Goal: Task Accomplishment & Management: Complete application form

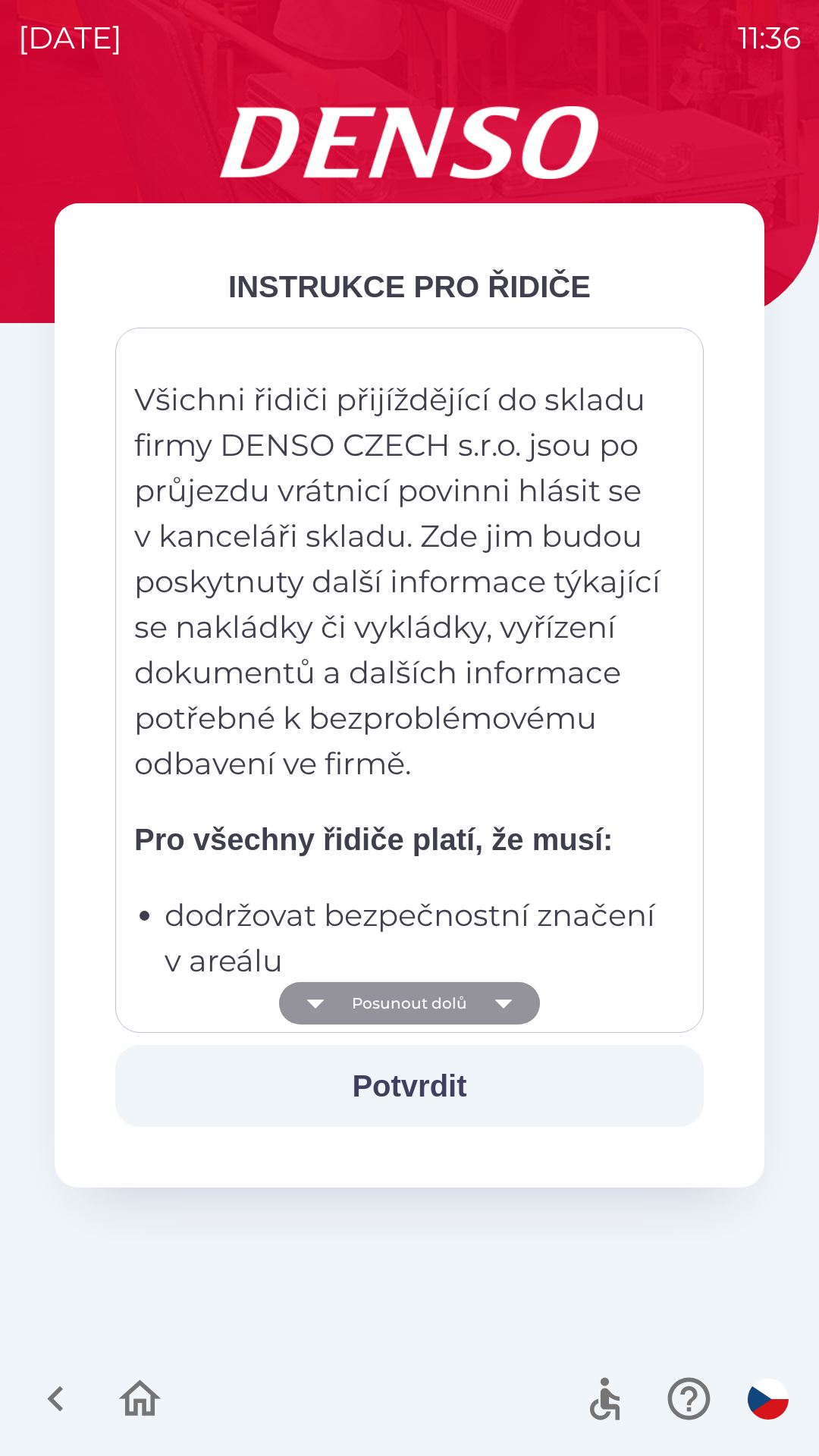
click at [508, 1010] on icon "button" at bounding box center [503, 1003] width 42 height 42
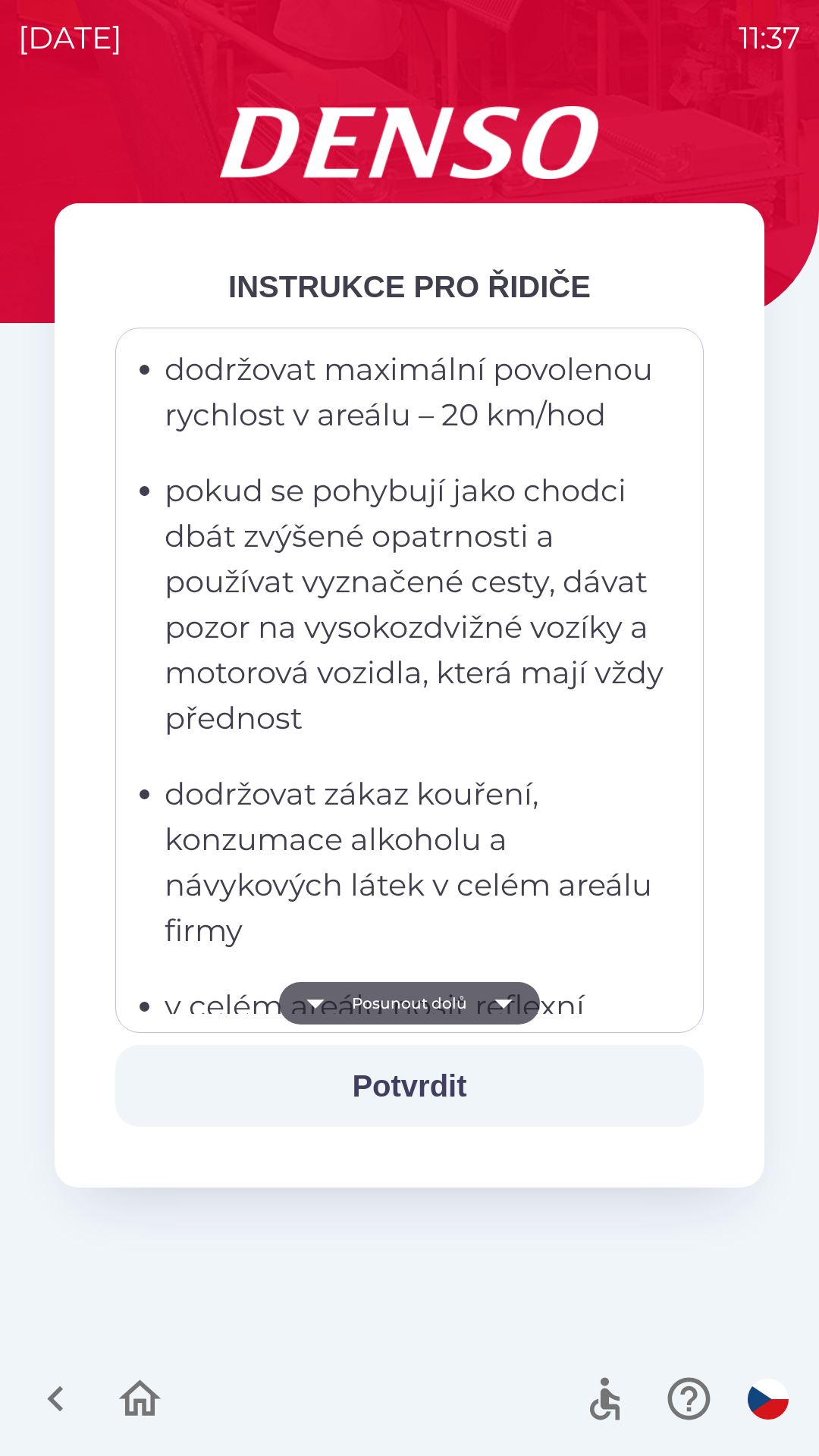
click at [497, 1001] on icon "button" at bounding box center [503, 1004] width 17 height 9
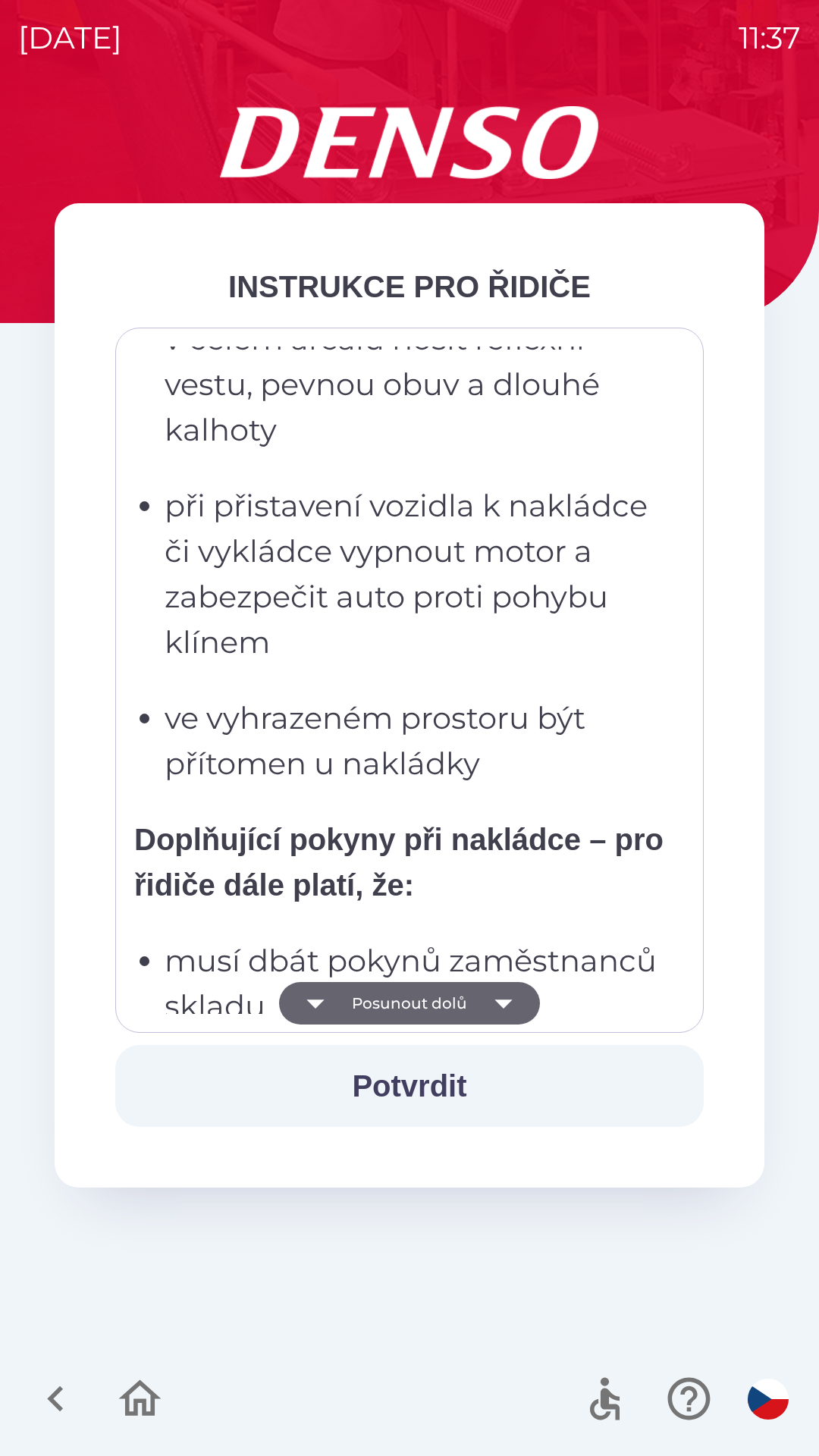
click at [503, 1009] on icon "button" at bounding box center [503, 1003] width 42 height 42
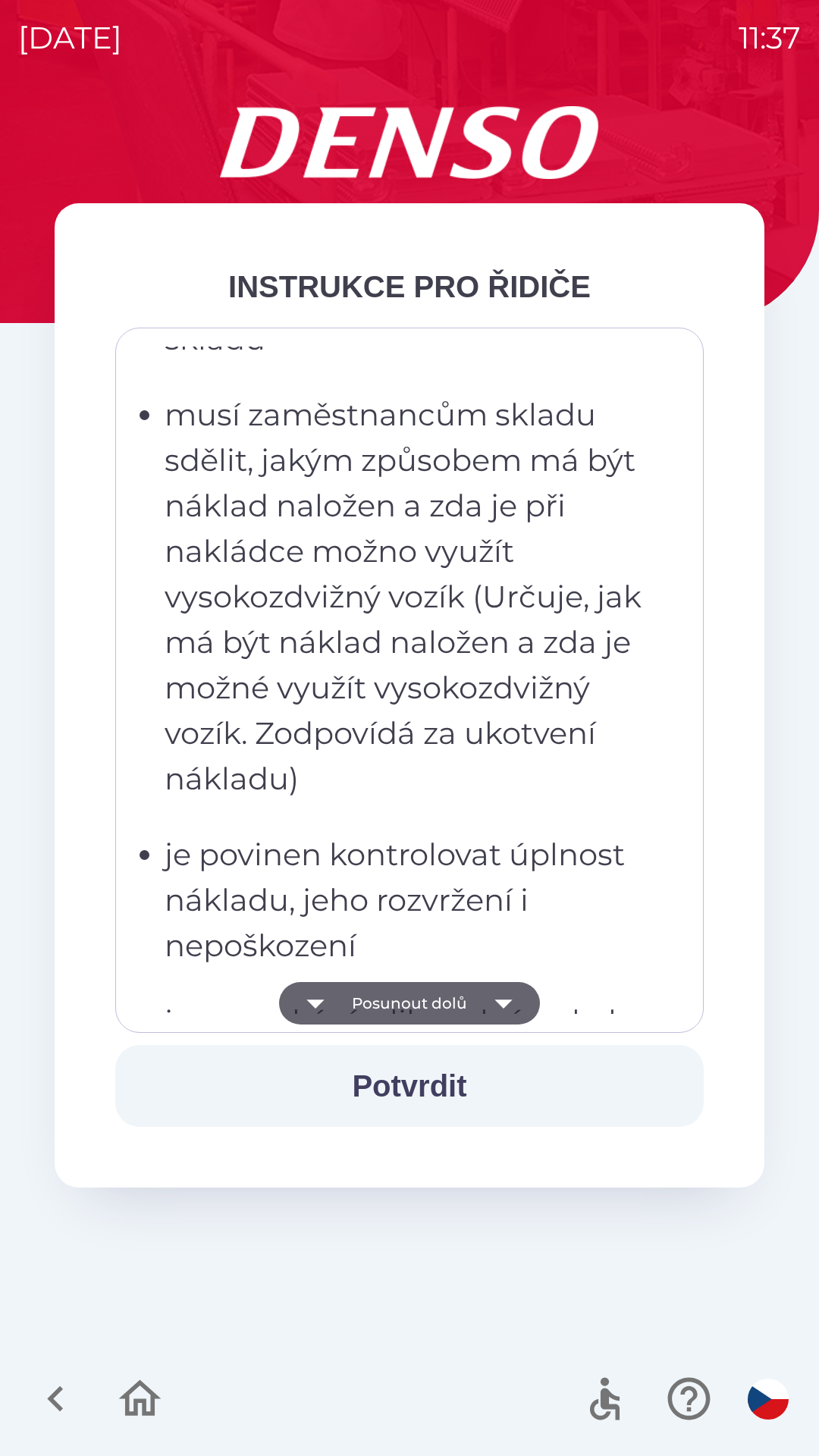
click at [497, 1002] on icon "button" at bounding box center [503, 1004] width 17 height 9
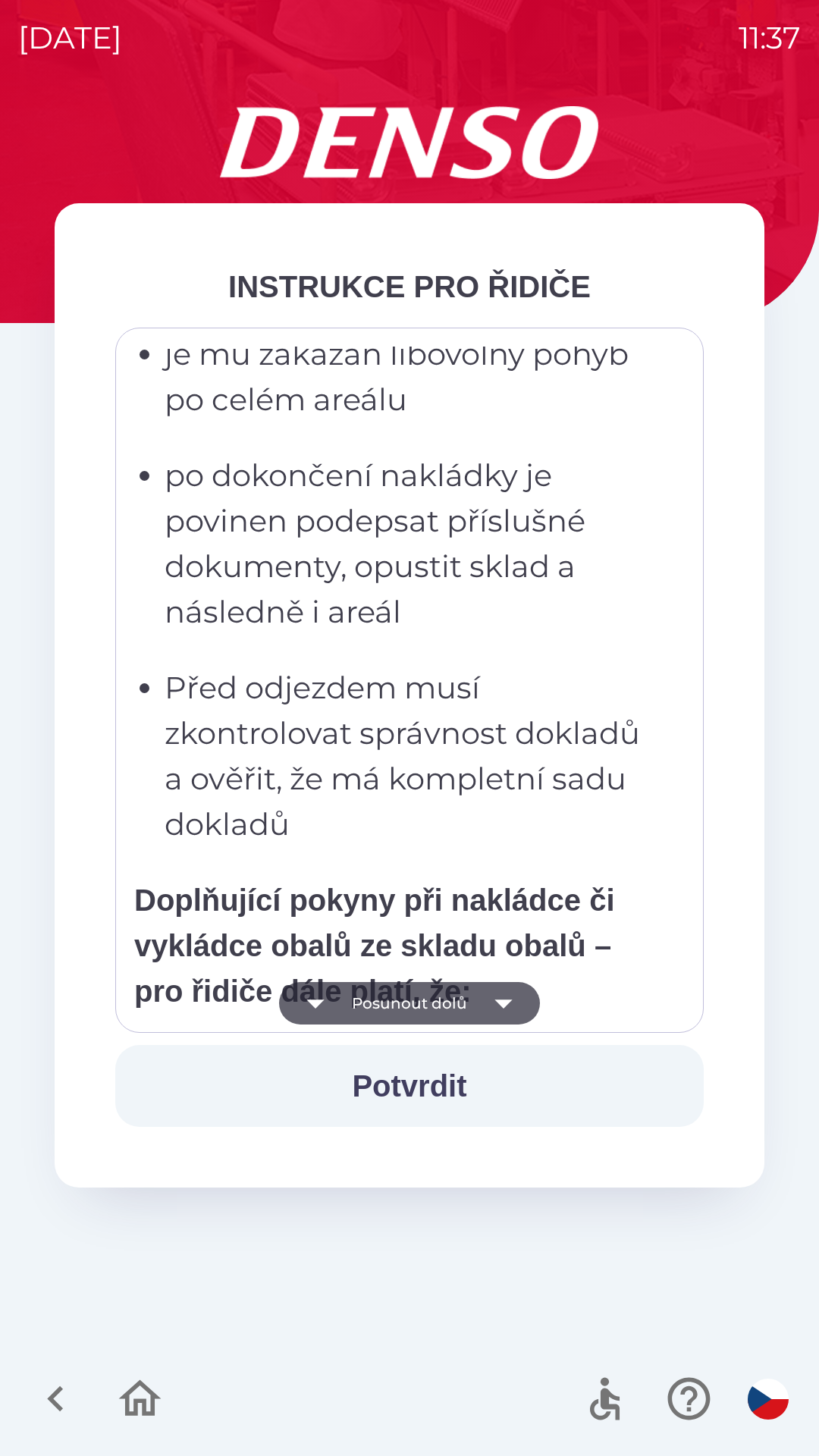
click at [499, 999] on icon "button" at bounding box center [503, 1003] width 42 height 42
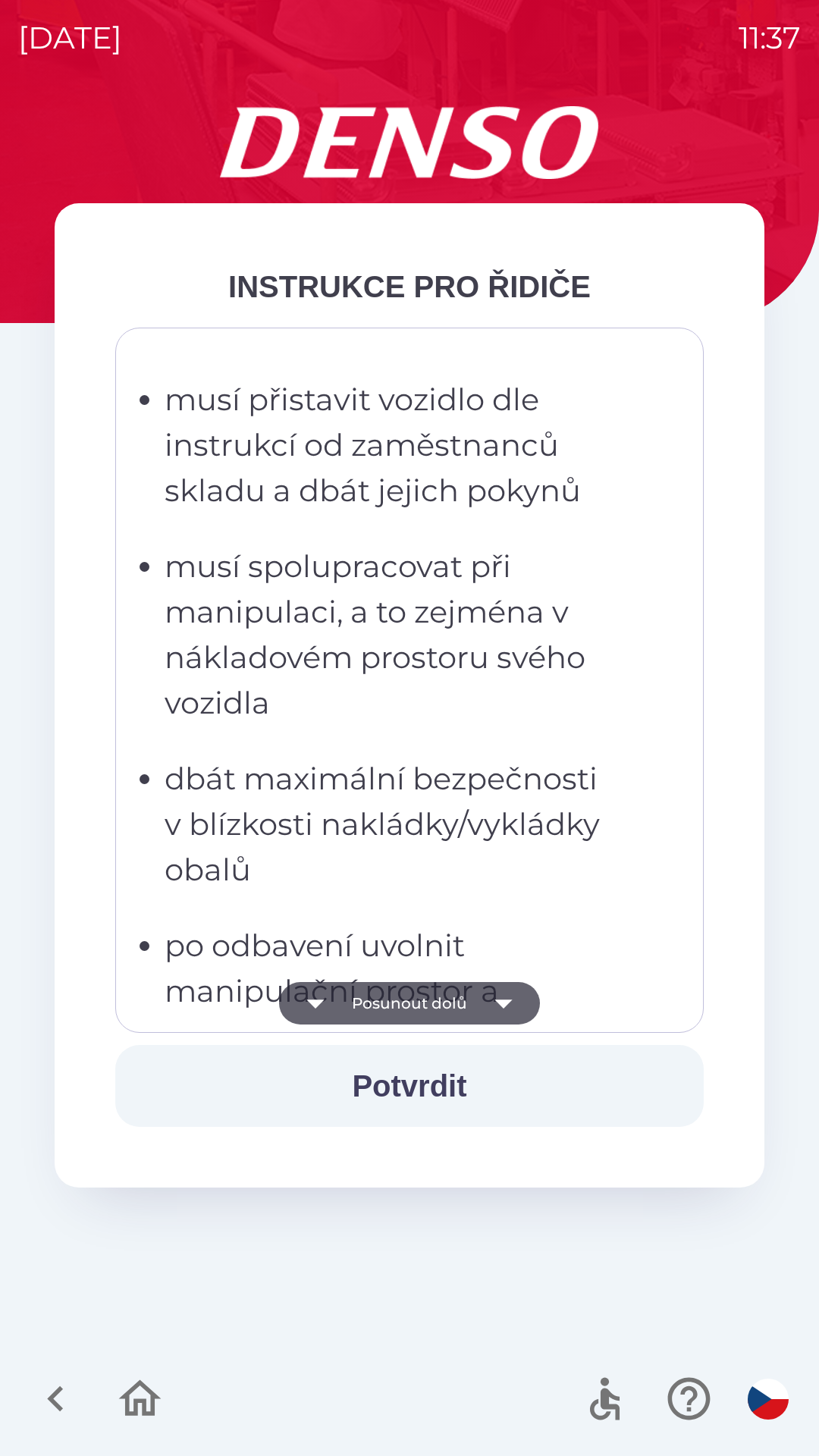
click at [484, 1005] on icon "button" at bounding box center [503, 1003] width 42 height 42
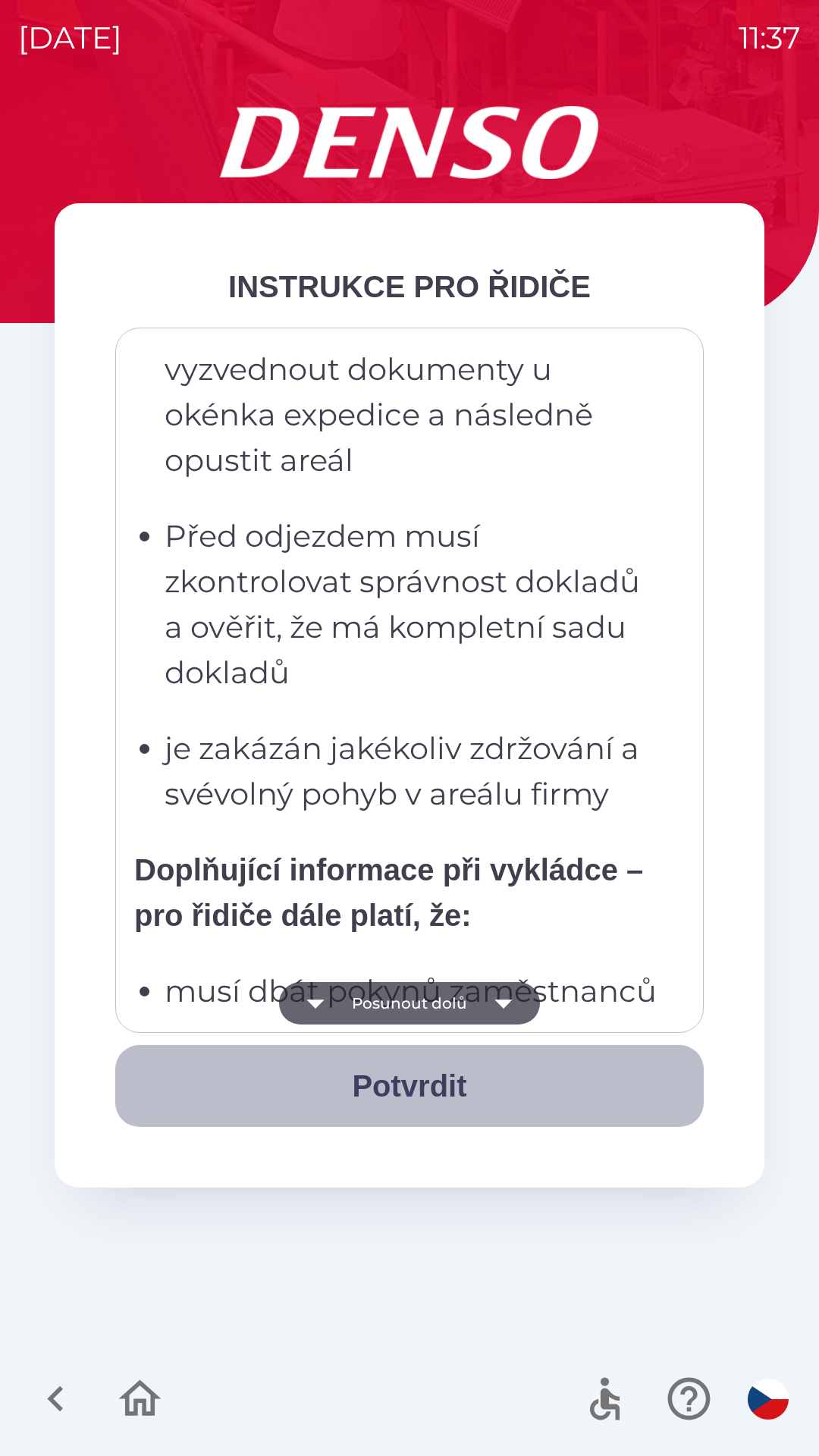
click at [420, 1099] on button "Potvrdit" at bounding box center [409, 1086] width 588 height 82
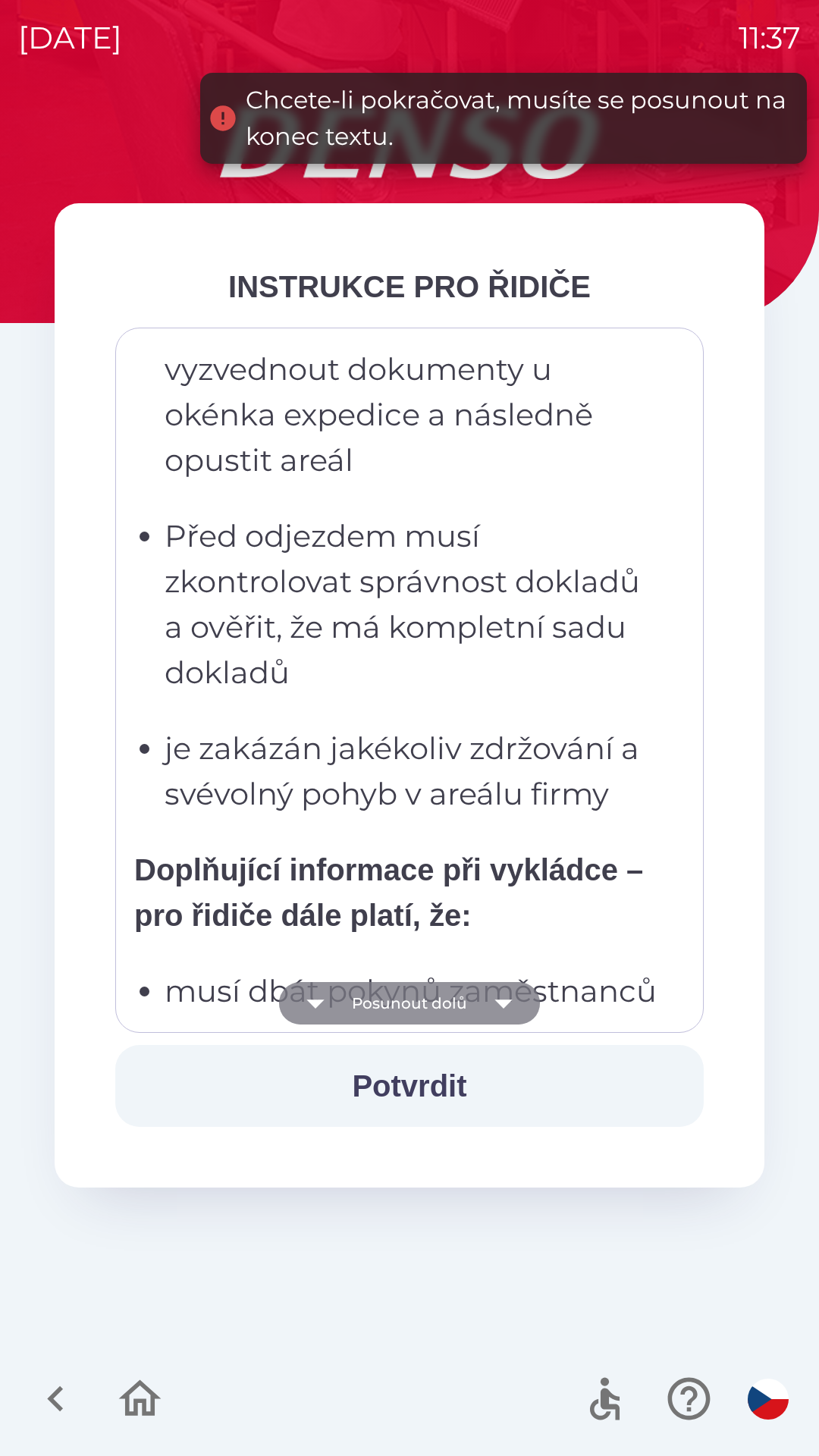
click at [506, 1009] on icon "button" at bounding box center [503, 1003] width 42 height 42
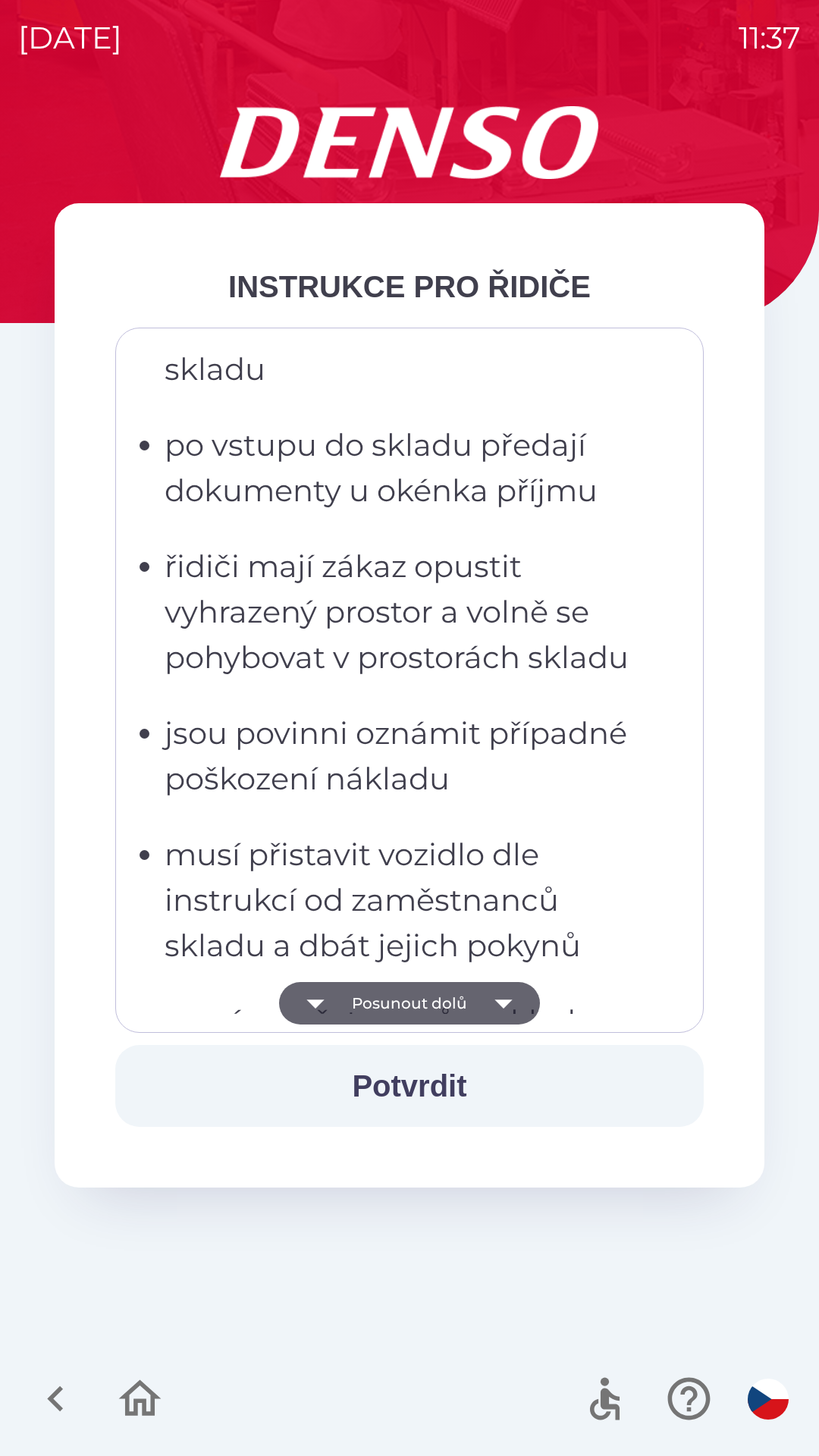
click at [495, 996] on icon "button" at bounding box center [503, 1003] width 42 height 42
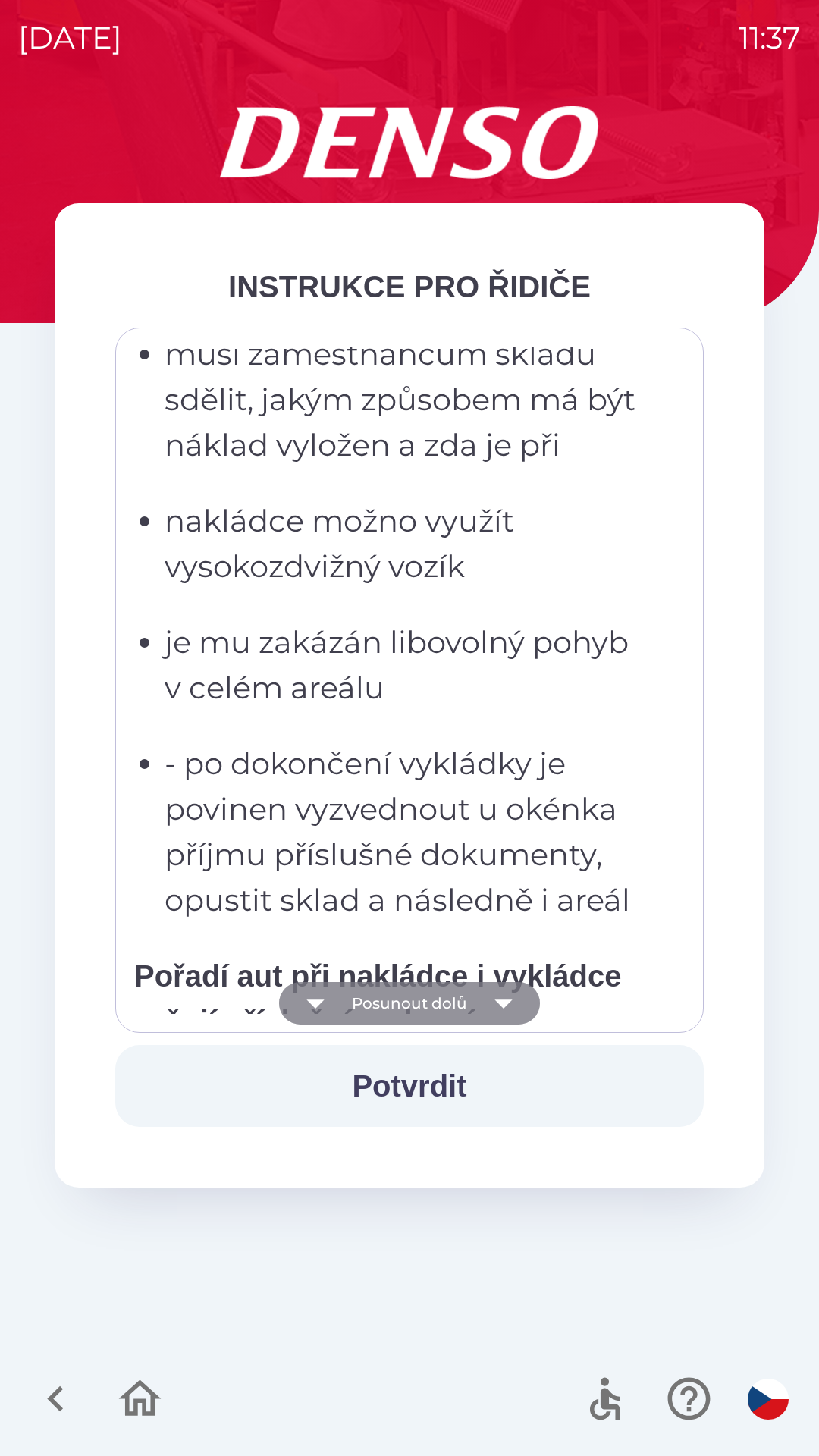
click at [507, 997] on icon "button" at bounding box center [503, 1003] width 42 height 42
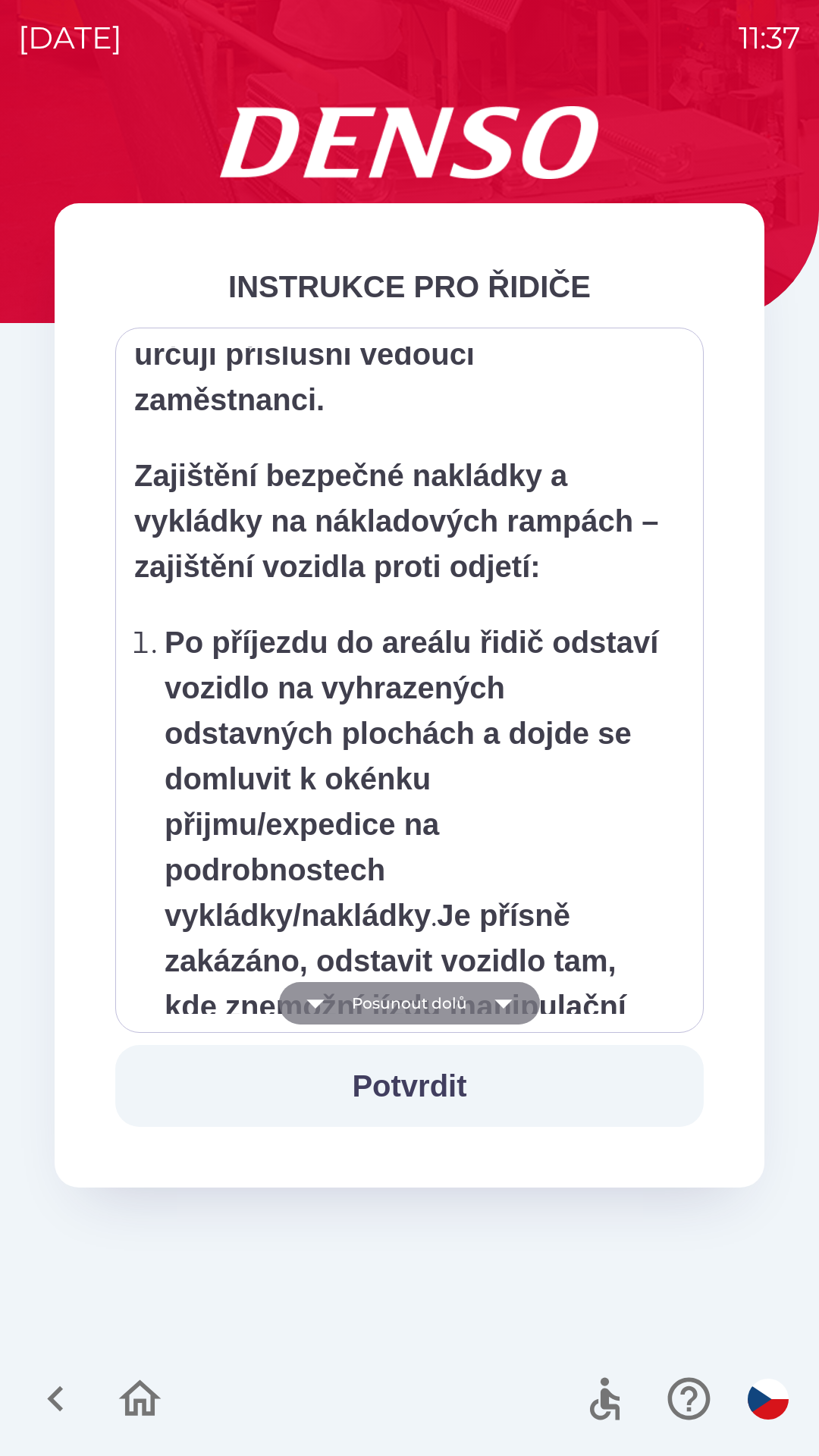
click at [482, 1003] on icon "button" at bounding box center [503, 1003] width 42 height 42
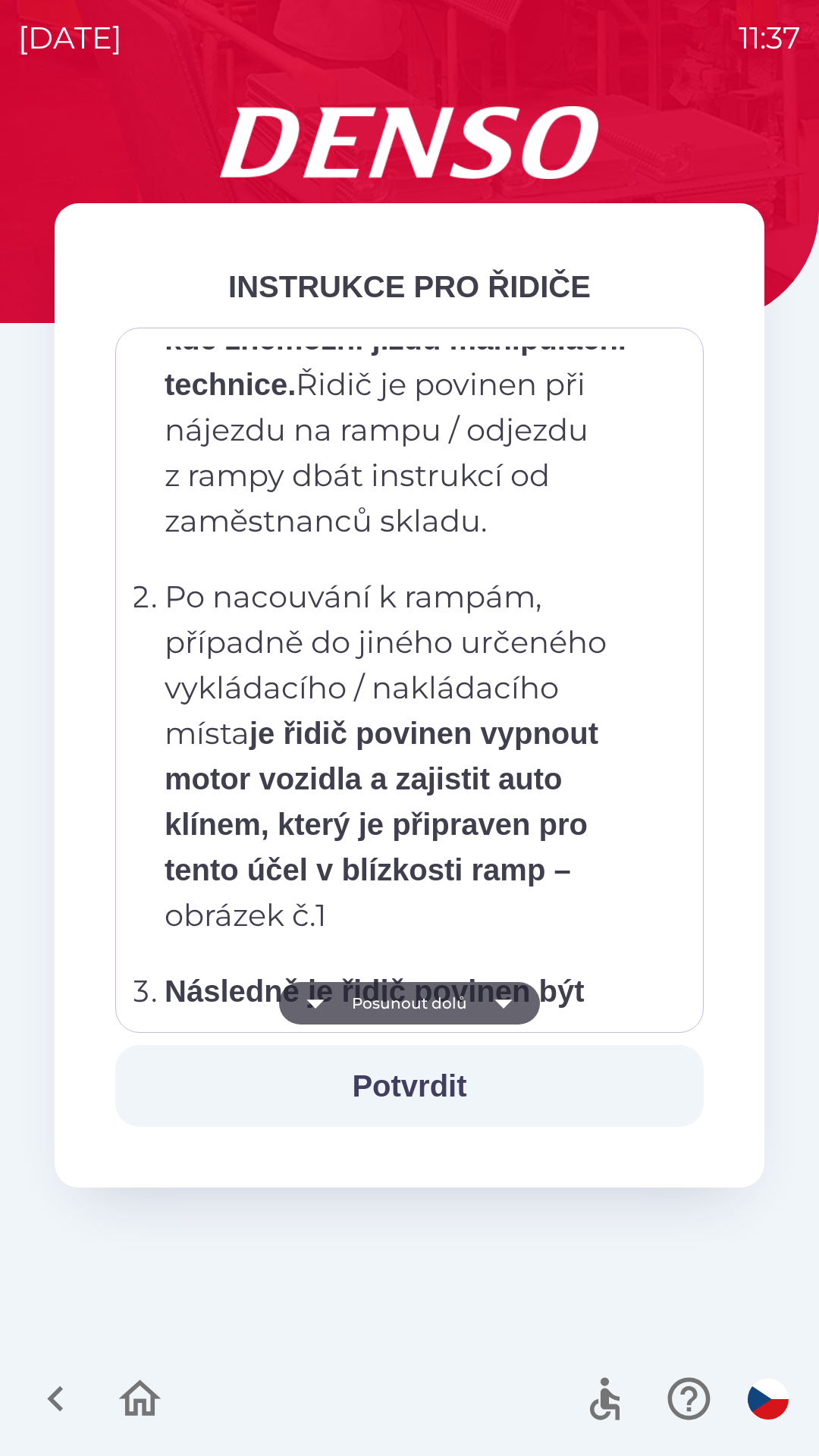
click at [499, 998] on icon "button" at bounding box center [503, 1003] width 42 height 42
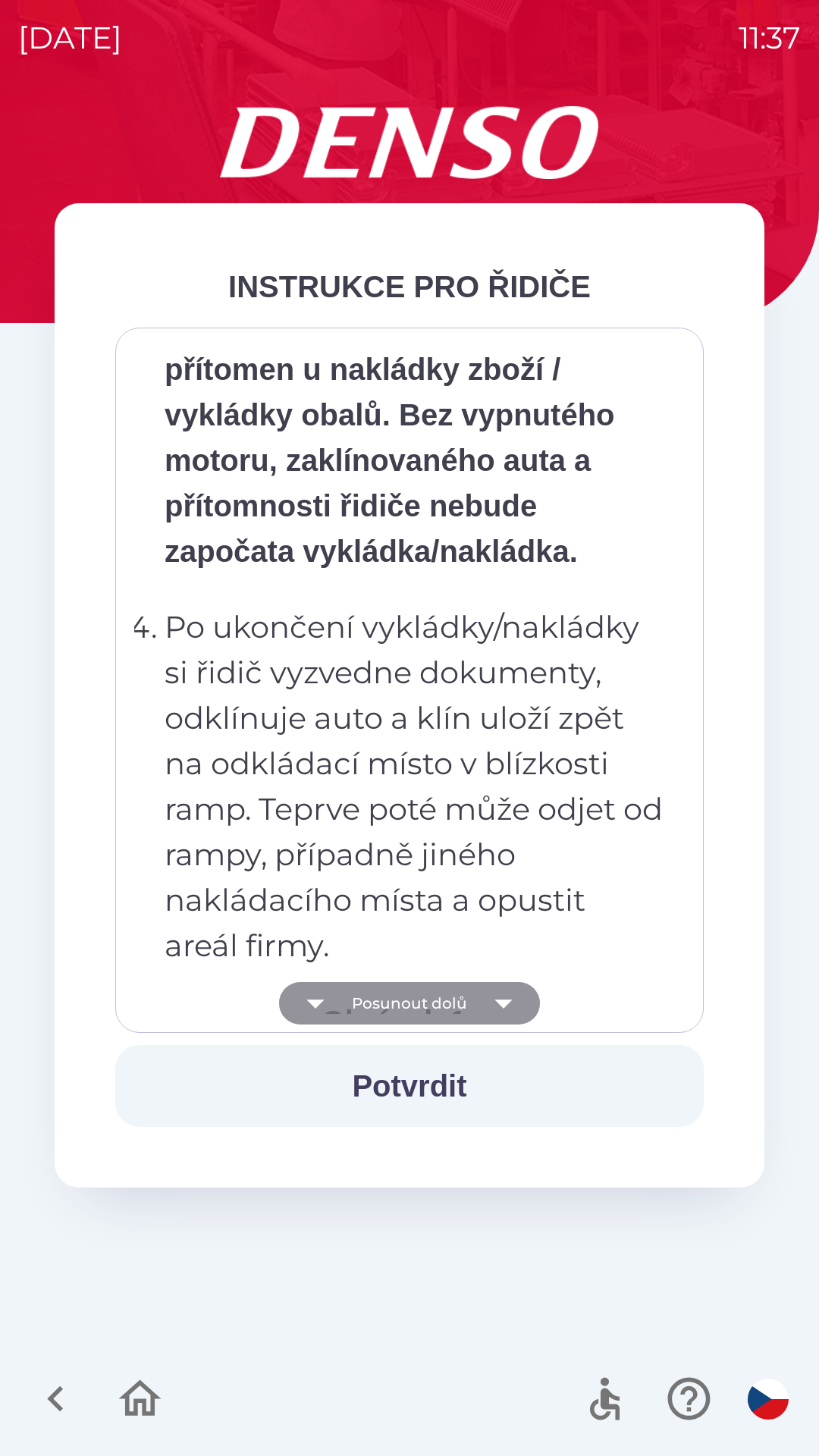
click at [500, 1005] on icon "button" at bounding box center [503, 1004] width 17 height 9
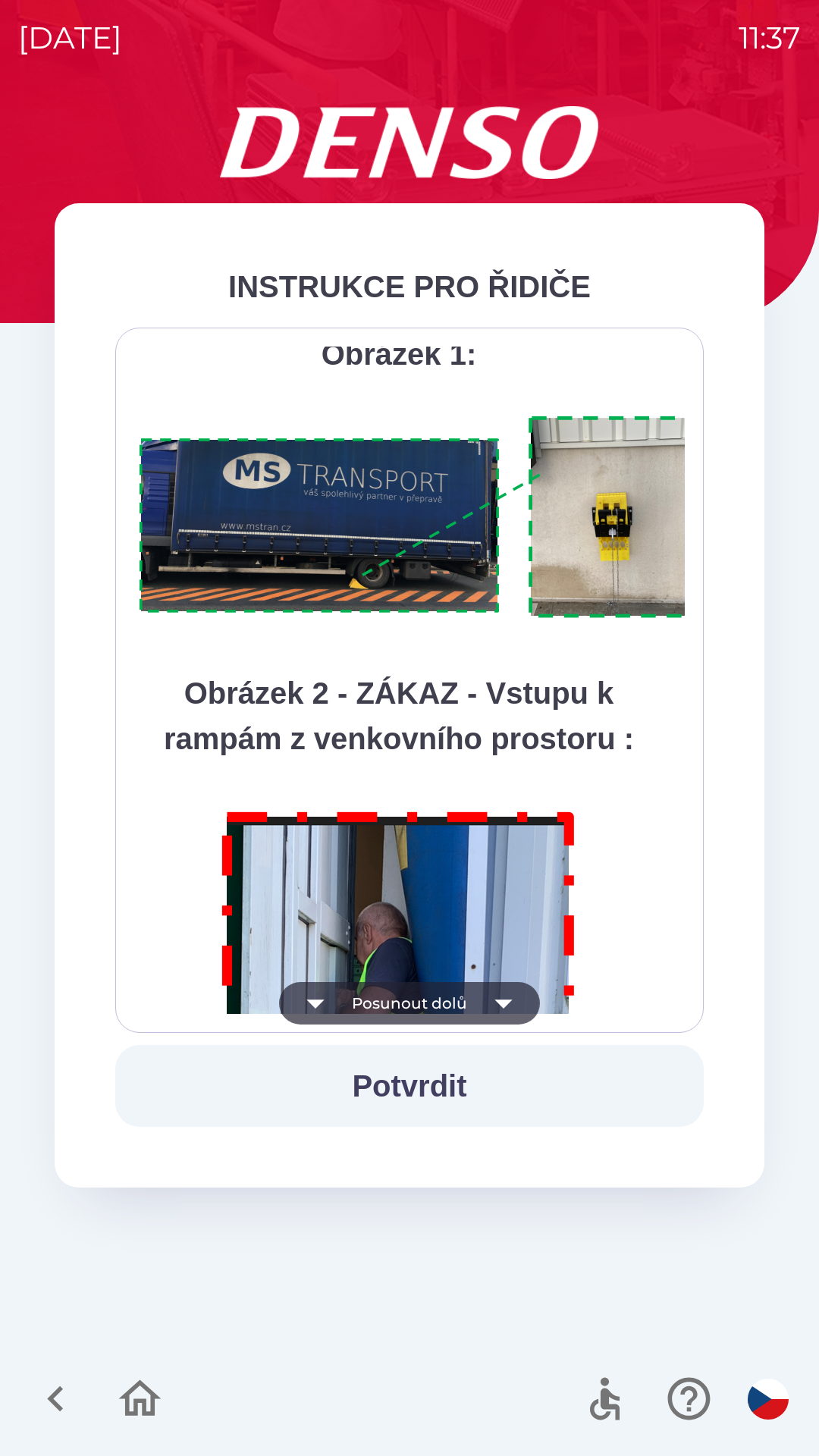
click at [506, 1016] on icon "button" at bounding box center [503, 1003] width 42 height 42
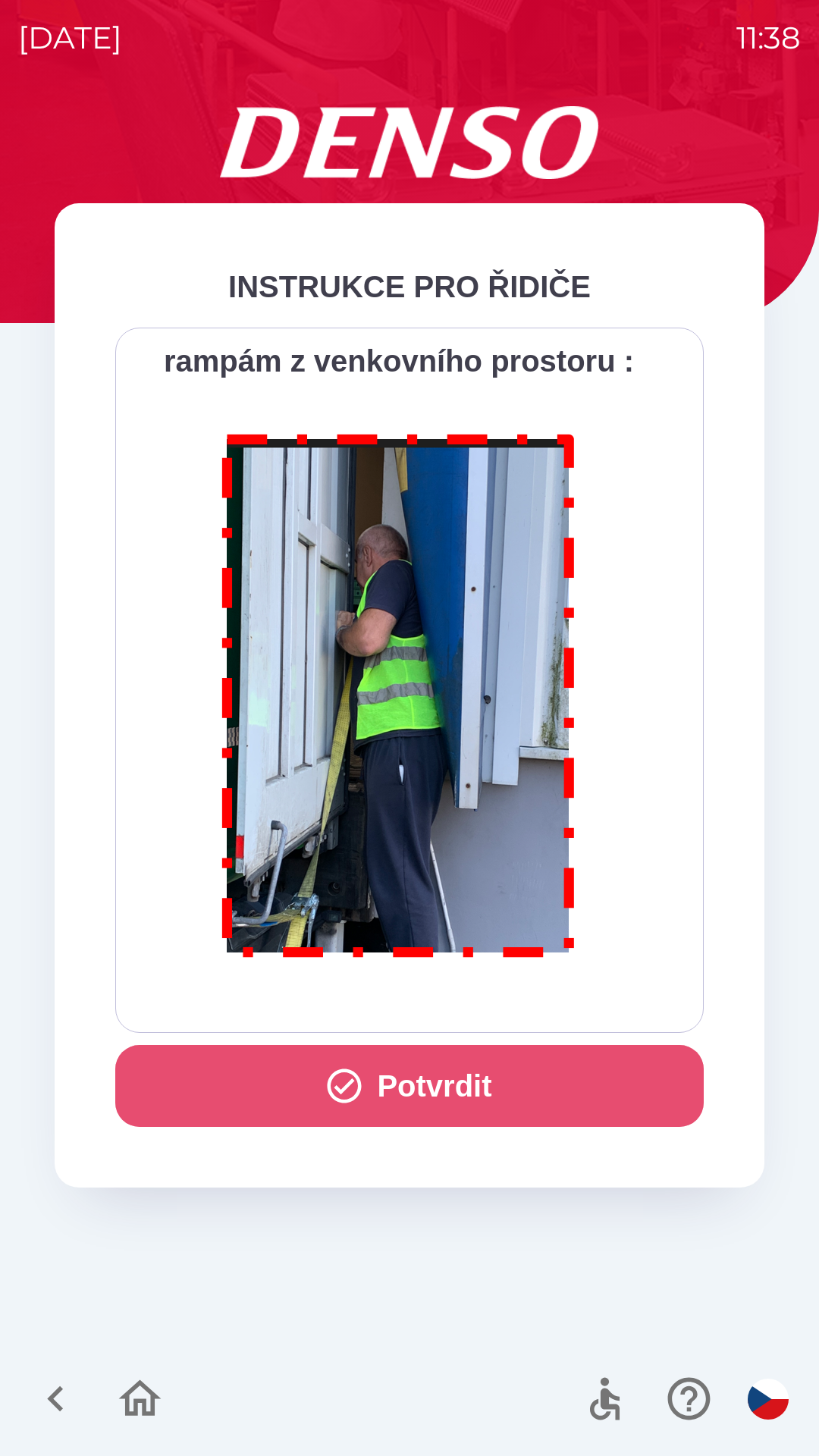
click at [351, 1082] on icon "button" at bounding box center [344, 1086] width 41 height 41
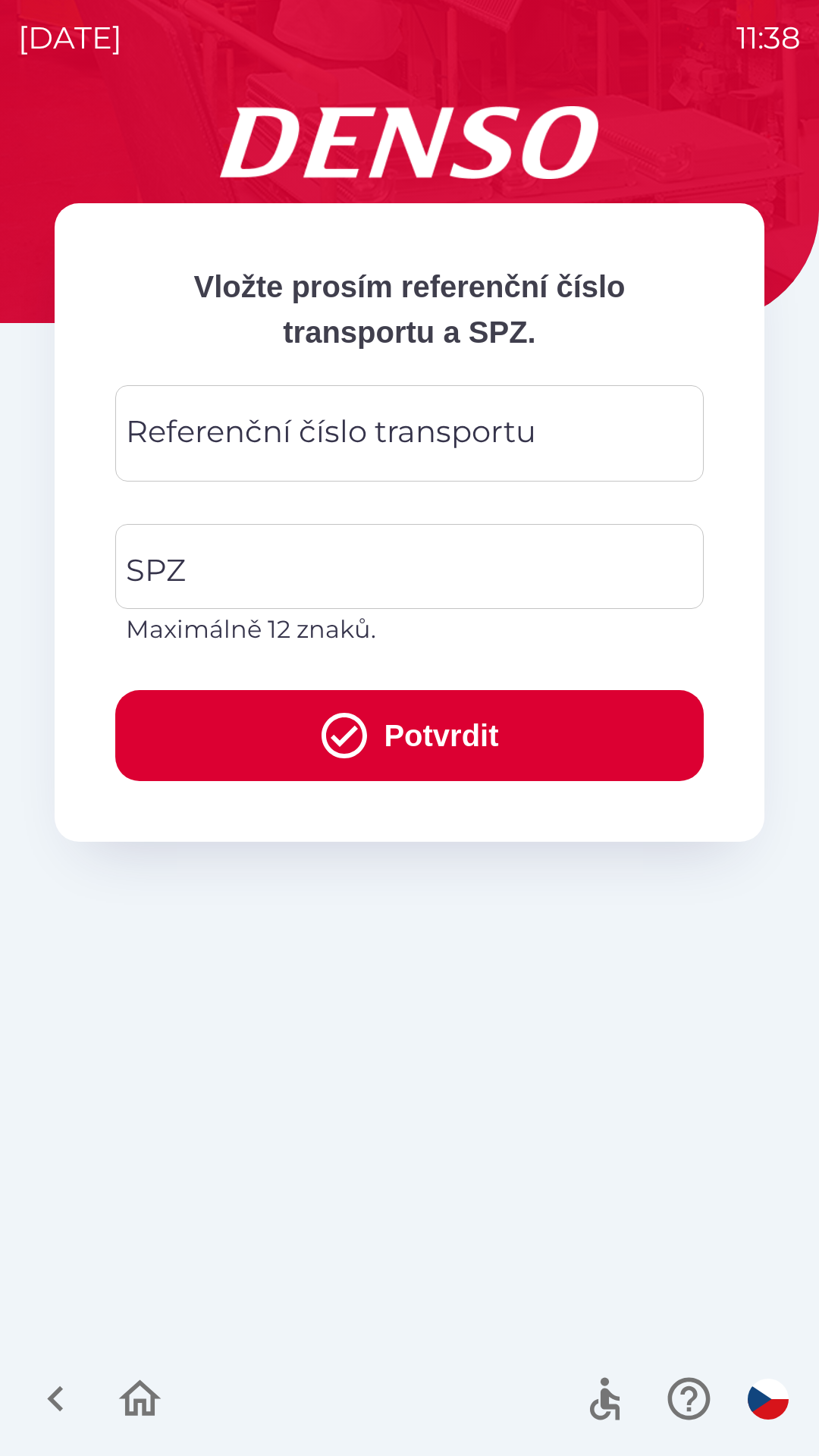
click at [377, 743] on button "Potvrdit" at bounding box center [409, 735] width 588 height 91
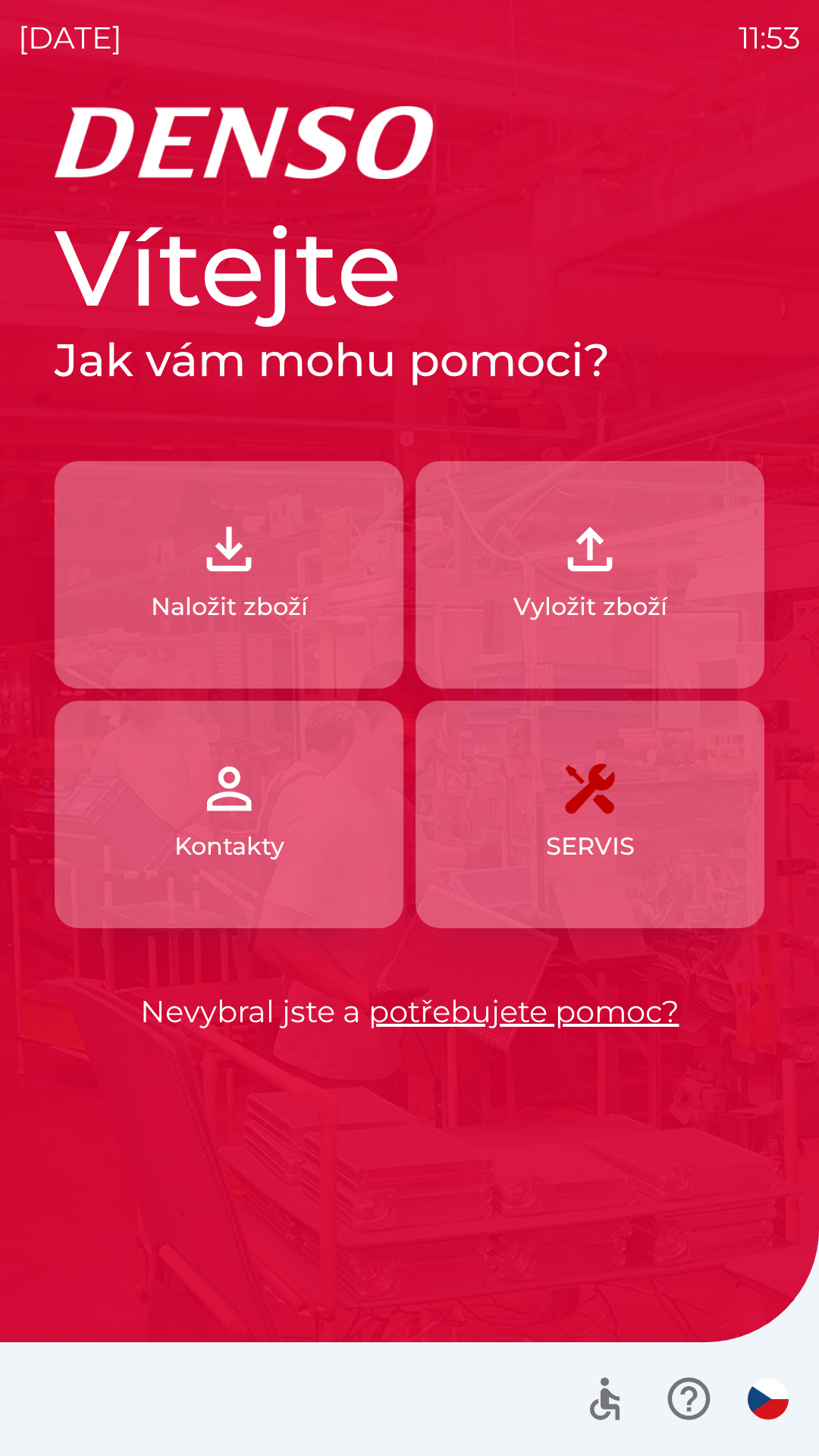
click at [606, 569] on img "button" at bounding box center [589, 549] width 66 height 66
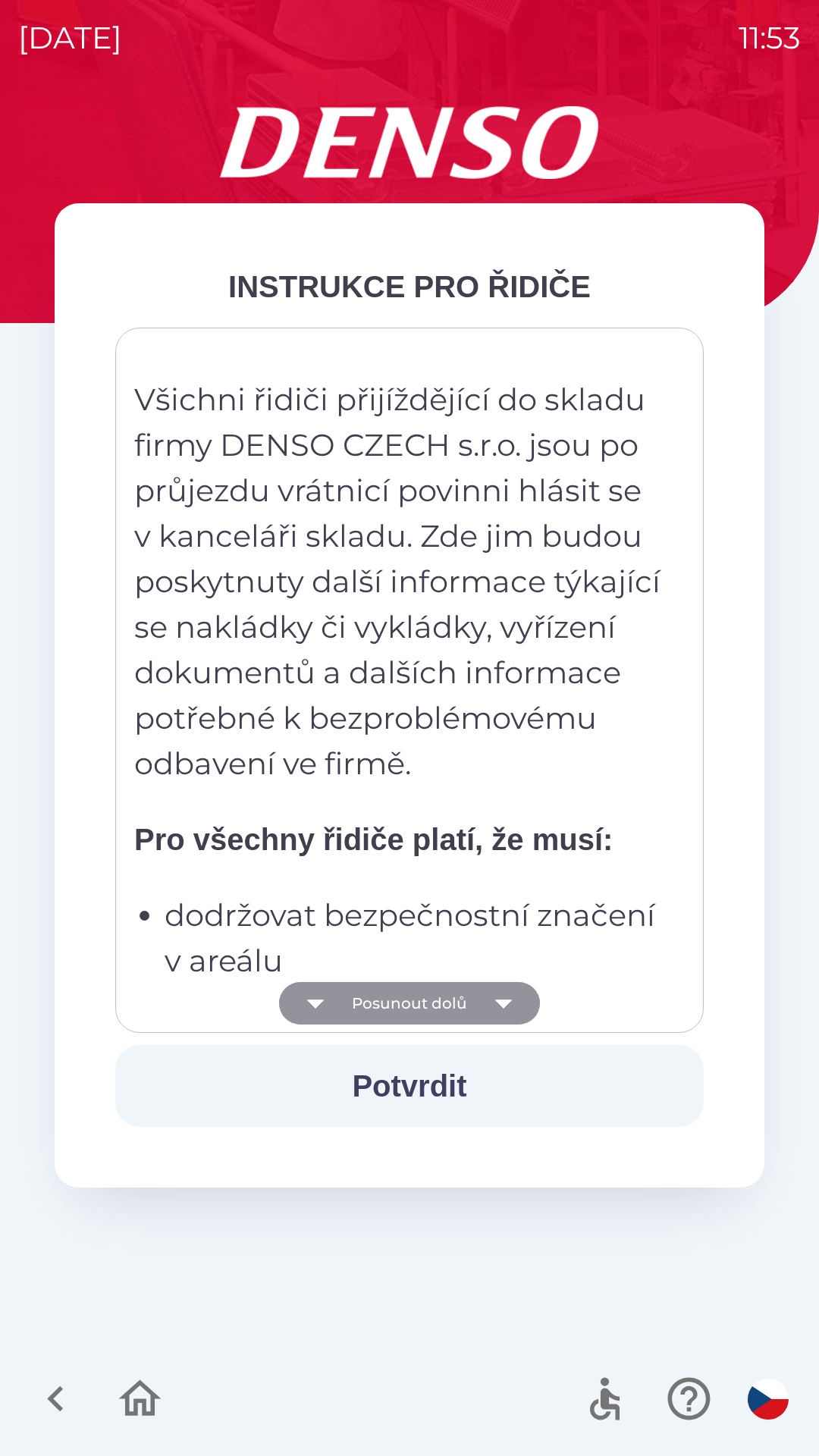
click at [493, 1007] on icon "button" at bounding box center [503, 1003] width 42 height 42
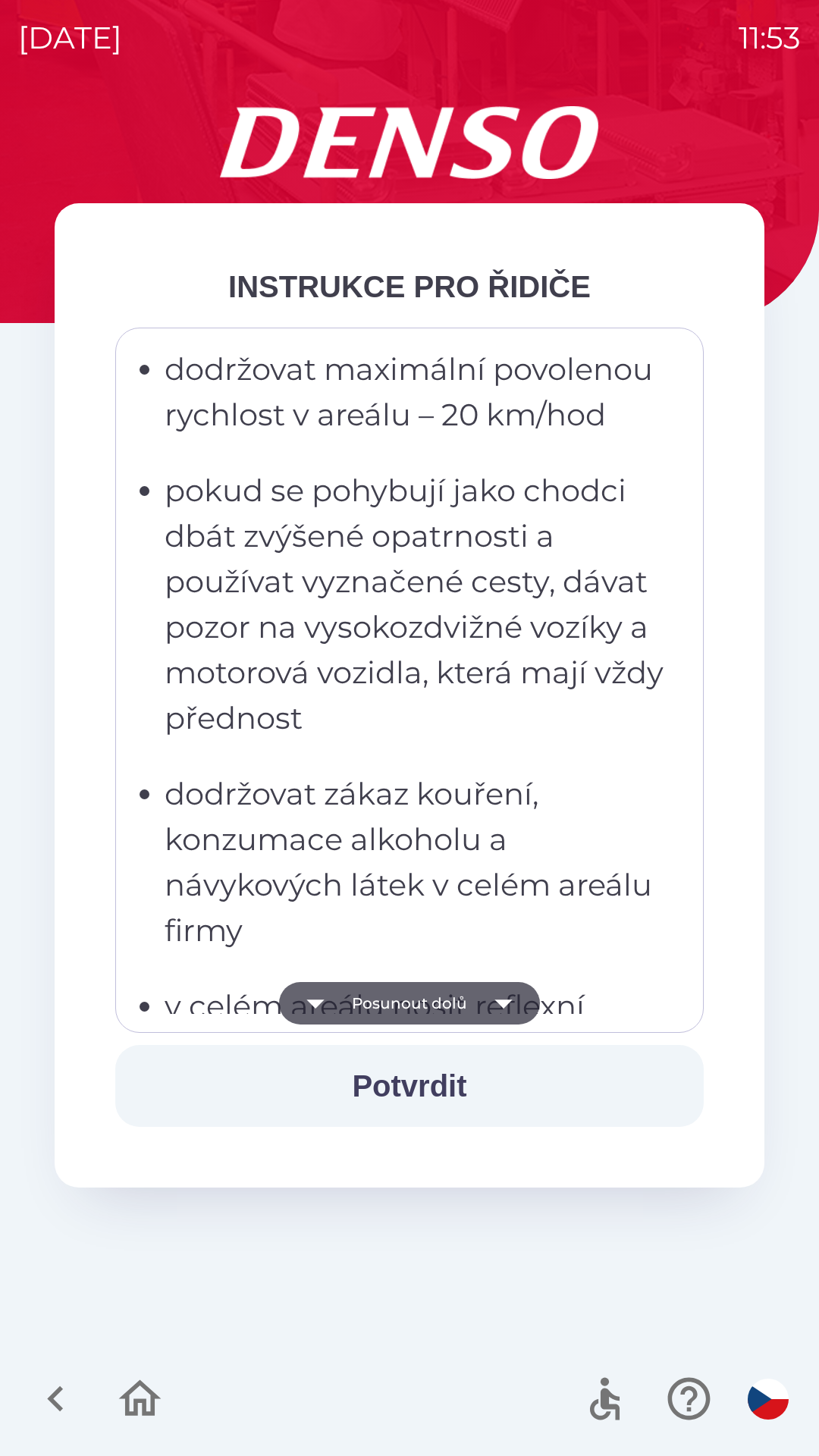
click at [495, 1000] on icon "button" at bounding box center [503, 1004] width 17 height 9
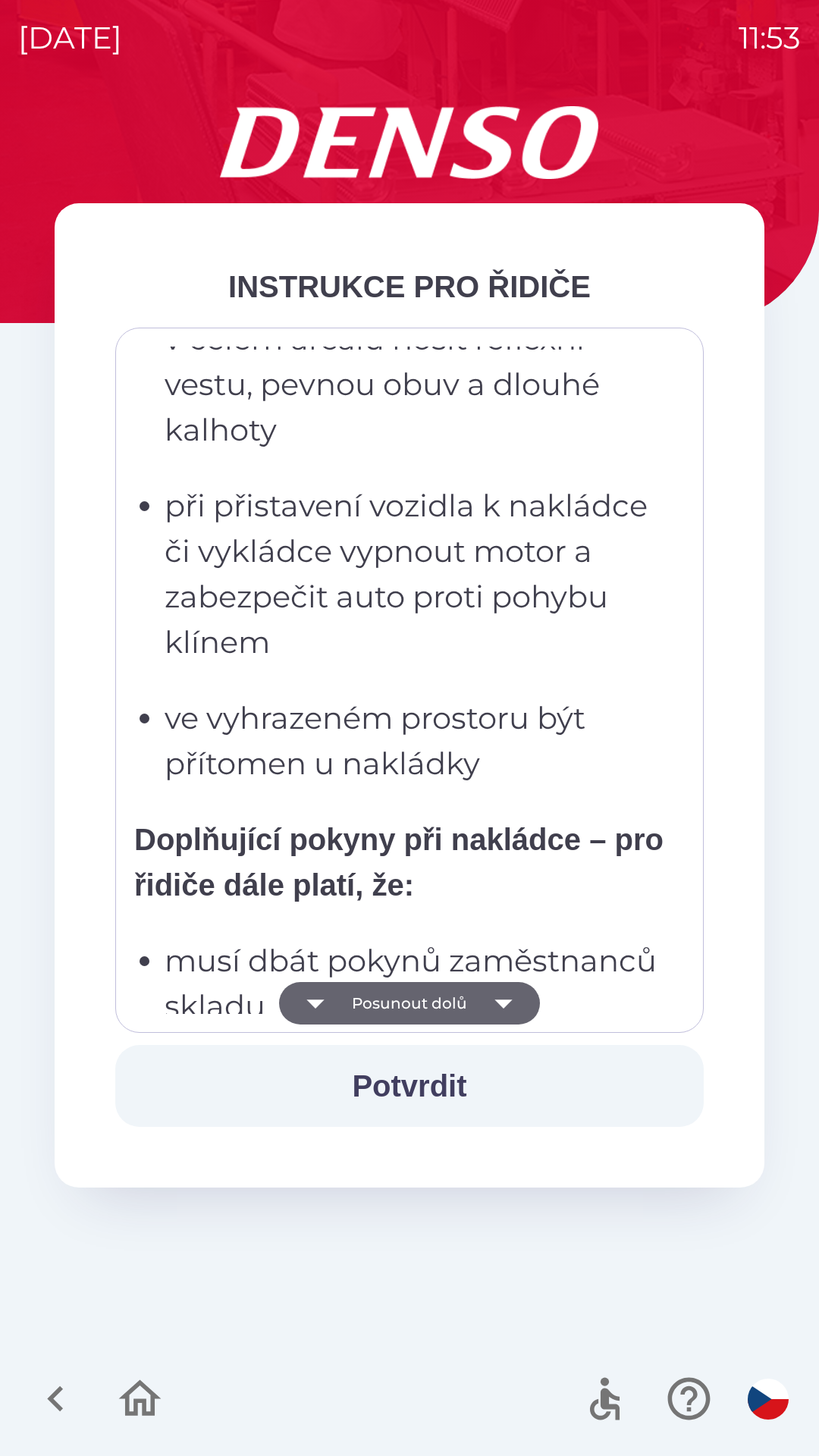
click at [512, 1003] on icon "button" at bounding box center [503, 1003] width 42 height 42
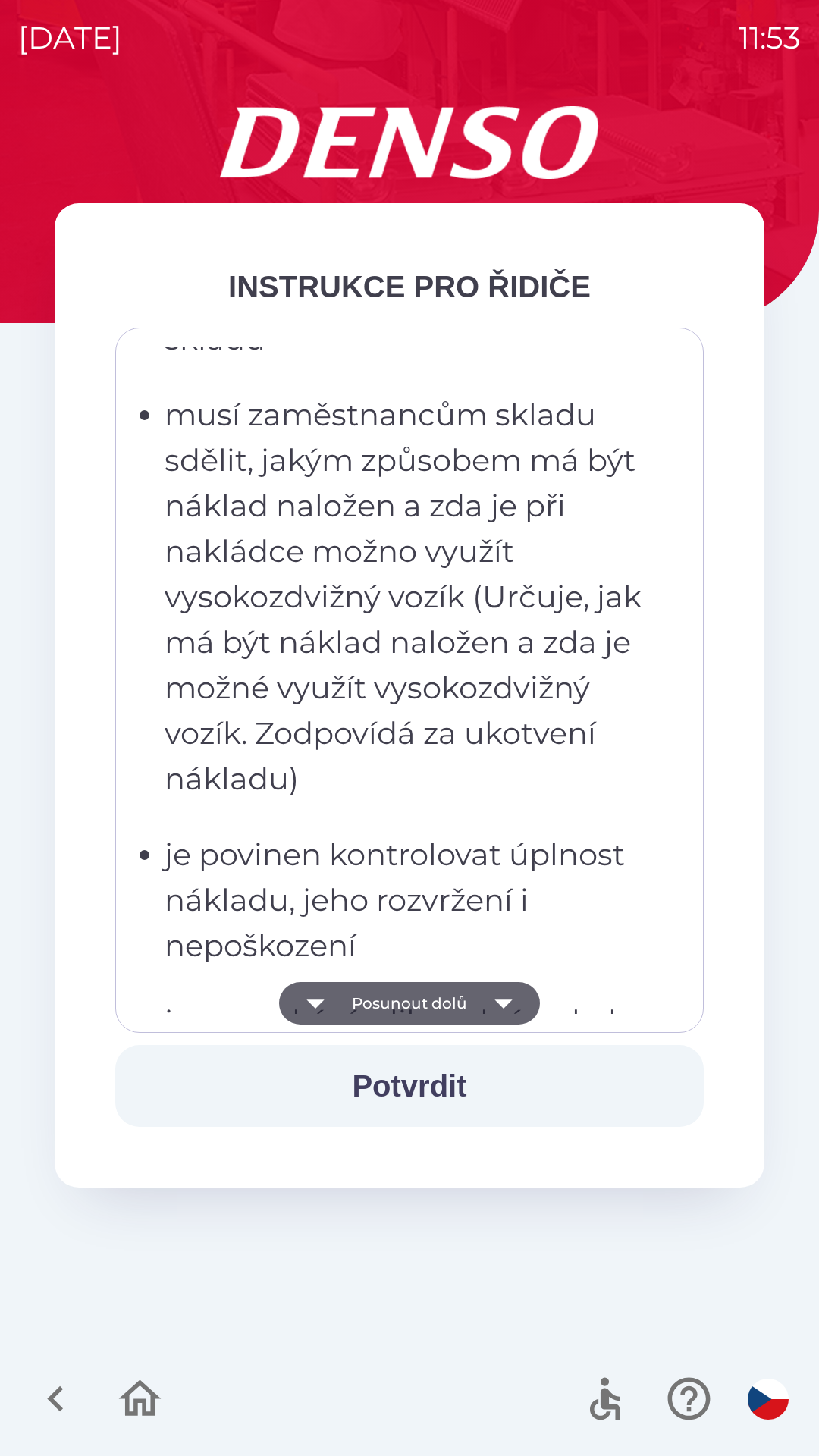
click at [494, 997] on icon "button" at bounding box center [503, 1003] width 42 height 42
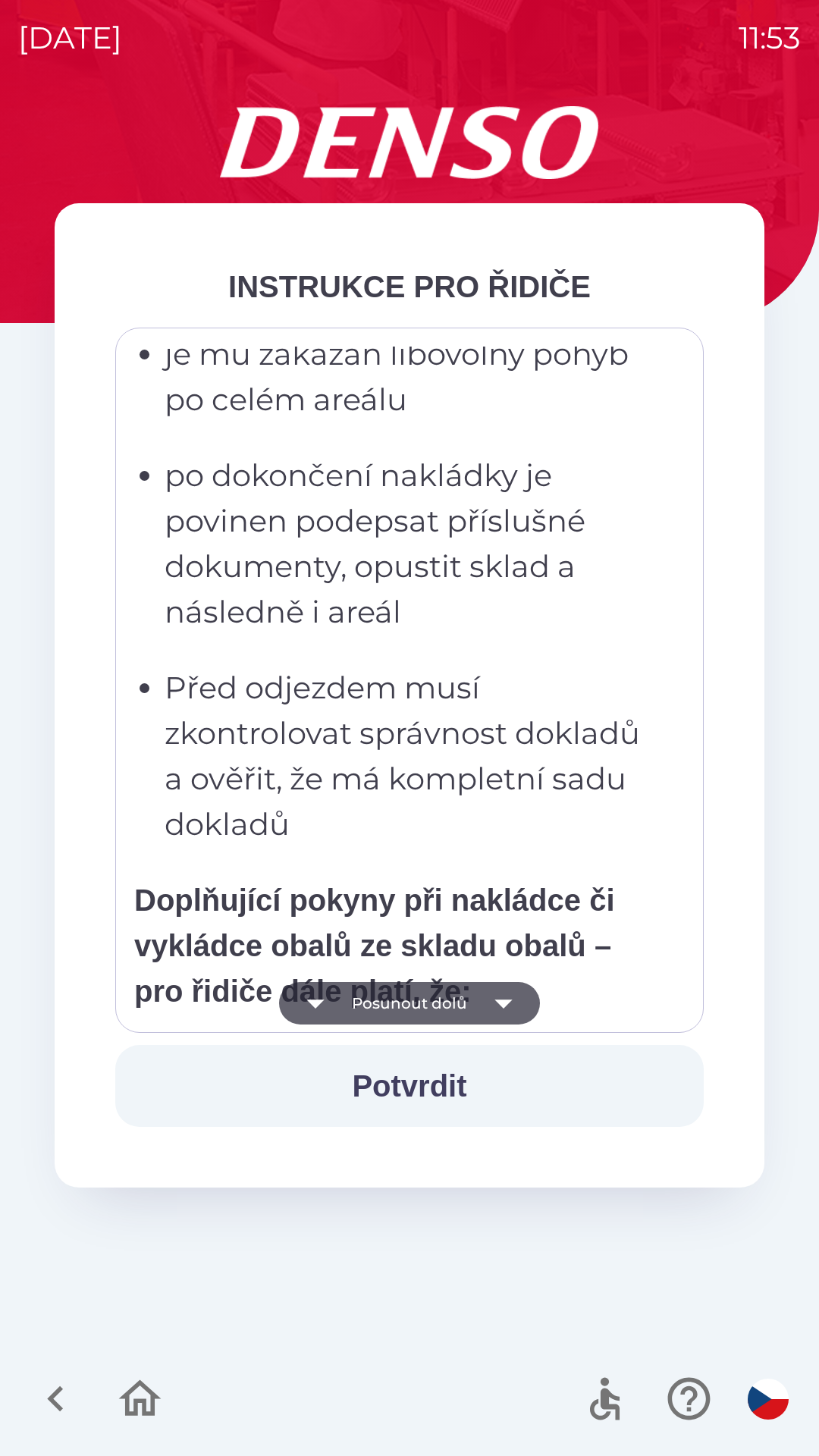
click at [511, 1011] on icon "button" at bounding box center [503, 1003] width 42 height 42
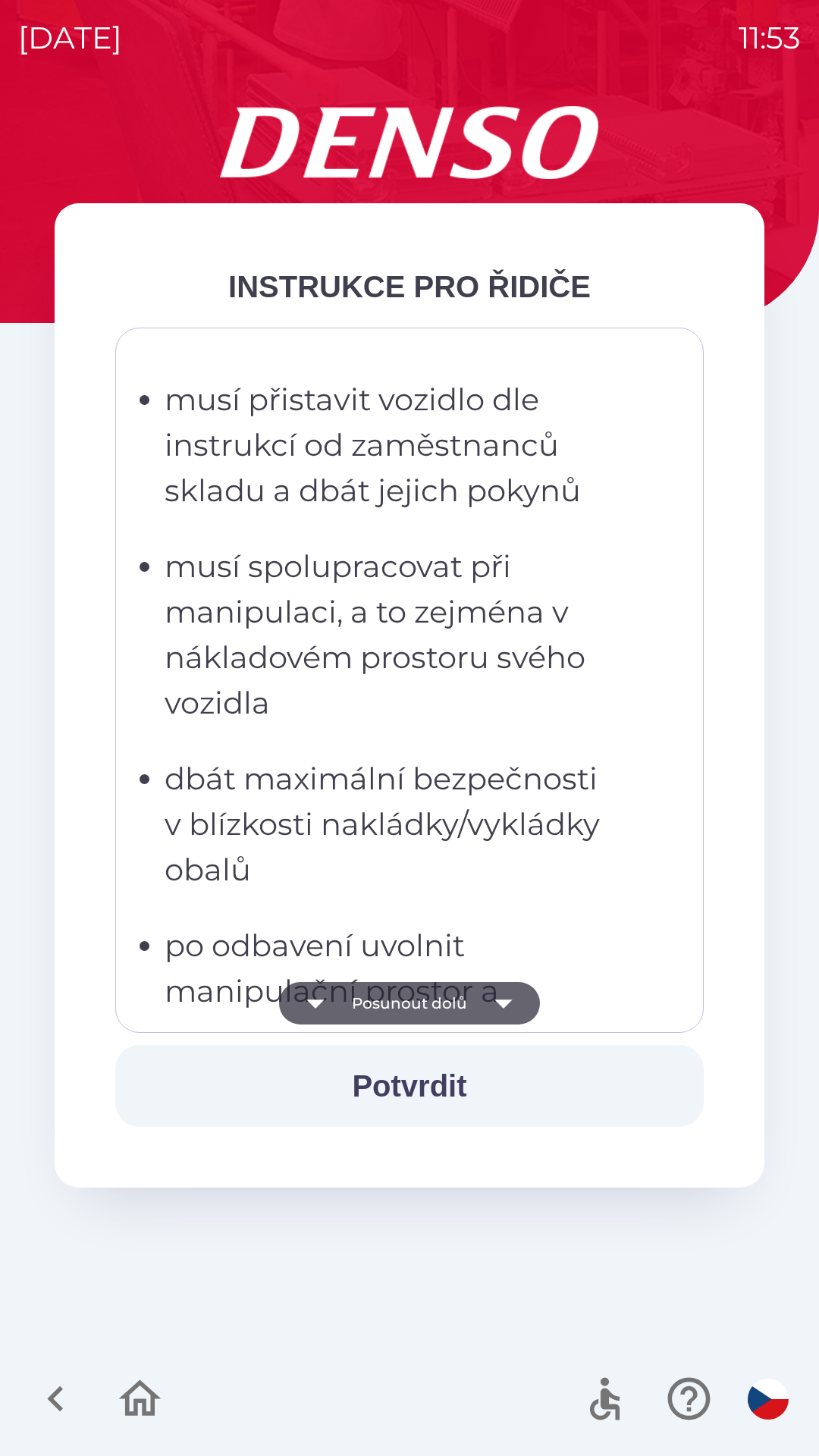
click at [510, 1006] on icon "button" at bounding box center [503, 1003] width 42 height 42
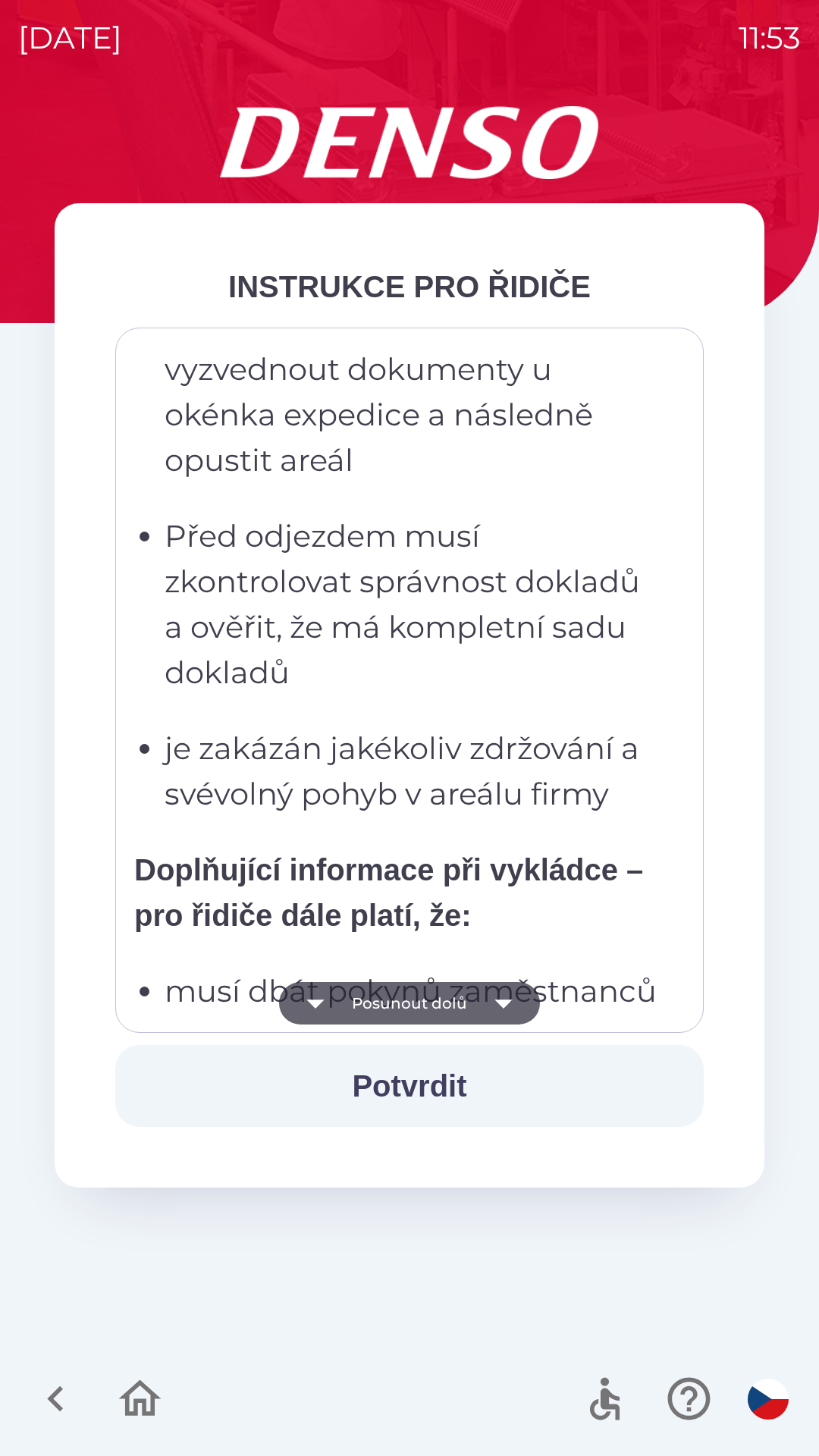
click at [498, 1000] on icon "button" at bounding box center [503, 1004] width 17 height 9
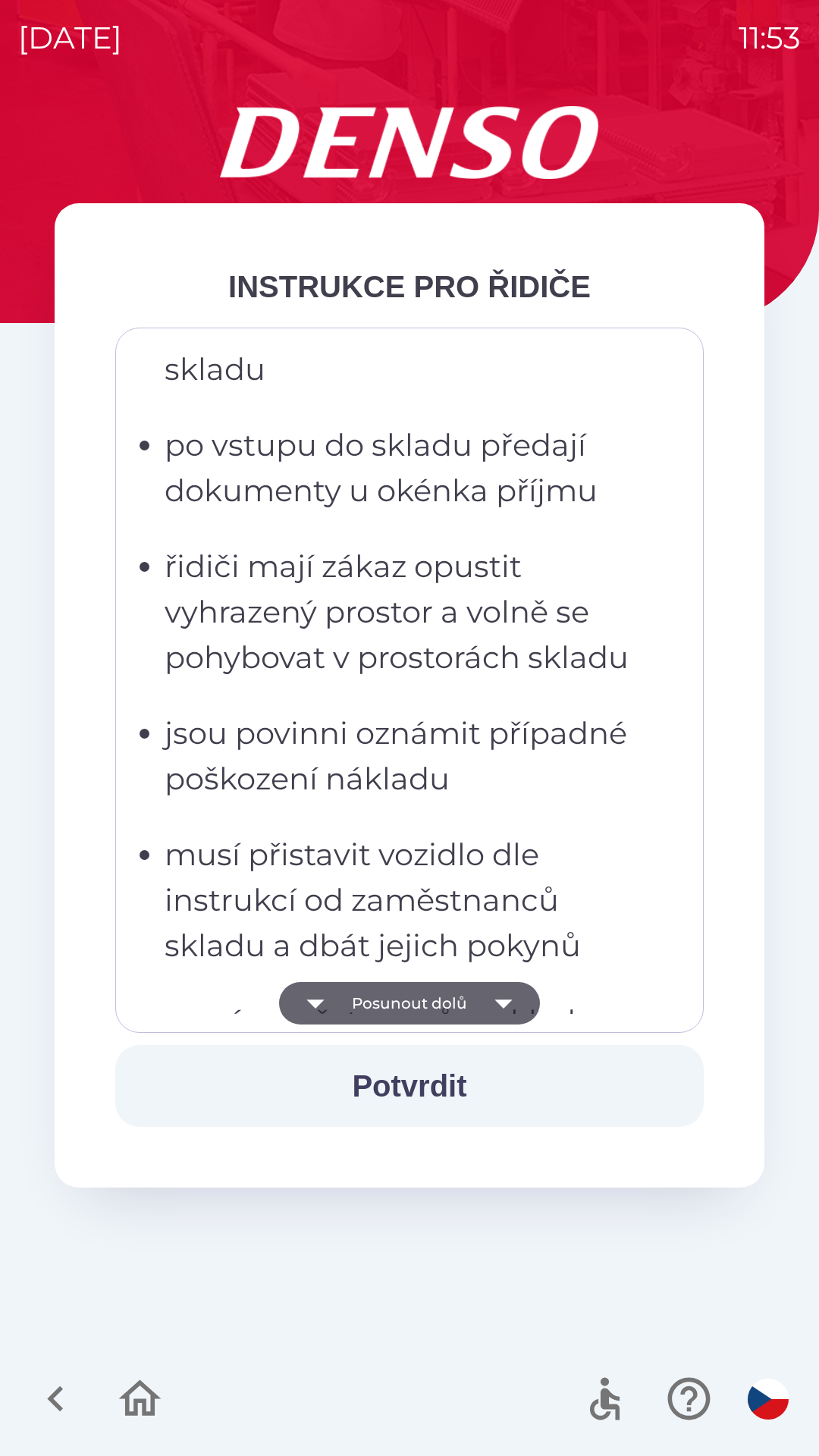
click at [494, 1003] on icon "button" at bounding box center [503, 1003] width 42 height 42
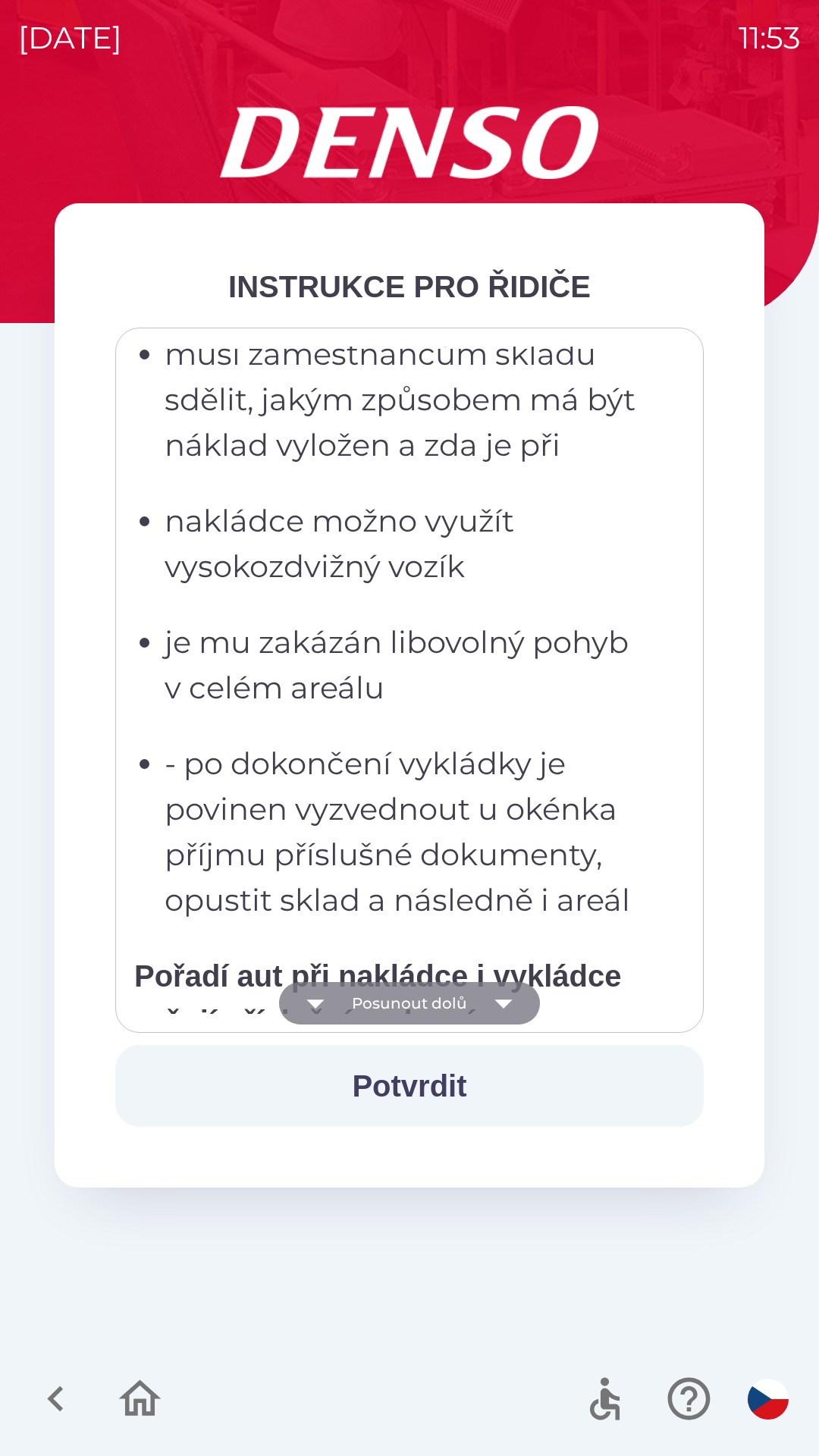
click at [495, 1008] on icon "button" at bounding box center [503, 1003] width 42 height 42
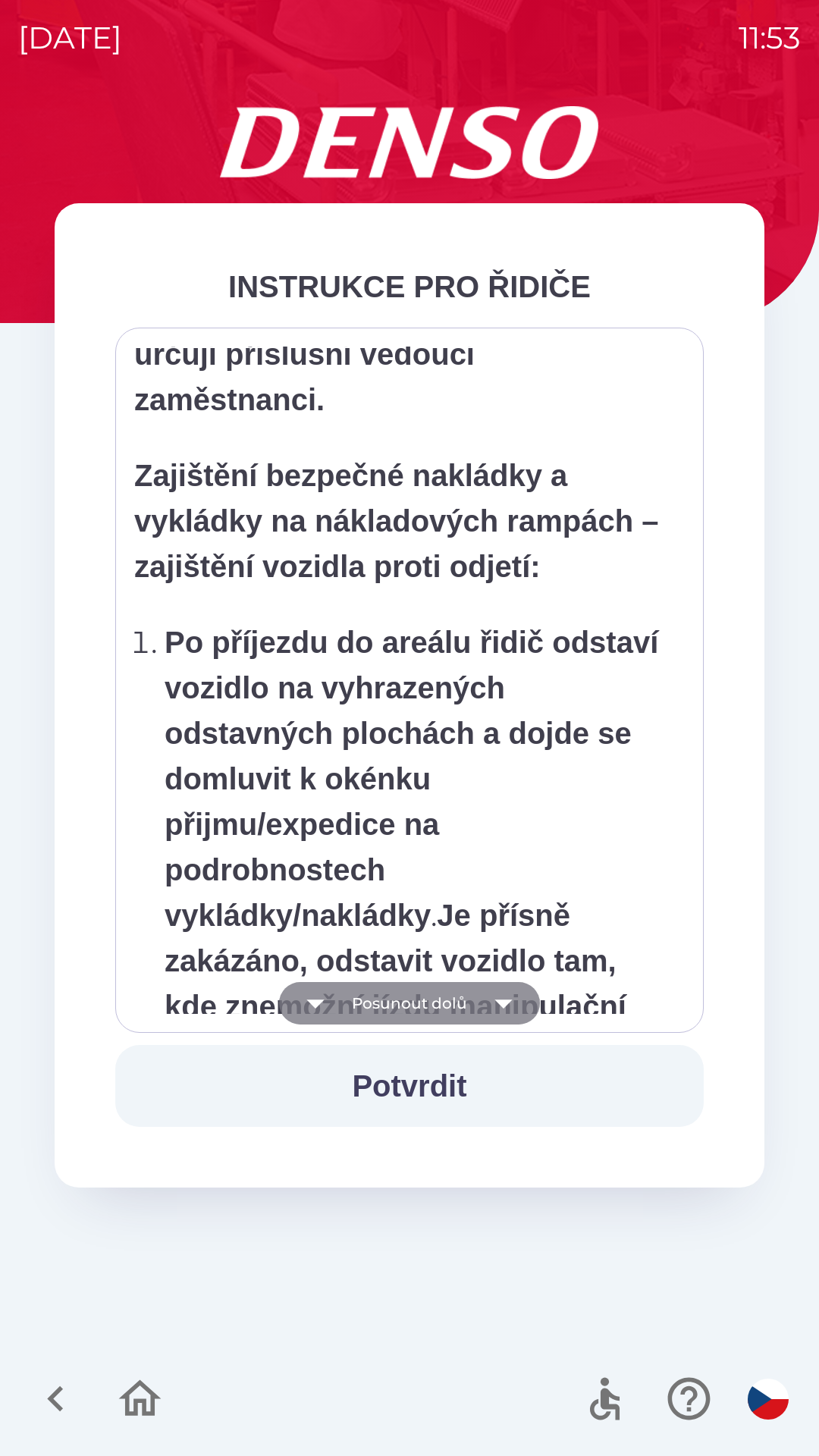
click at [499, 1011] on icon "button" at bounding box center [503, 1003] width 42 height 42
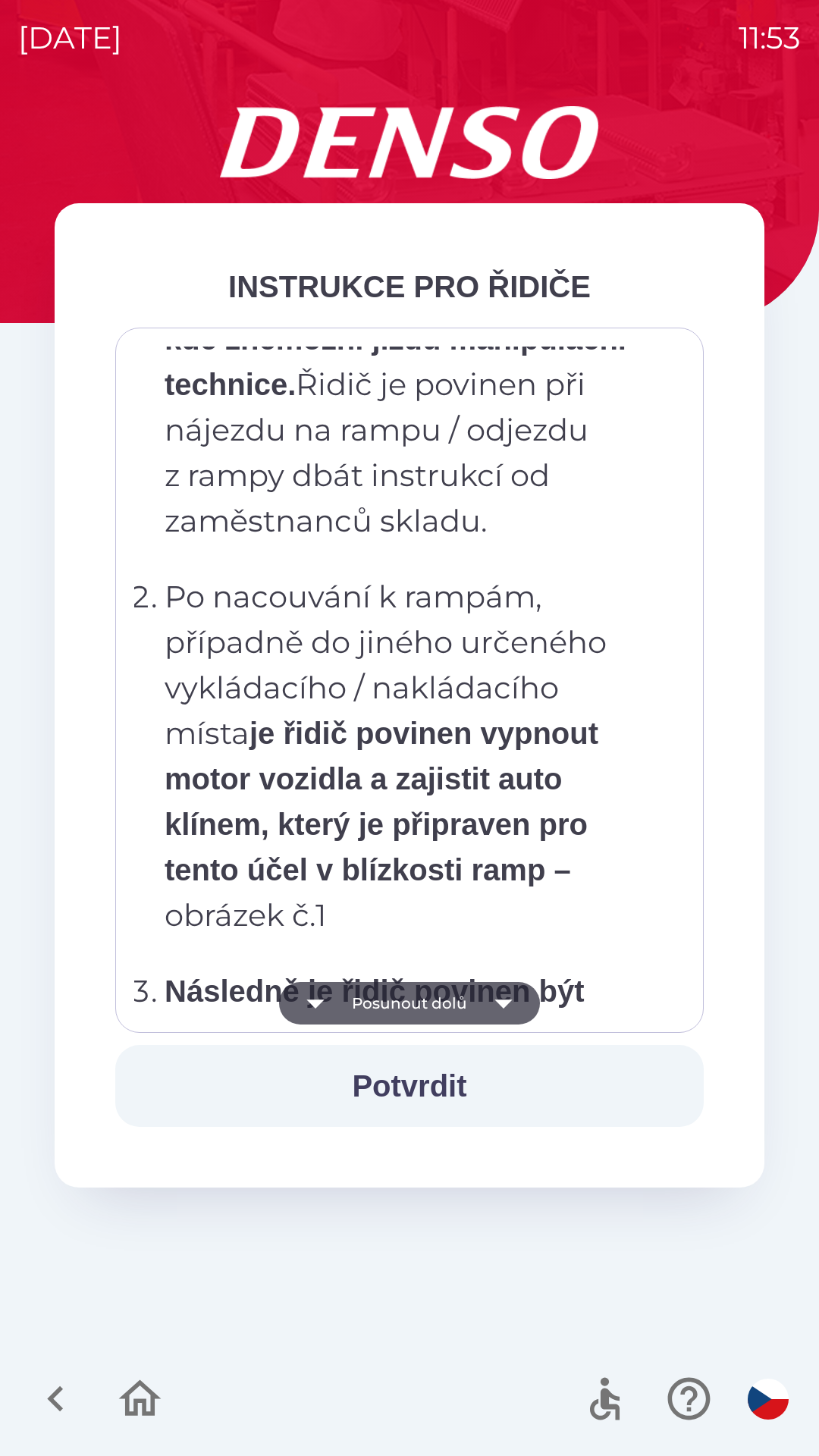
click at [496, 1016] on icon "button" at bounding box center [503, 1003] width 42 height 42
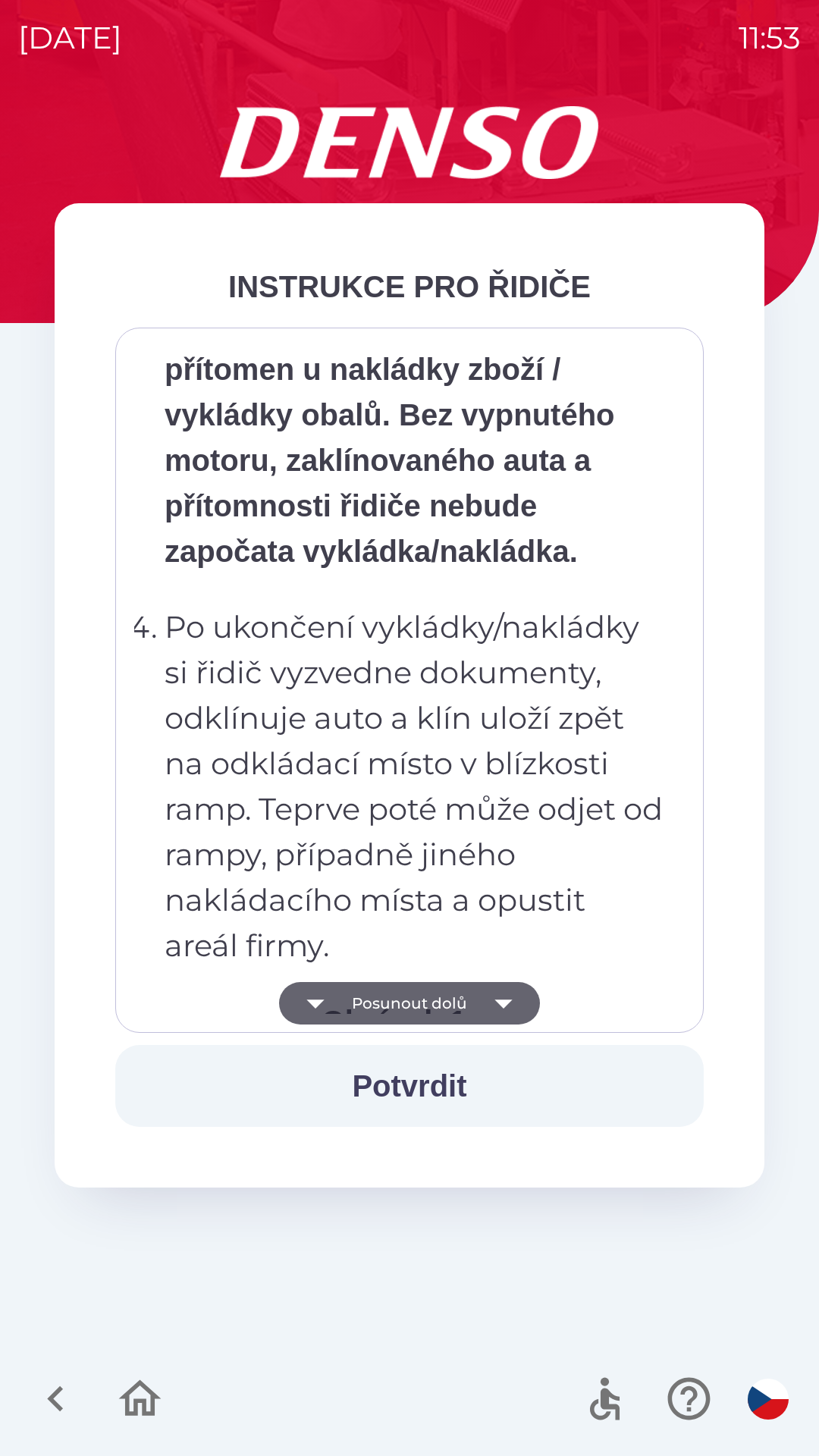
click at [499, 1007] on icon "button" at bounding box center [503, 1003] width 42 height 42
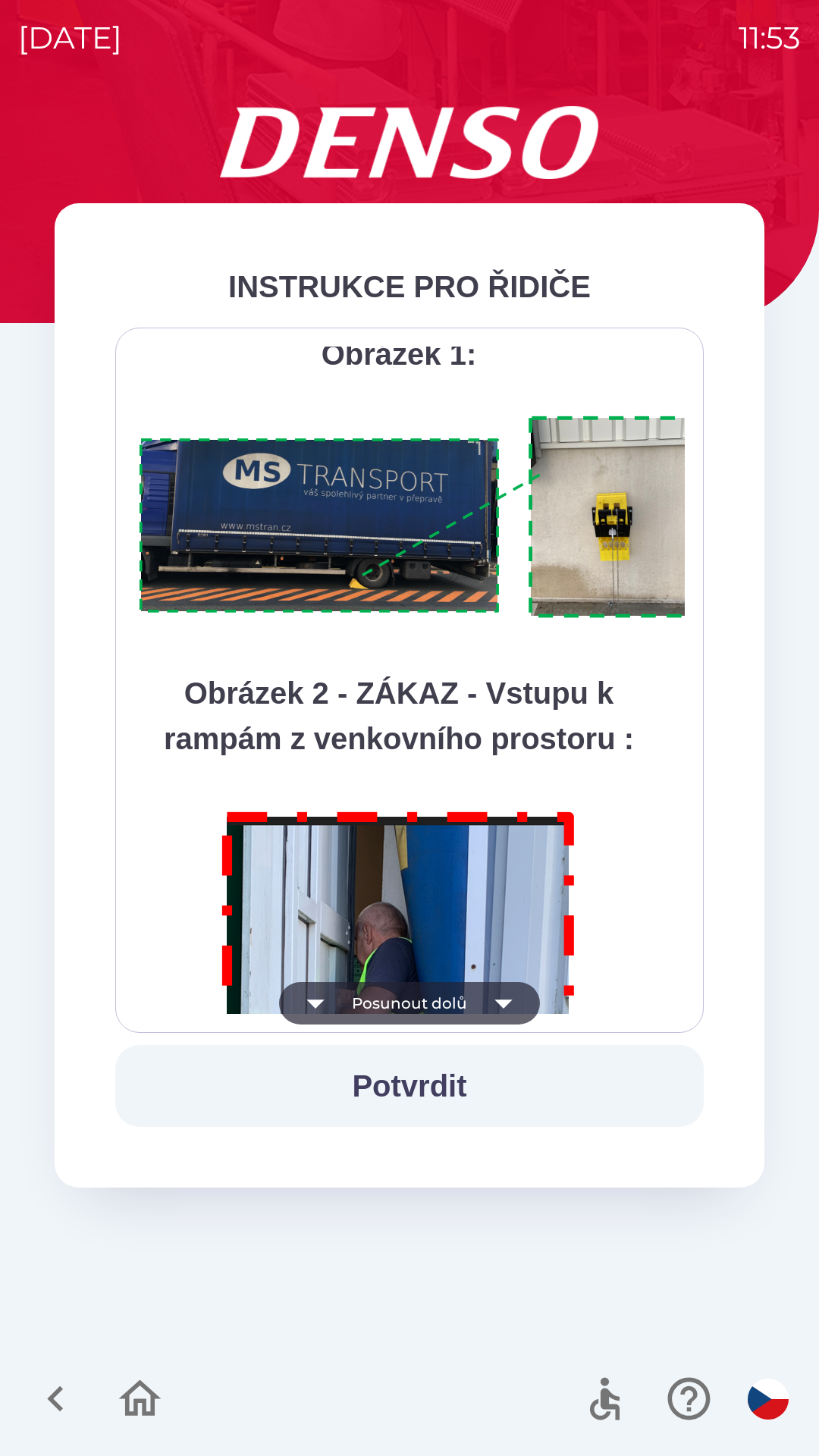
click at [502, 1003] on icon "button" at bounding box center [503, 1004] width 17 height 9
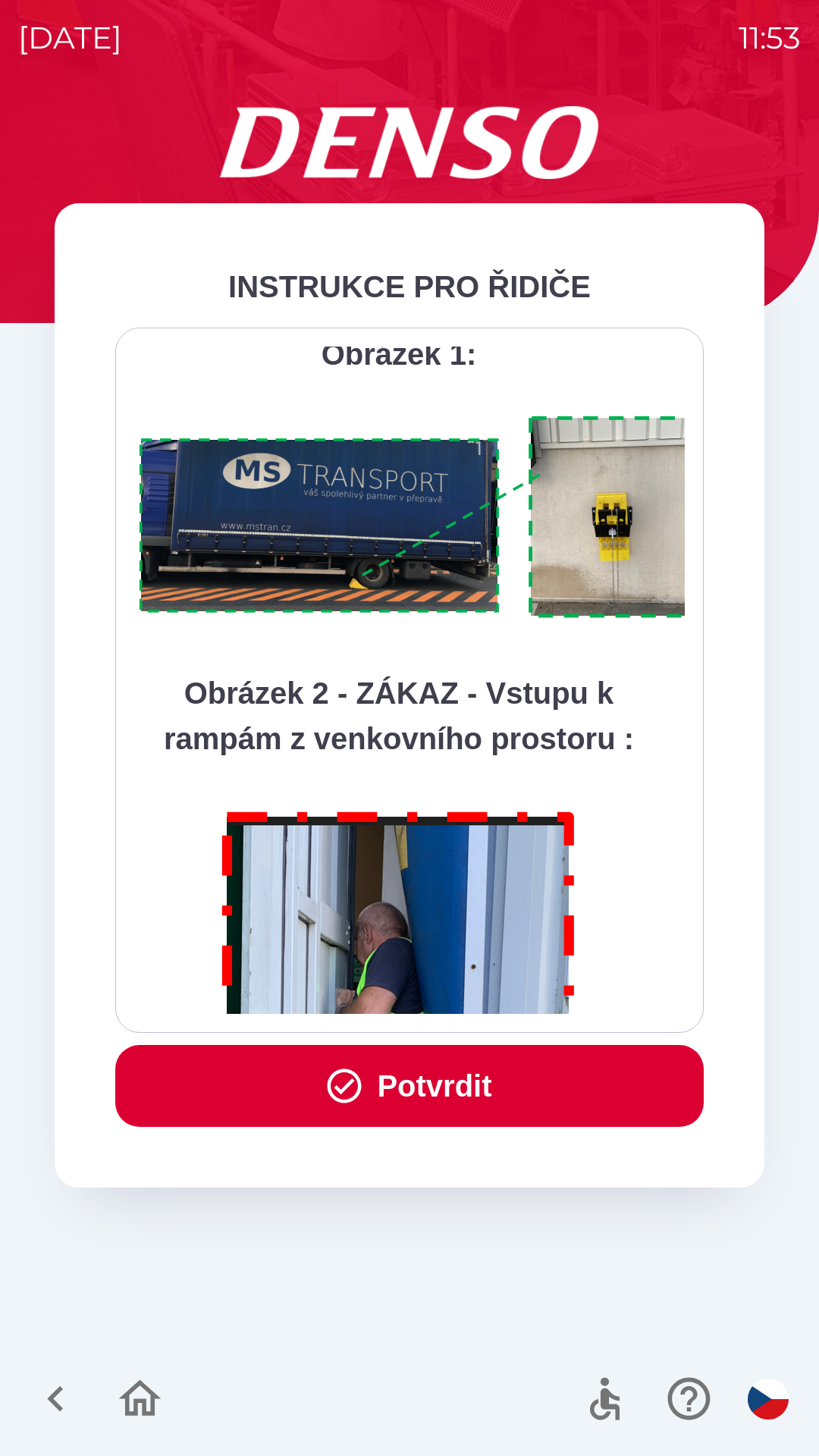
scroll to position [8521, 0]
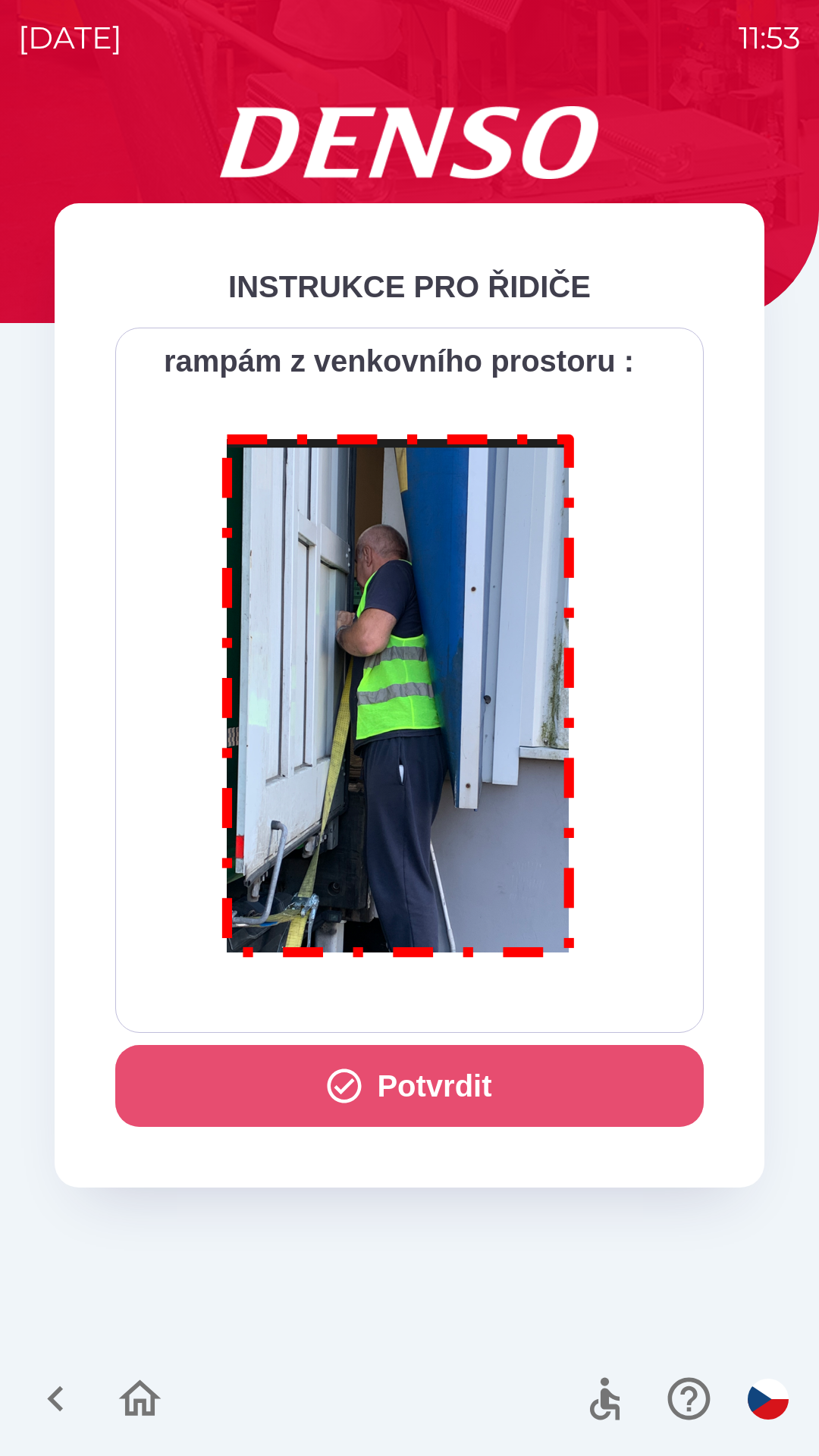
click at [346, 1080] on icon "button" at bounding box center [345, 1086] width 34 height 34
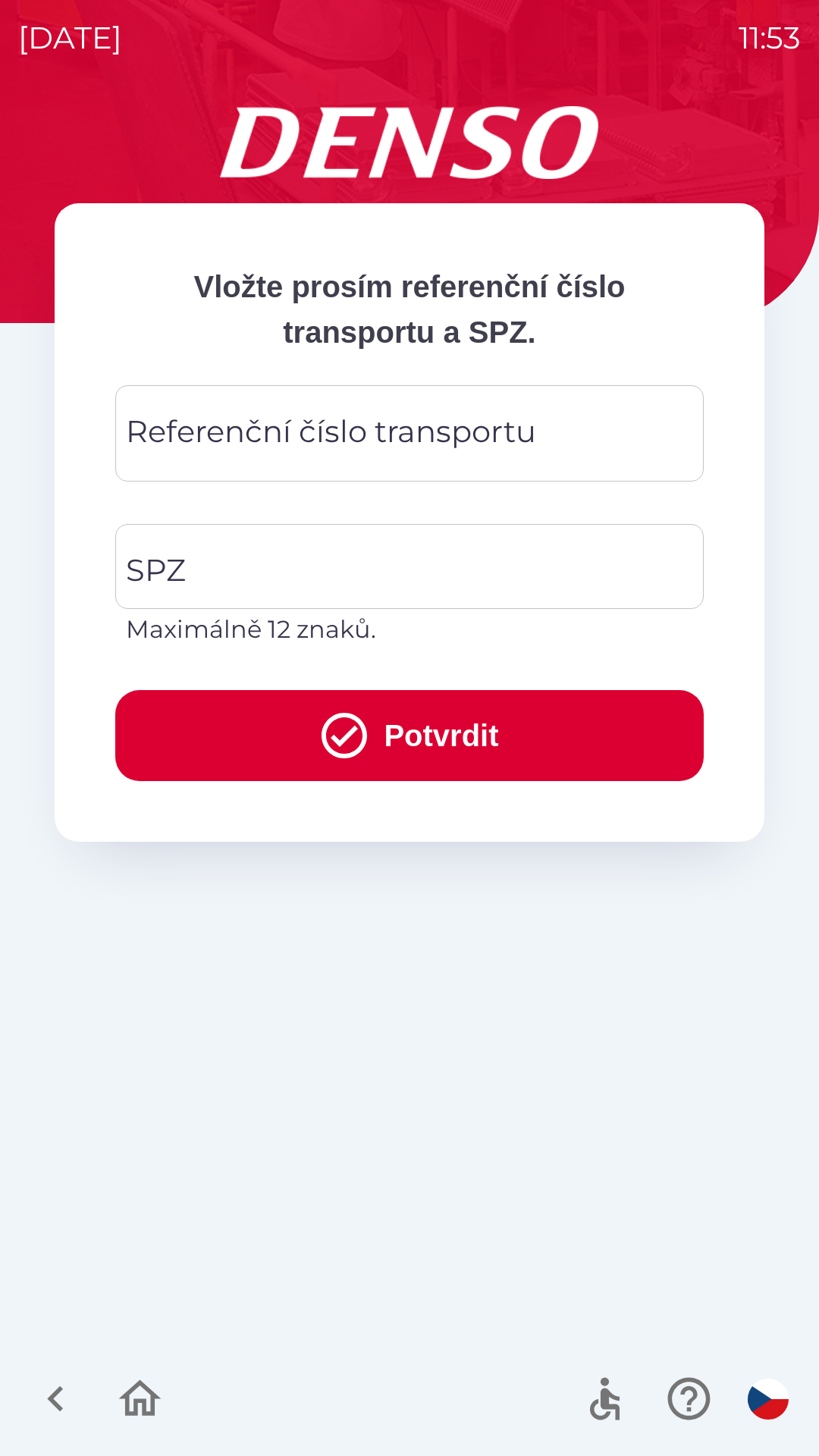
click at [549, 439] on input "Referenční číslo transportu" at bounding box center [410, 433] width 552 height 60
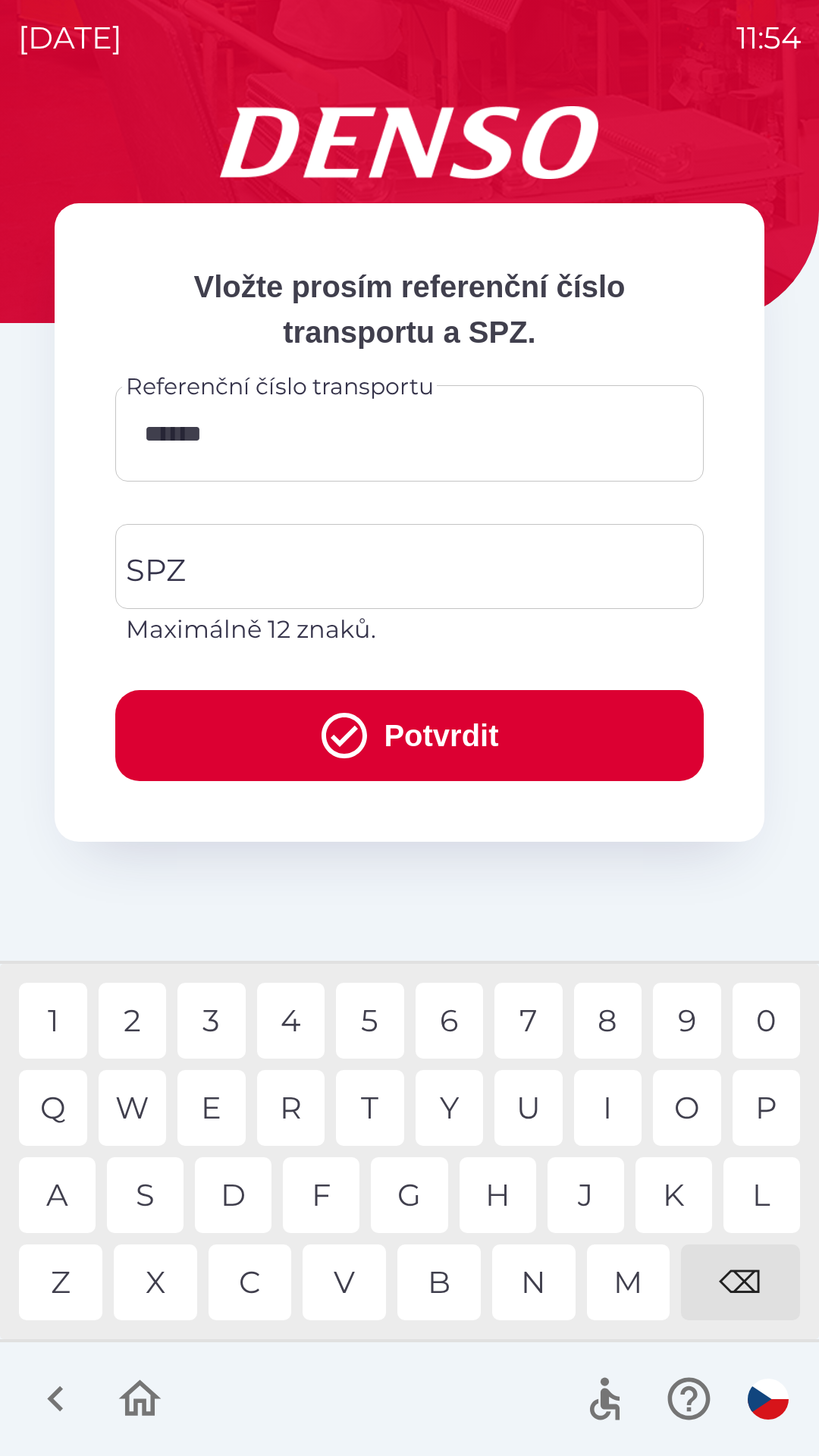
click at [699, 1025] on div "9" at bounding box center [686, 1020] width 68 height 76
click at [605, 1028] on div "8" at bounding box center [607, 1020] width 68 height 76
type input "********"
click at [531, 1023] on div "7" at bounding box center [528, 1020] width 68 height 76
click at [409, 571] on input "SPZ" at bounding box center [398, 566] width 552 height 71
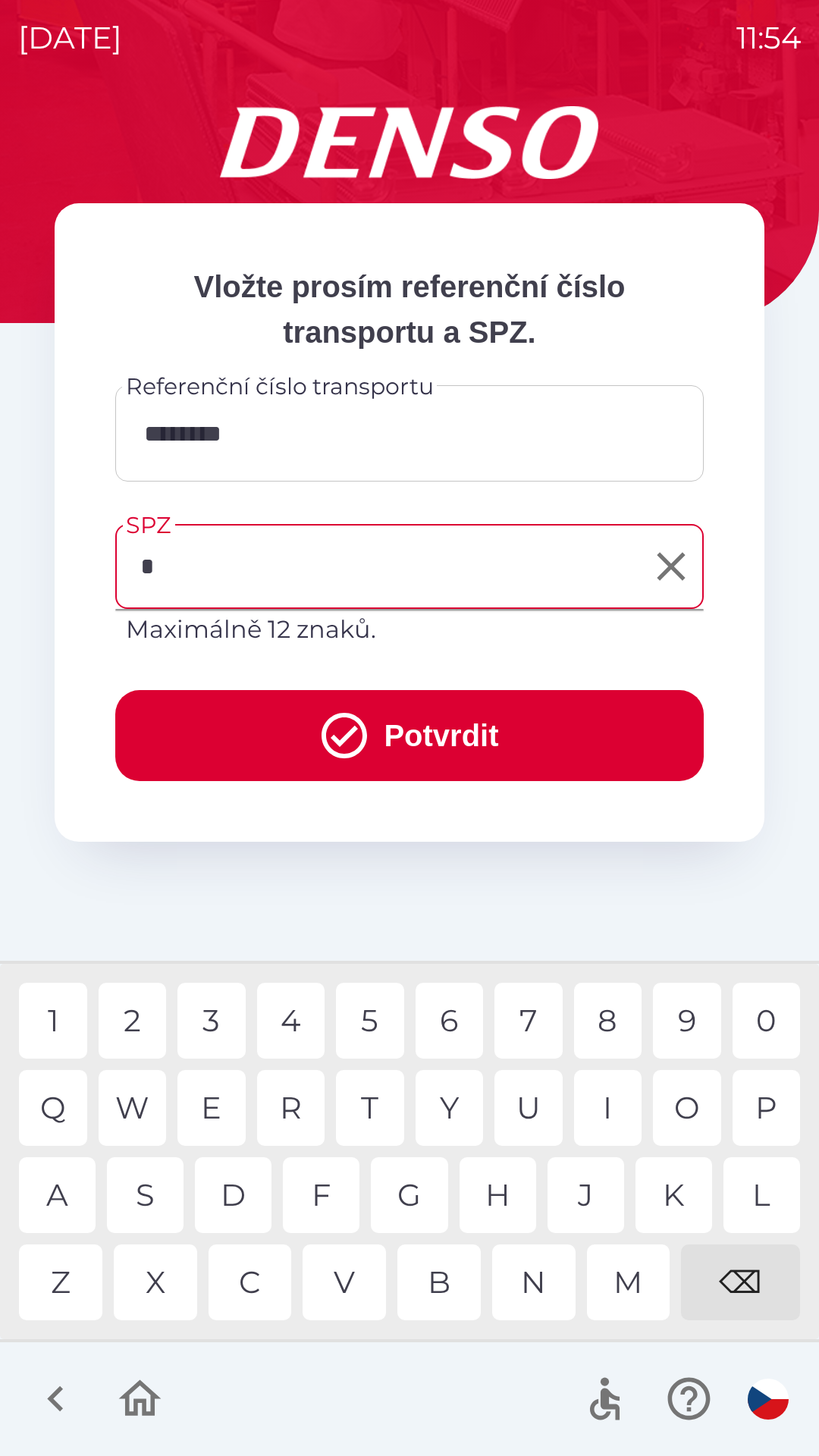
click at [216, 1018] on div "3" at bounding box center [211, 1020] width 68 height 76
click at [627, 1279] on div "M" at bounding box center [628, 1282] width 84 height 76
click at [452, 1018] on div "6" at bounding box center [449, 1020] width 68 height 76
type input "*******"
click at [537, 1024] on div "7" at bounding box center [528, 1020] width 68 height 76
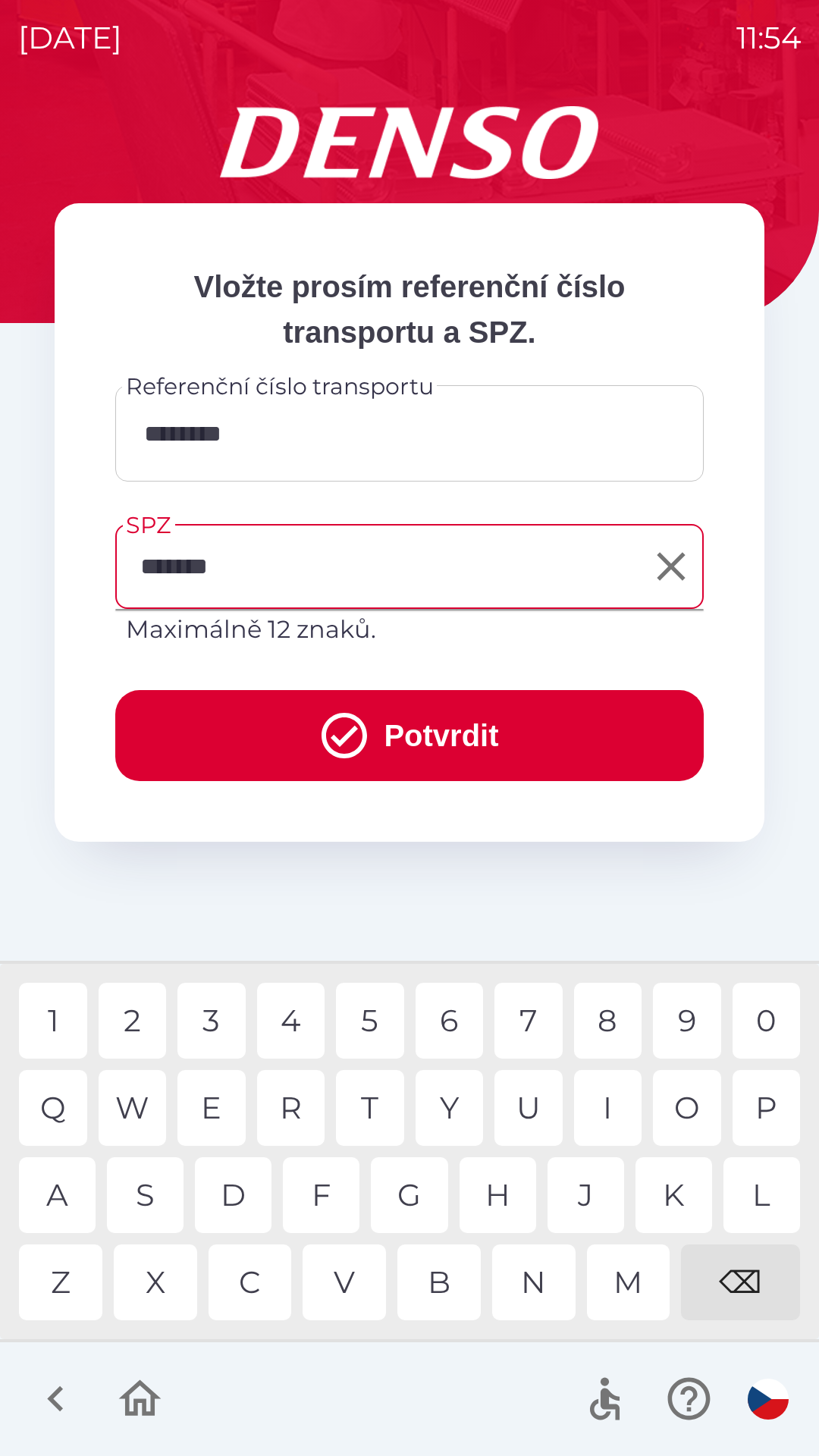
click at [344, 749] on icon "submit" at bounding box center [345, 735] width 55 height 55
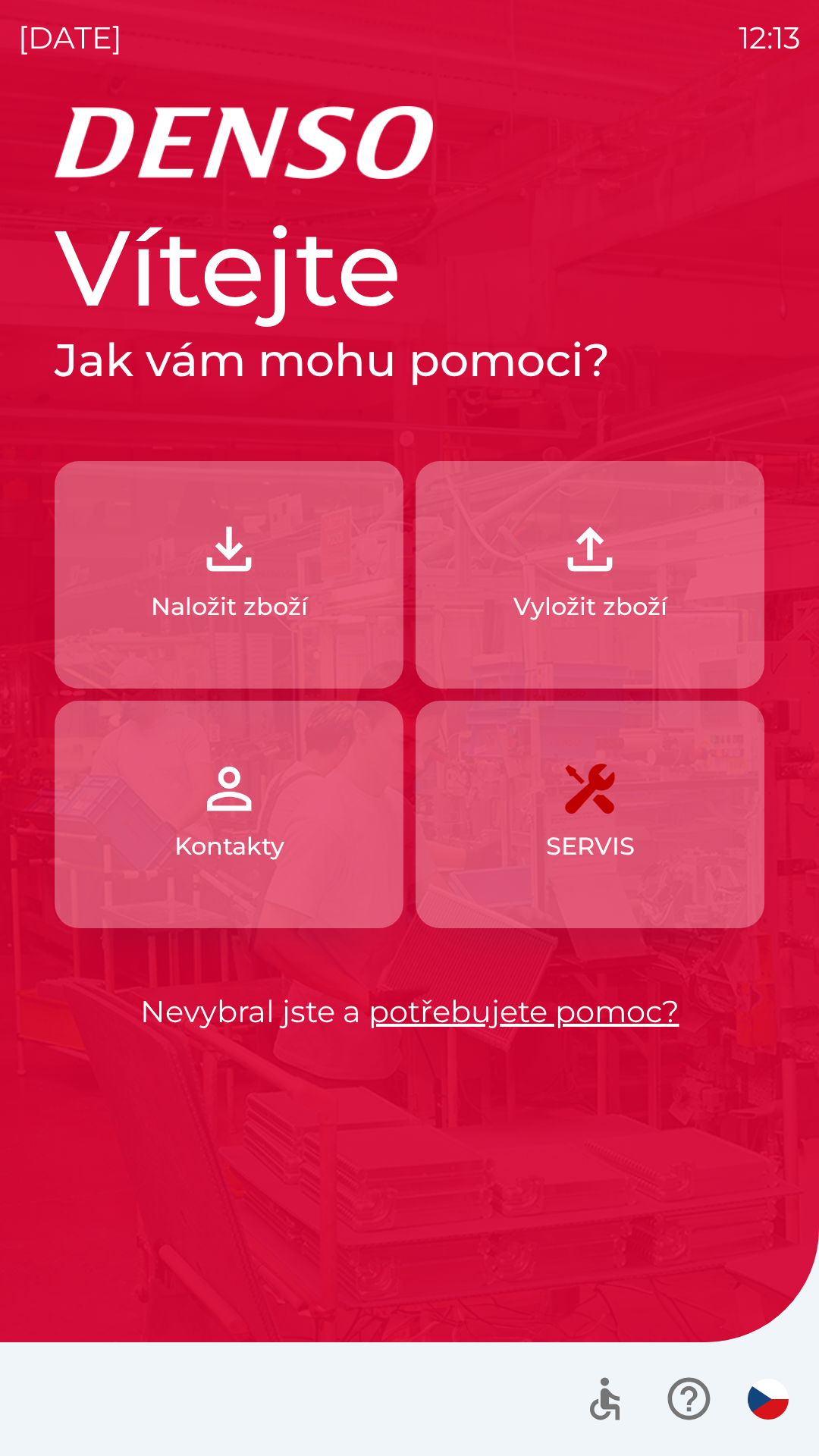
click at [563, 586] on button "Vyložit zboží" at bounding box center [590, 574] width 349 height 227
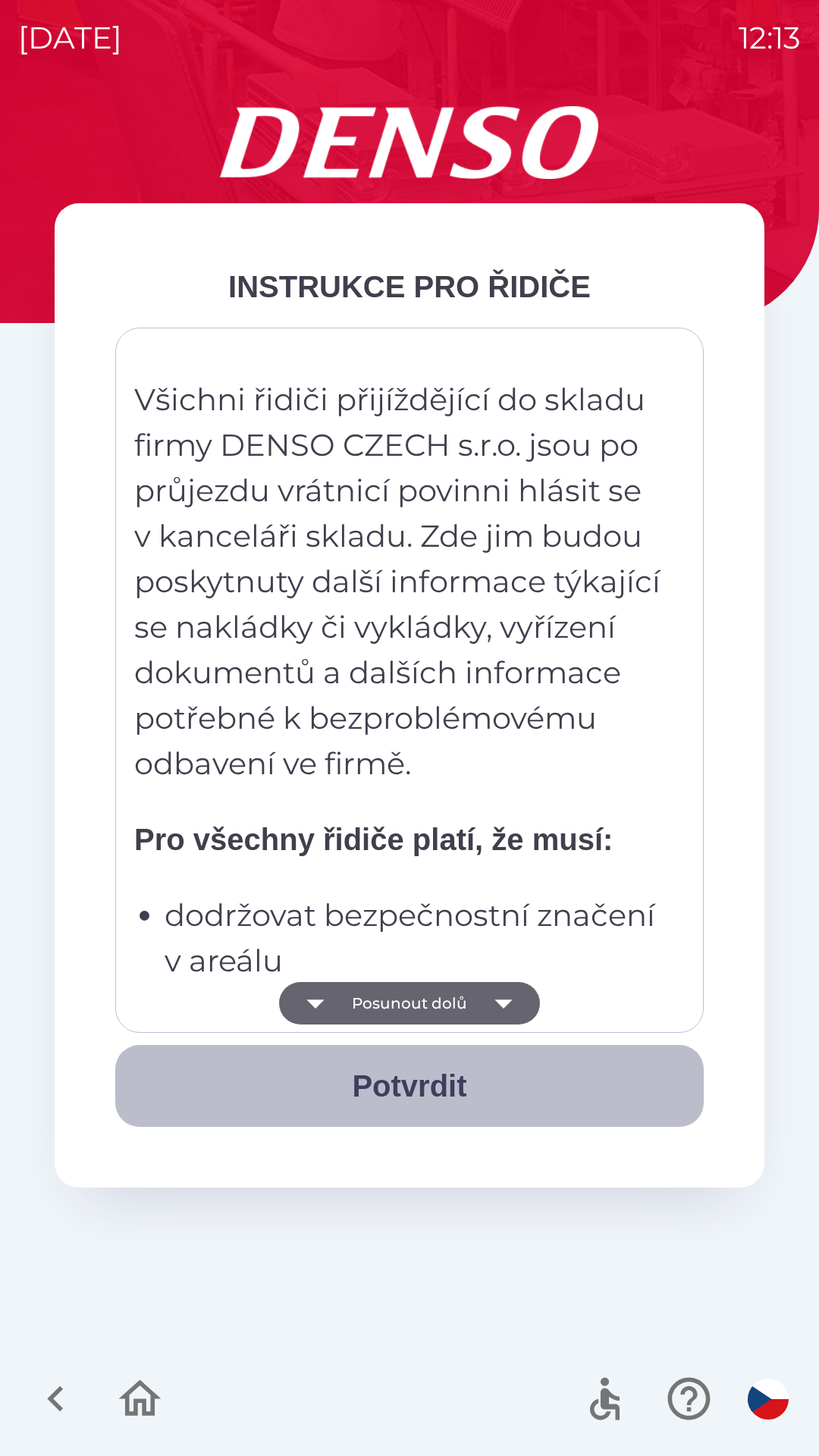
click at [388, 1046] on button "Potvrdit" at bounding box center [409, 1086] width 588 height 82
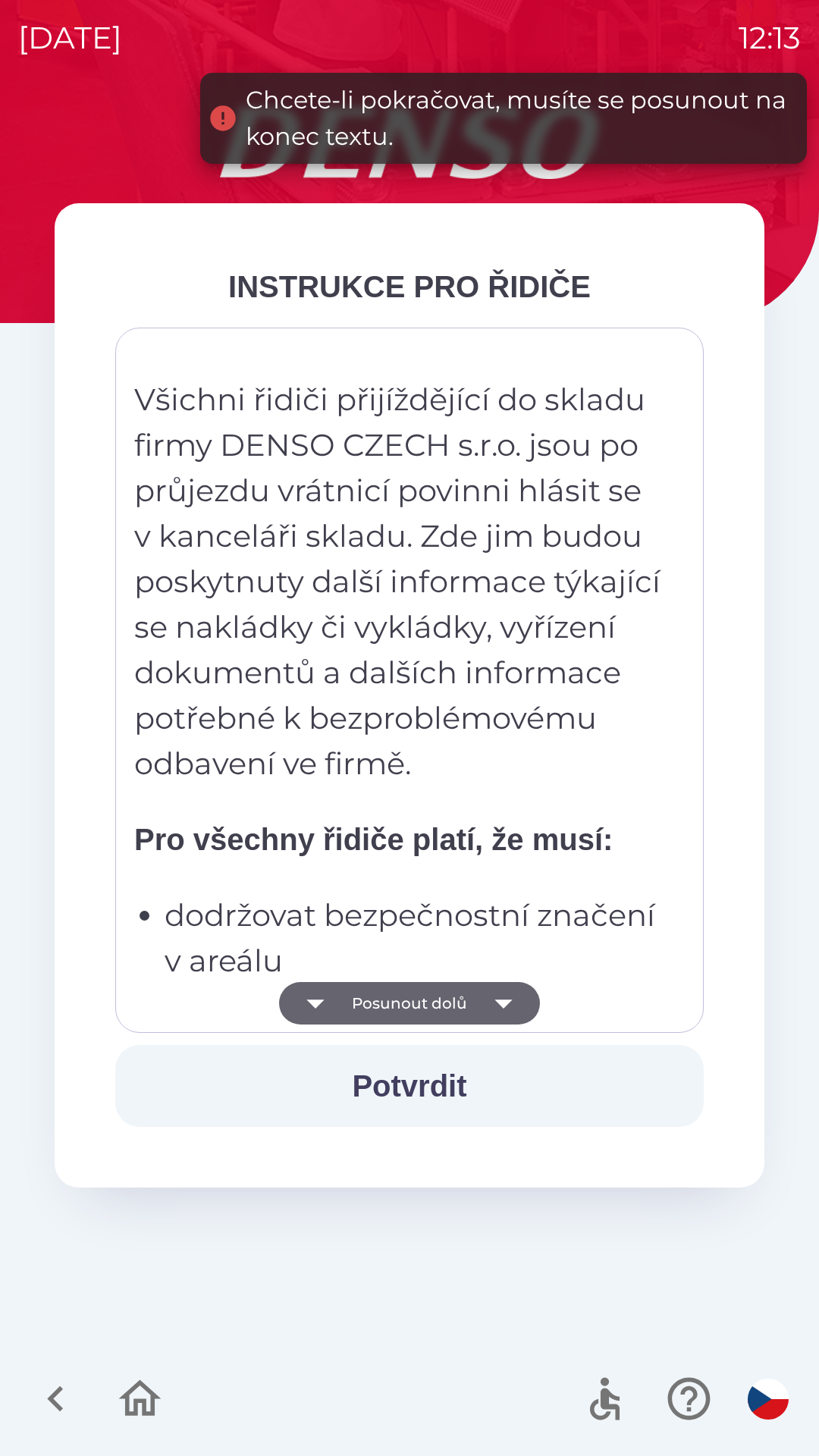
click at [398, 1078] on button "Potvrdit" at bounding box center [409, 1086] width 588 height 82
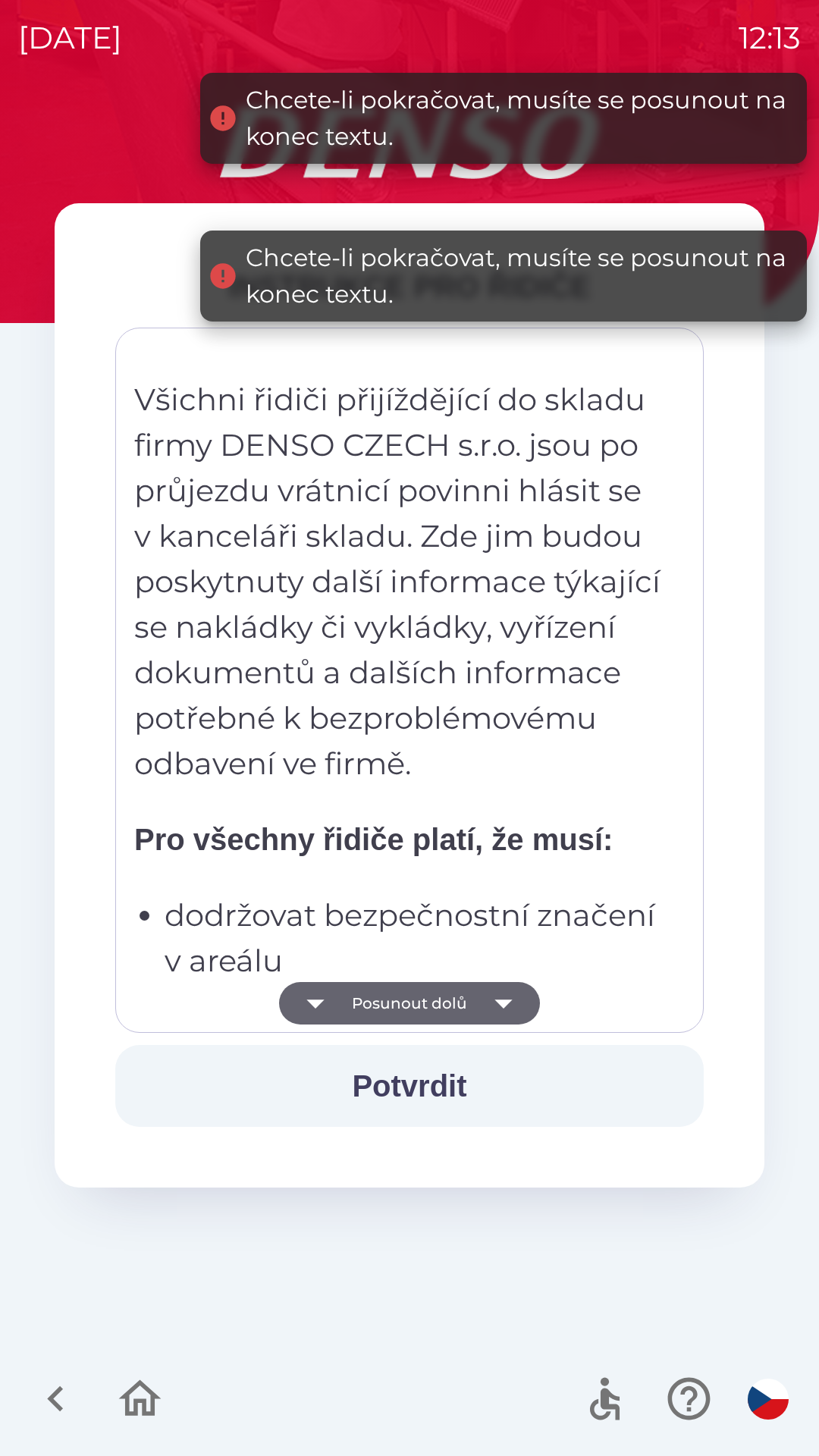
click at [386, 992] on button "Posunout dolů" at bounding box center [410, 1003] width 261 height 42
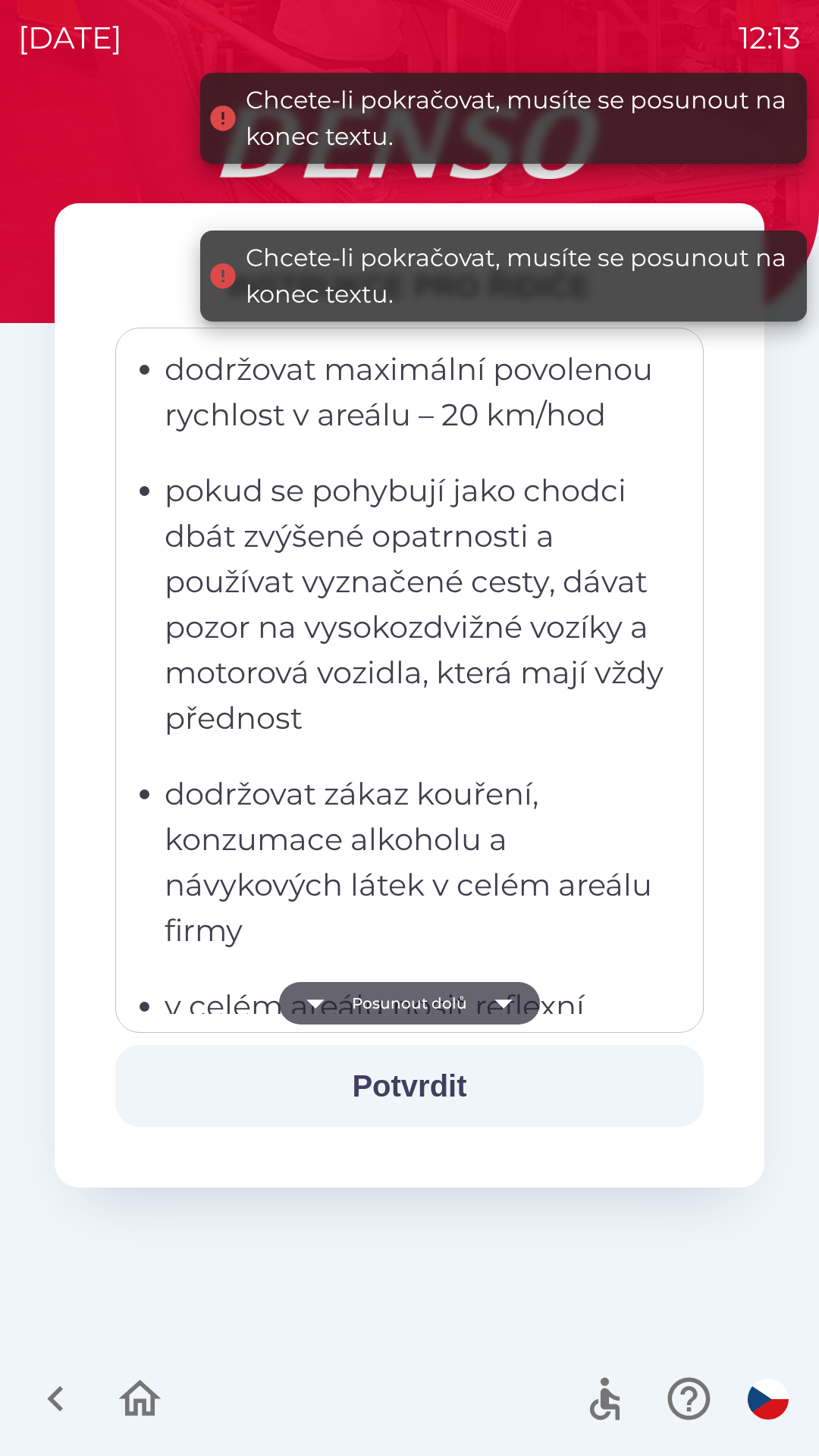
click at [377, 1011] on button "Posunout dolů" at bounding box center [410, 1003] width 261 height 42
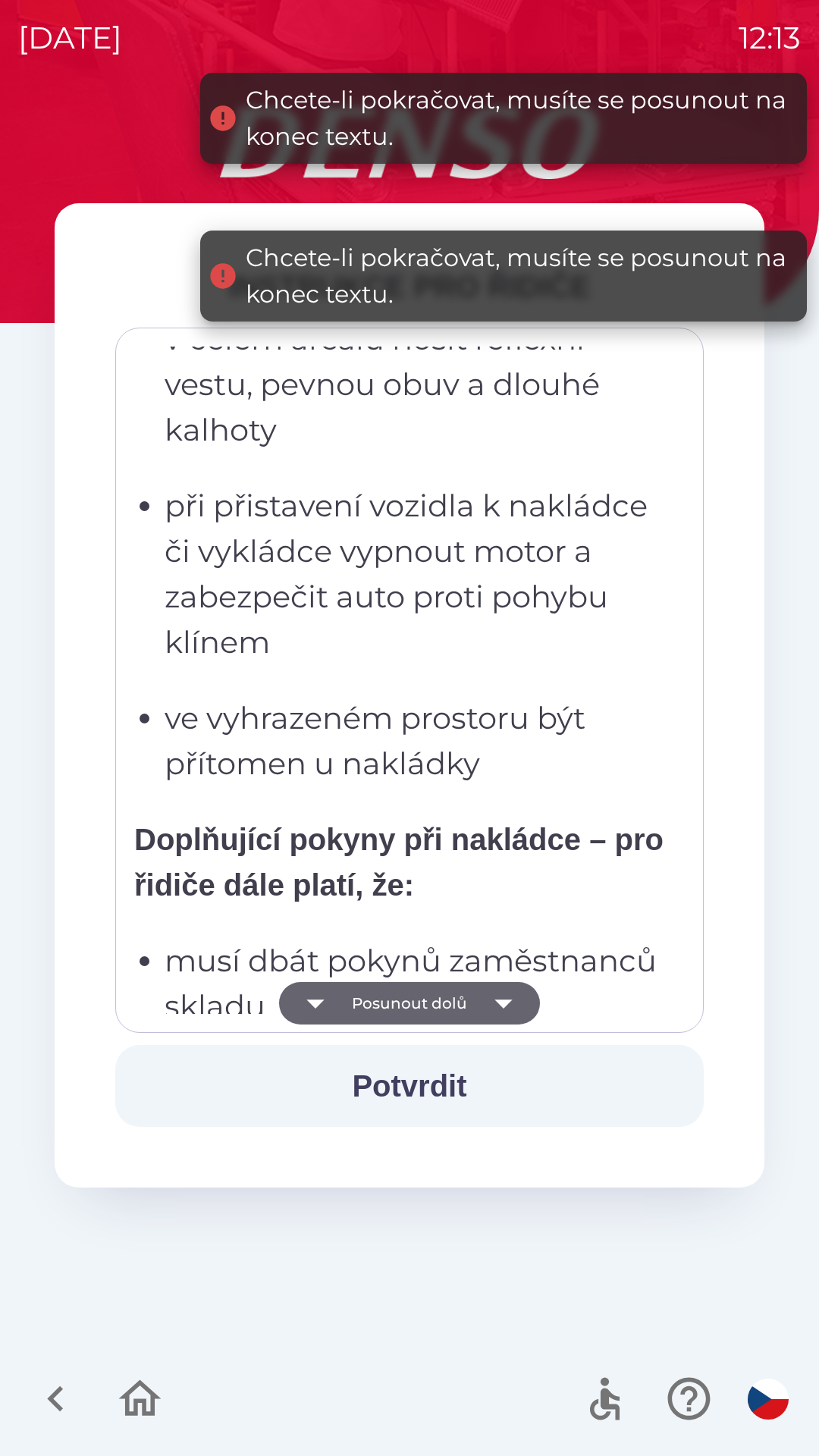
click at [374, 1006] on button "Posunout dolů" at bounding box center [410, 1003] width 261 height 42
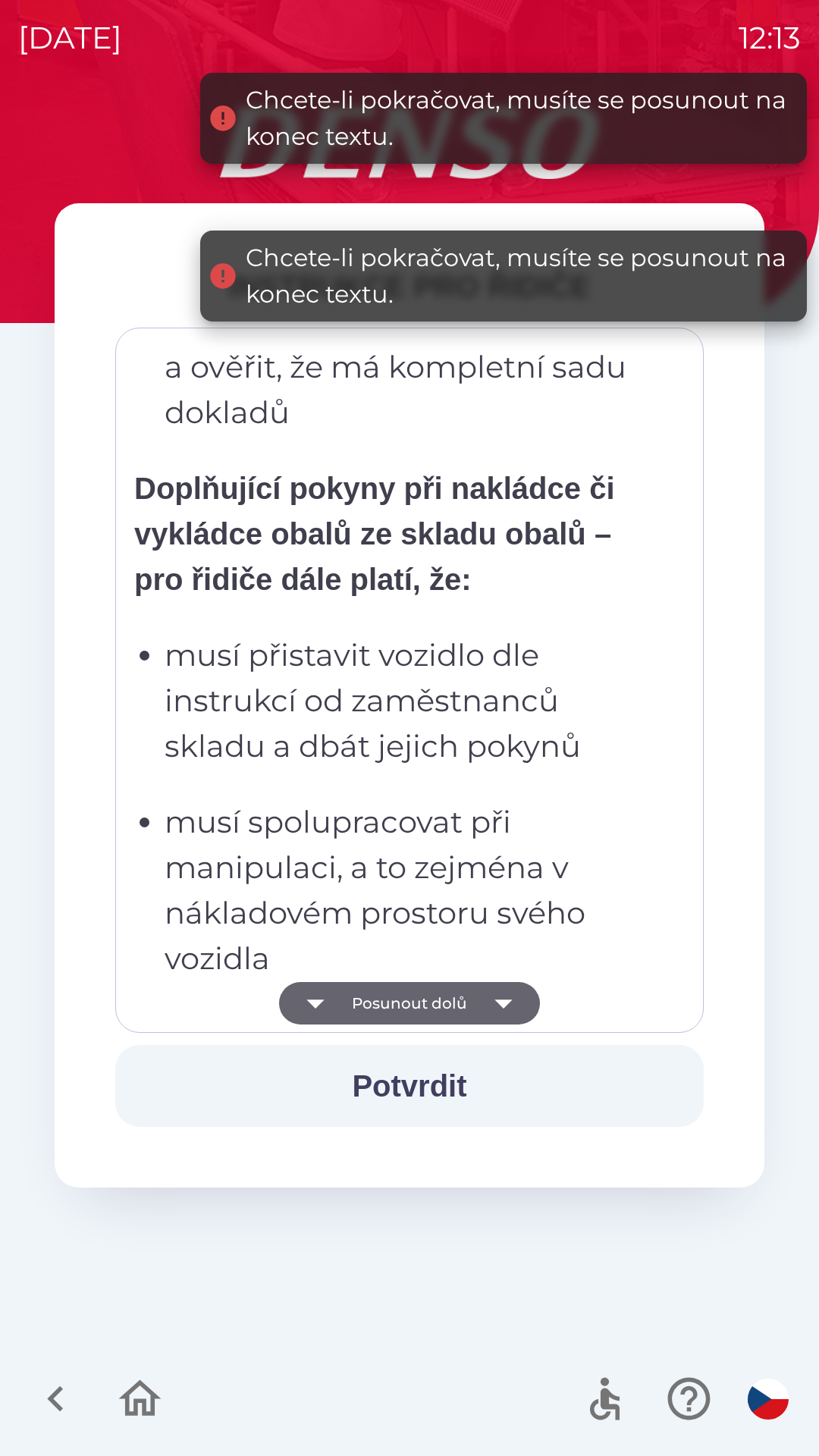
scroll to position [3540, 0]
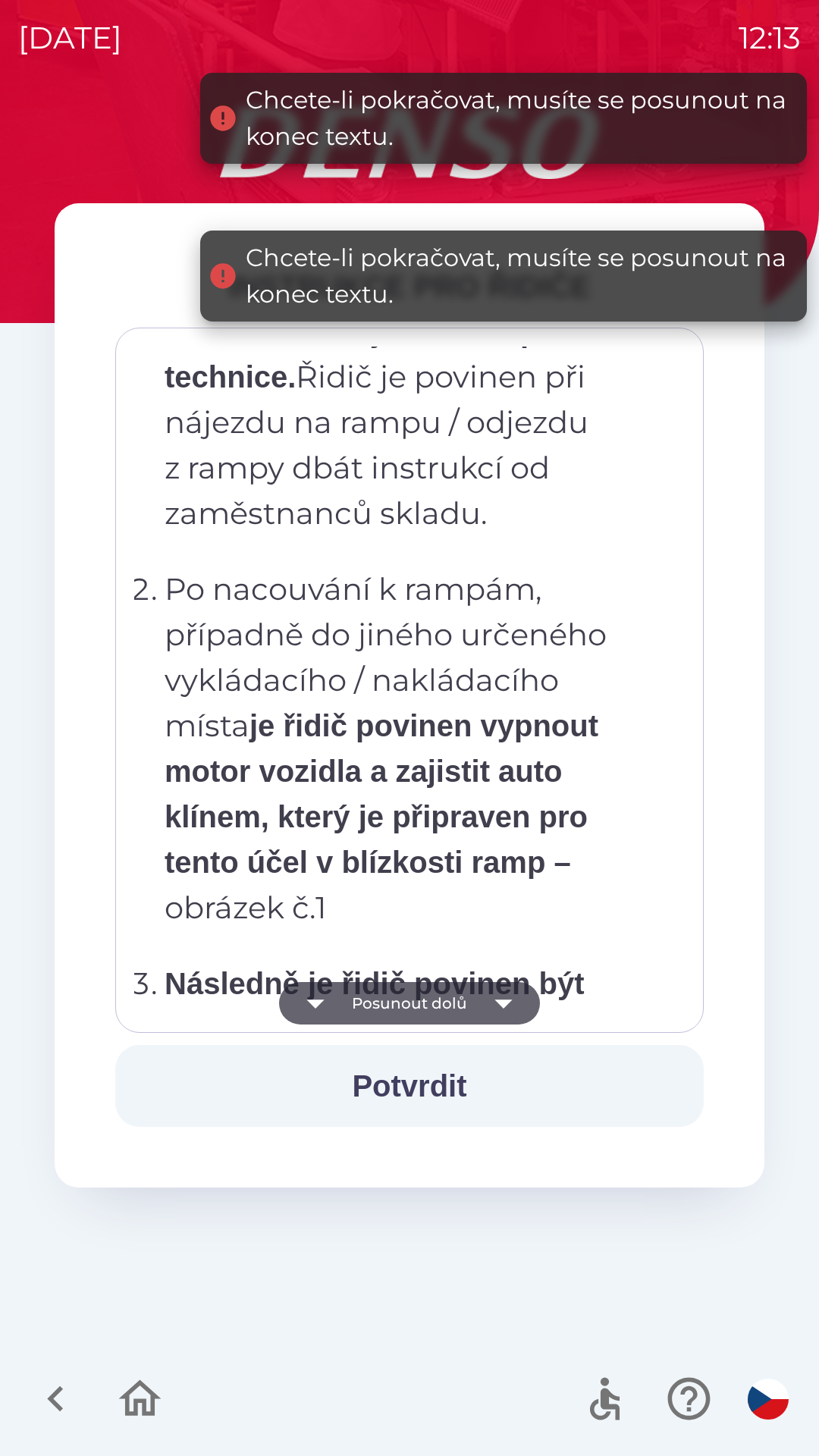
click at [502, 720] on p "Po nacouvání k rampám, případně do jiného určeného vykládacího / nakládacího mí…" at bounding box center [414, 749] width 499 height 364
click at [482, 536] on p "Po příjezdu do areálu řidič odstaví vozidlo na vyhrazených odstavných plochách …" at bounding box center [414, 240] width 499 height 592
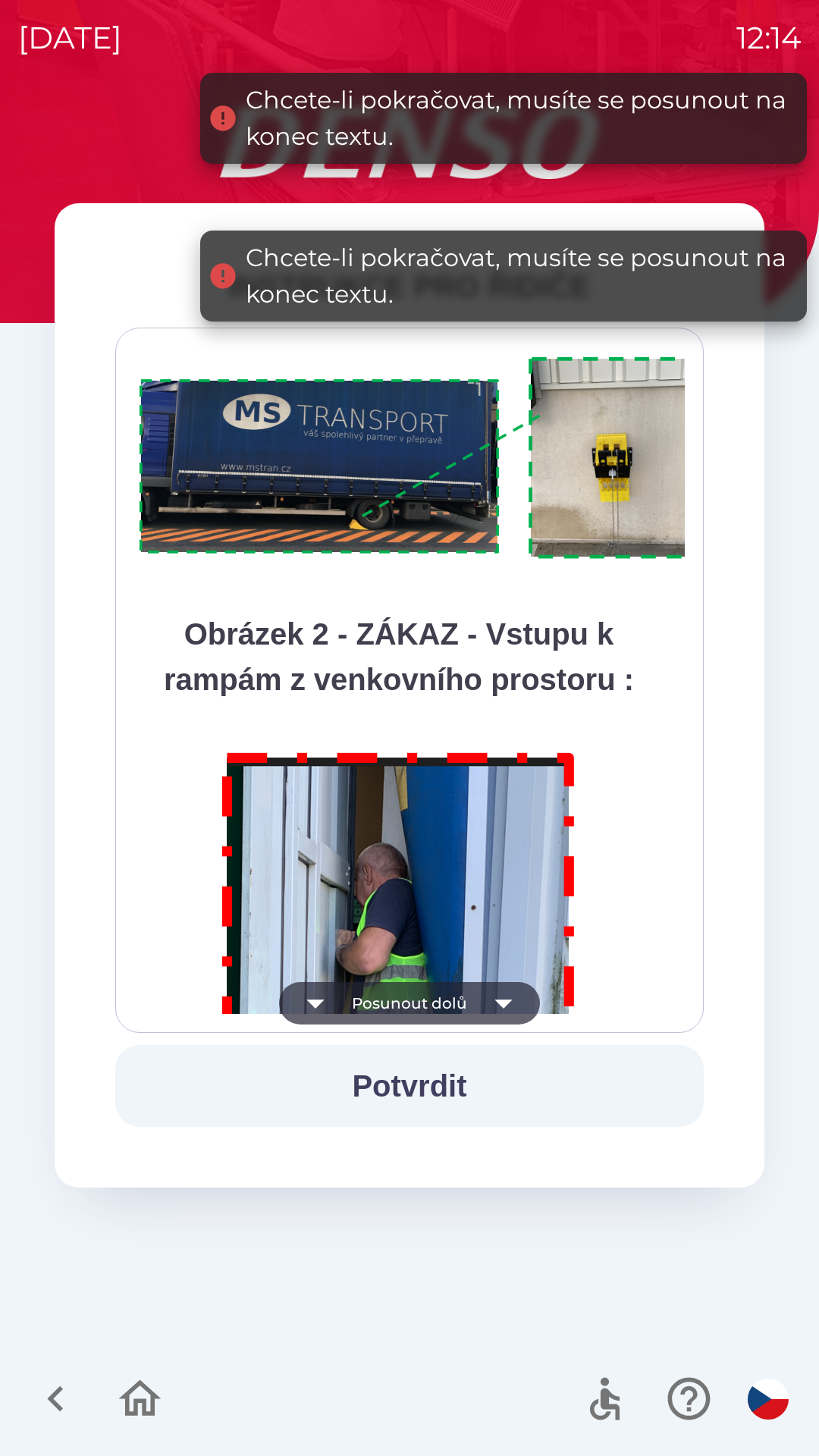
scroll to position [8521, 0]
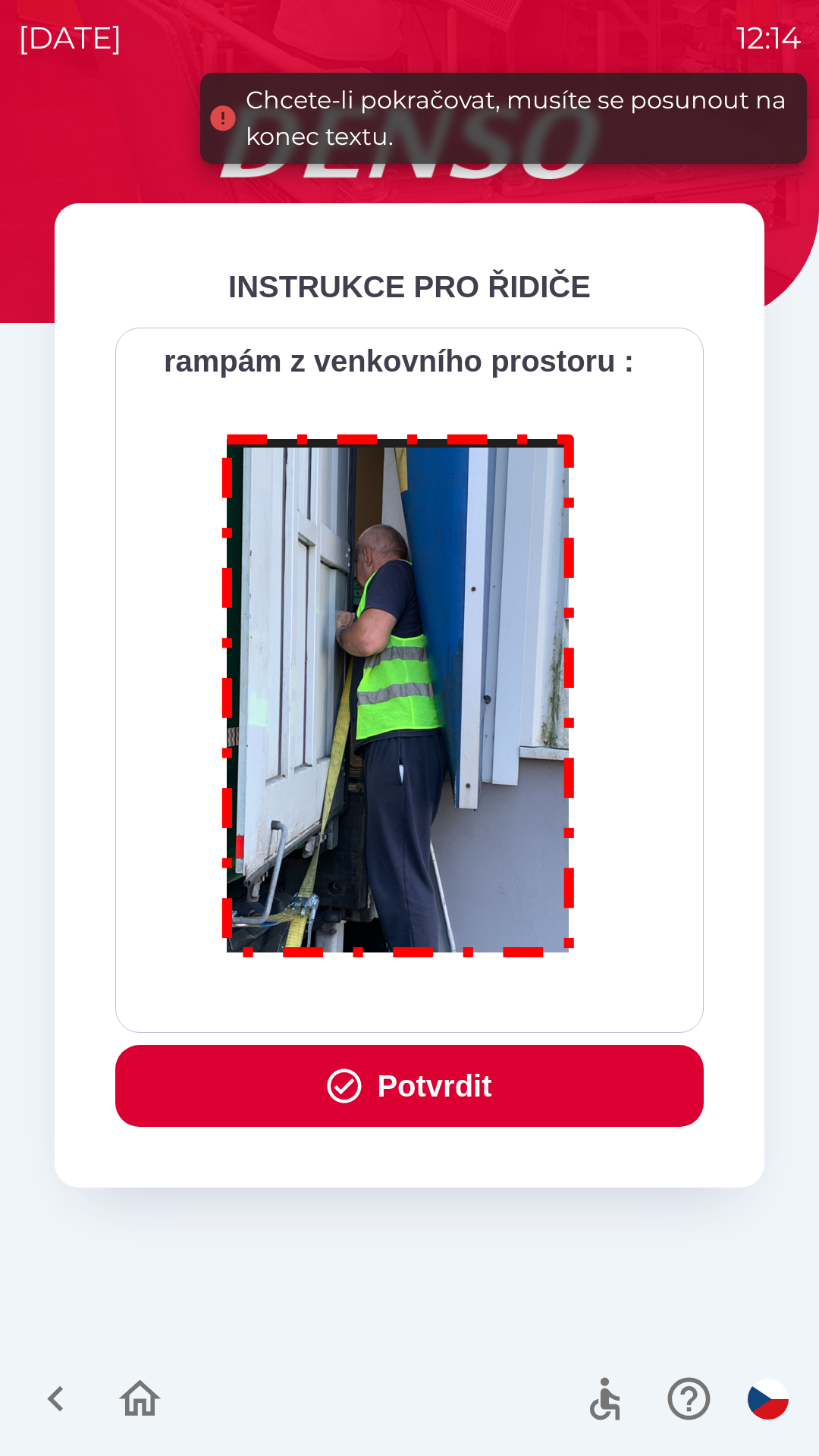
click at [449, 1065] on button "Potvrdit" at bounding box center [409, 1086] width 588 height 82
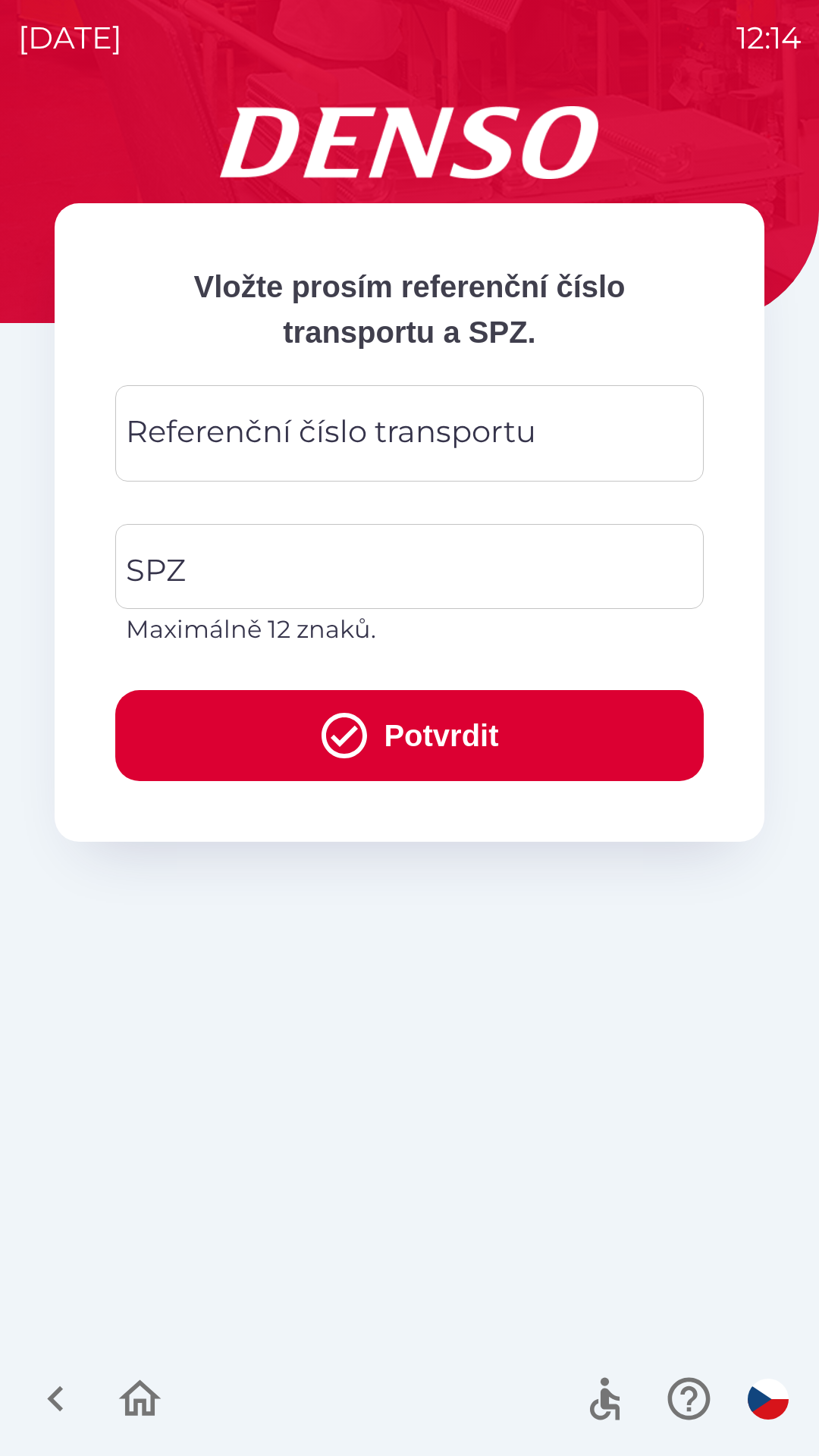
click at [62, 1403] on icon "button" at bounding box center [55, 1398] width 51 height 51
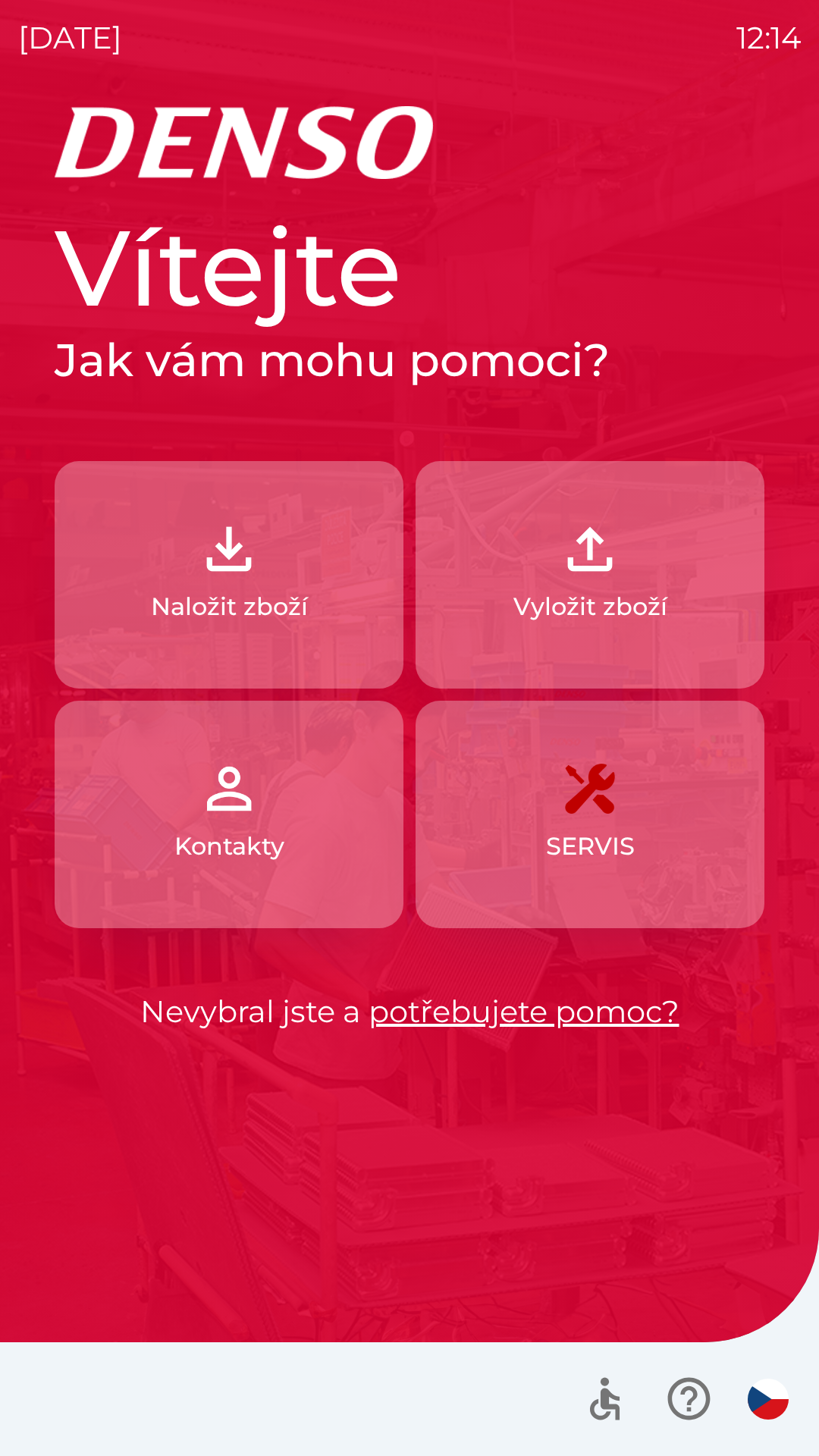
click at [304, 573] on button "Naložit zboží" at bounding box center [229, 574] width 349 height 227
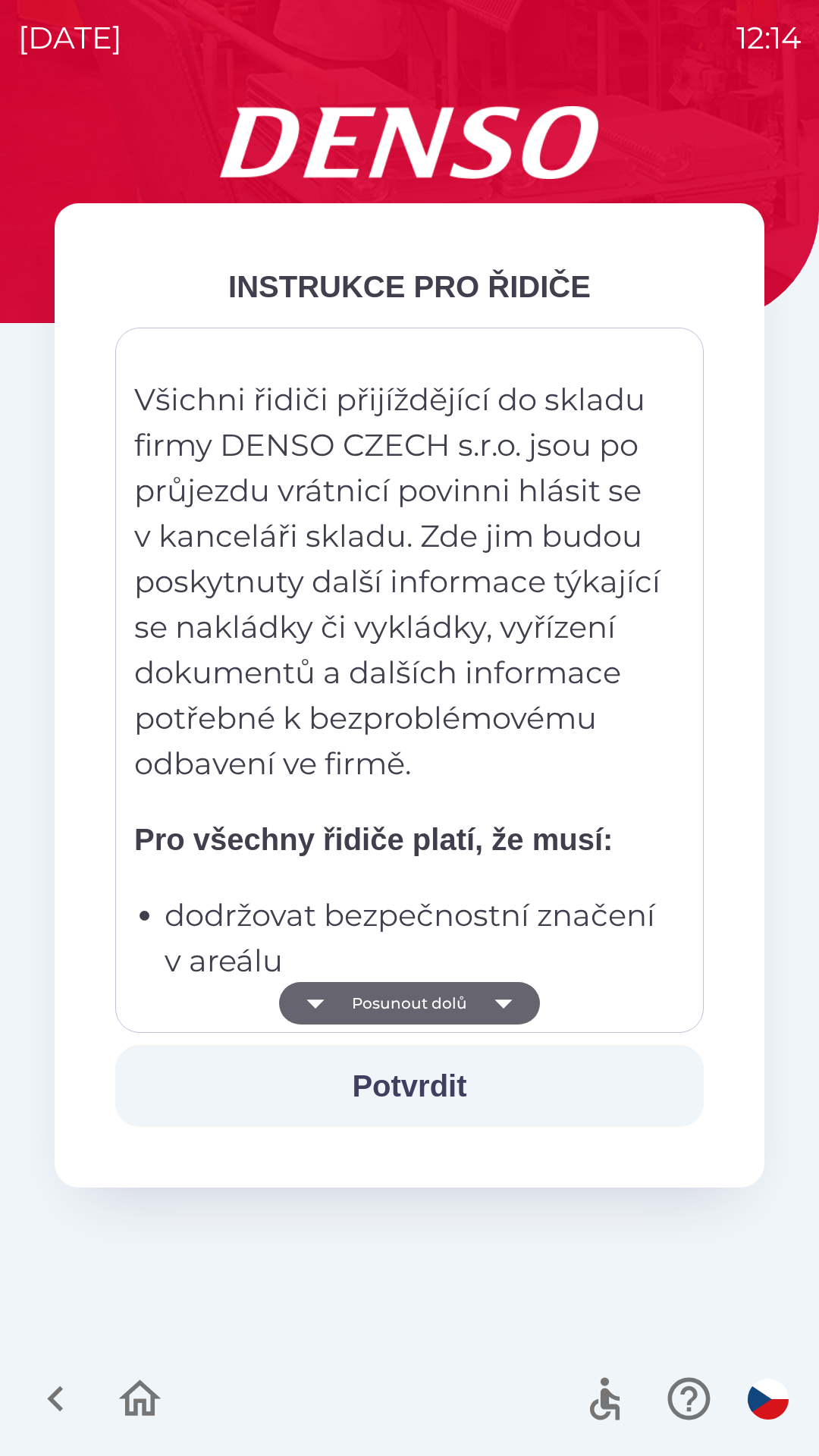
click at [436, 1066] on button "Potvrdit" at bounding box center [409, 1086] width 588 height 82
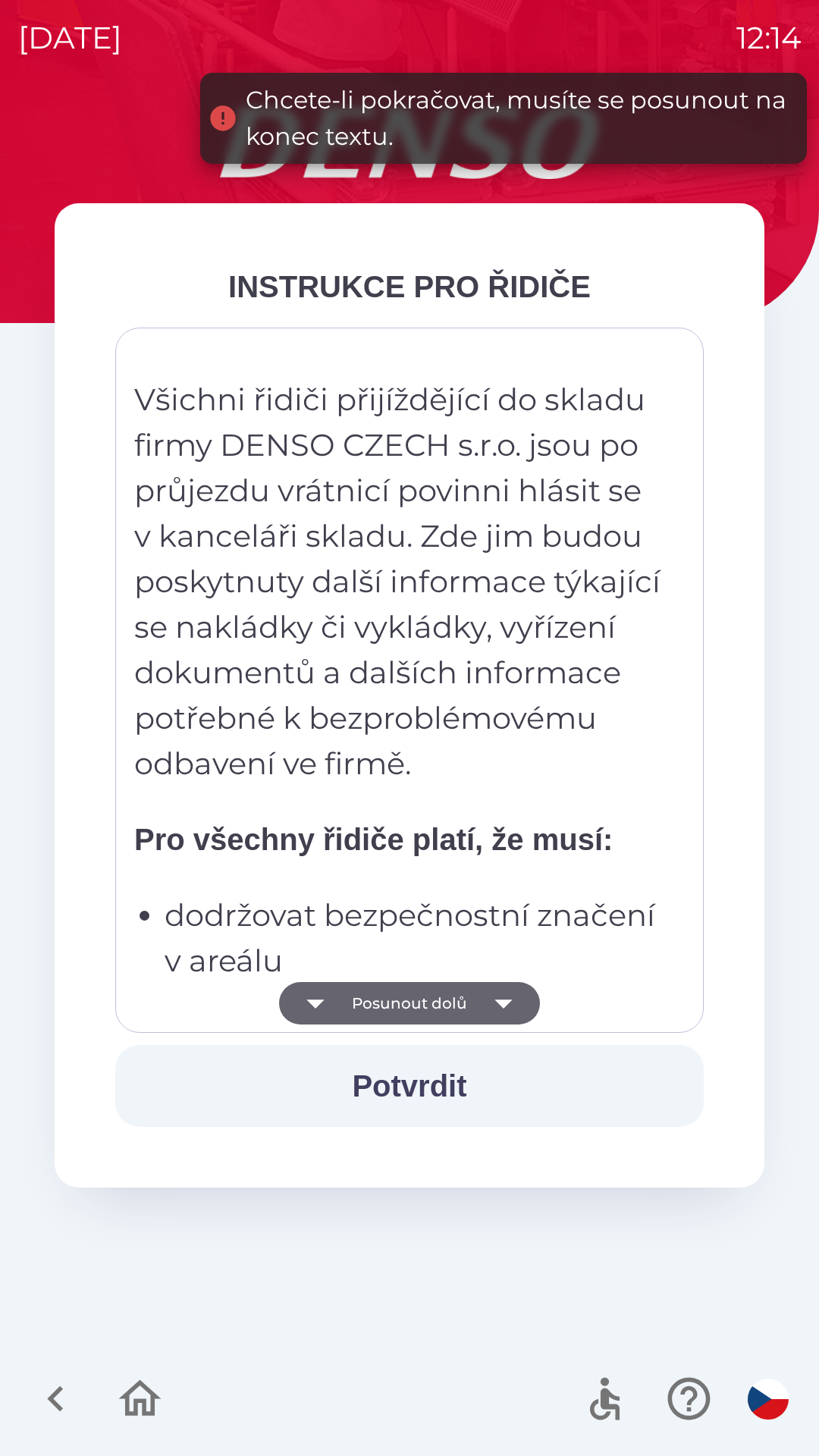
click at [489, 1000] on icon "button" at bounding box center [503, 1003] width 42 height 42
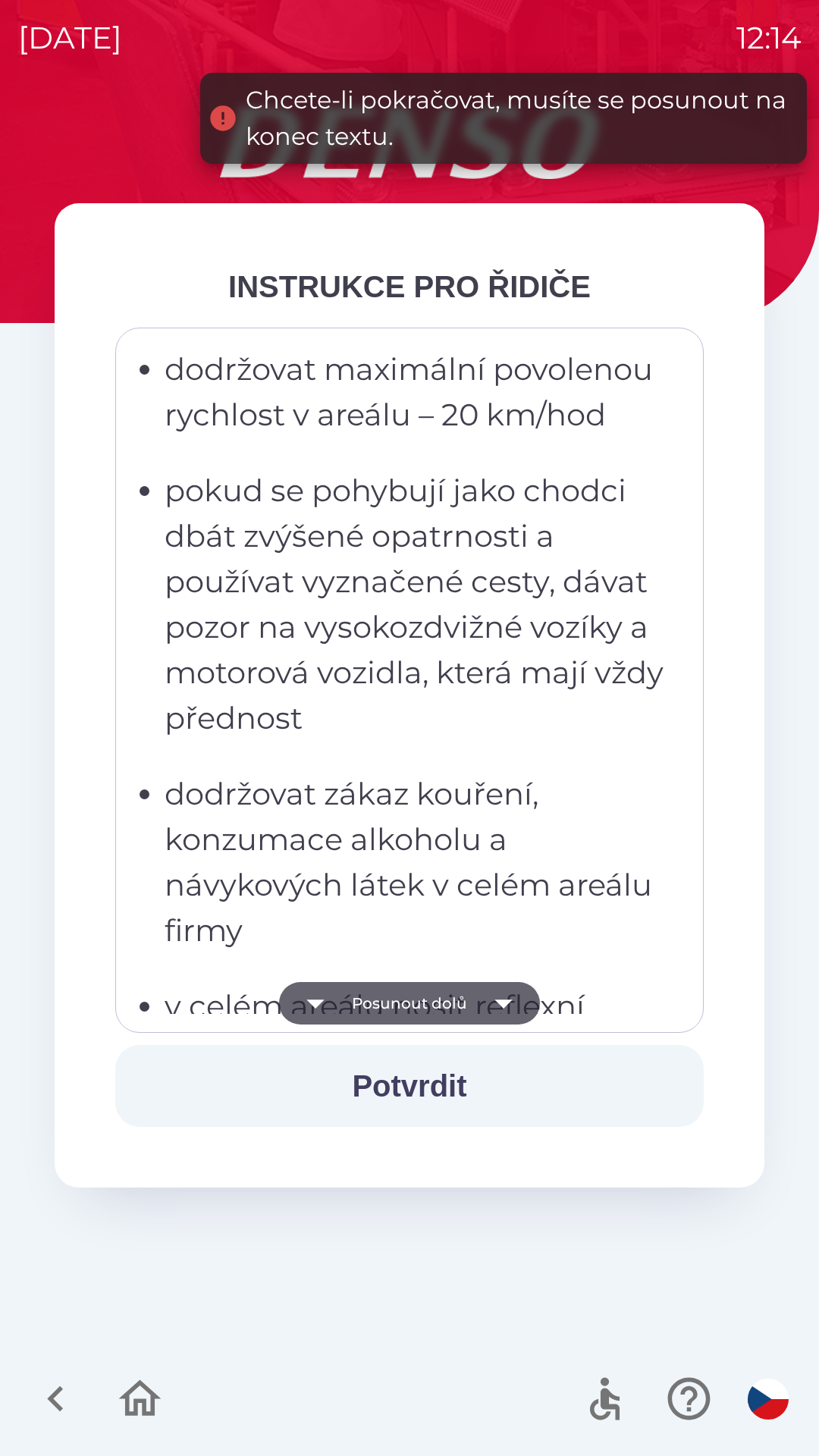
click at [489, 1008] on icon "button" at bounding box center [503, 1003] width 42 height 42
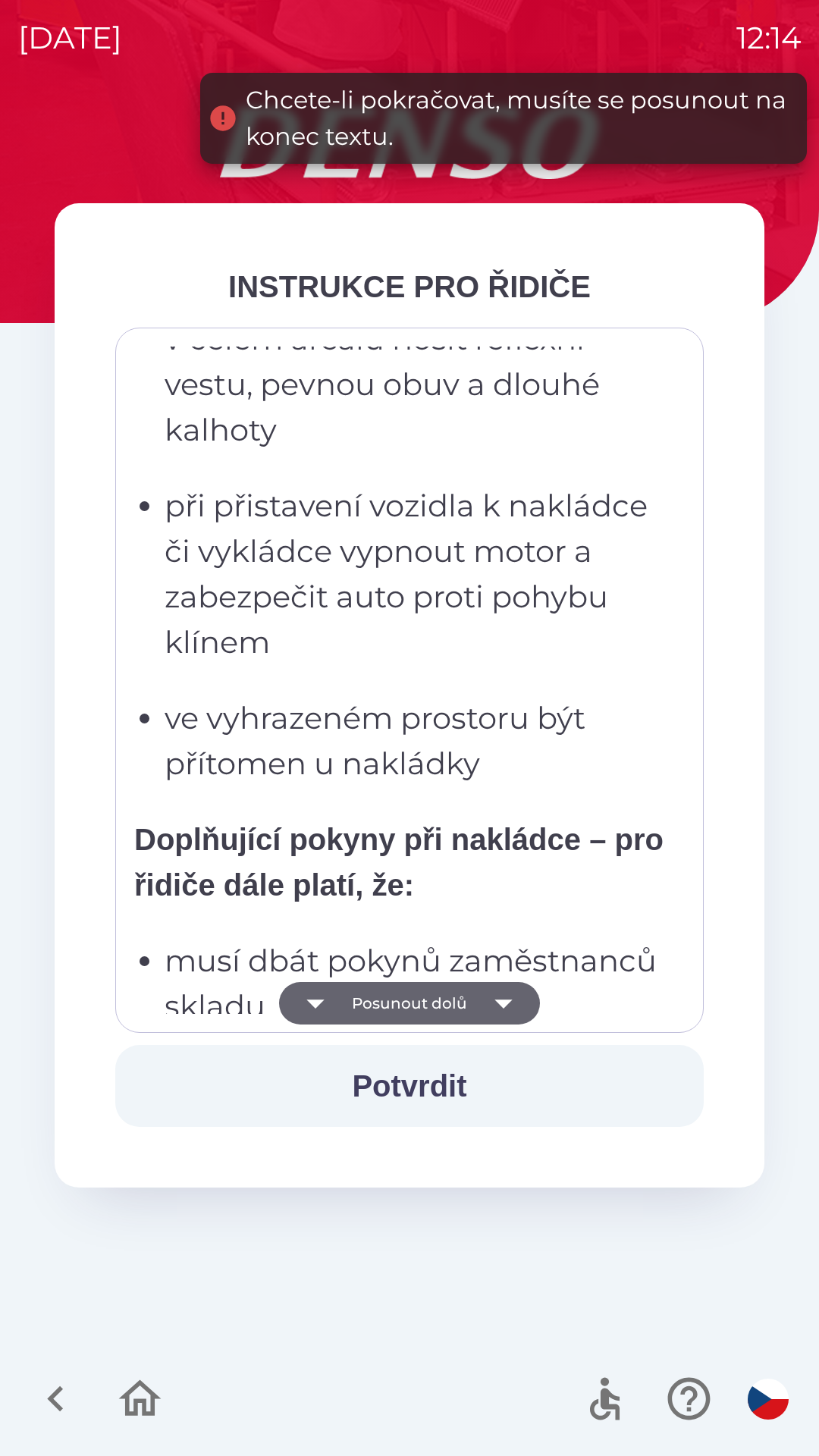
click at [493, 1003] on icon "button" at bounding box center [503, 1003] width 42 height 42
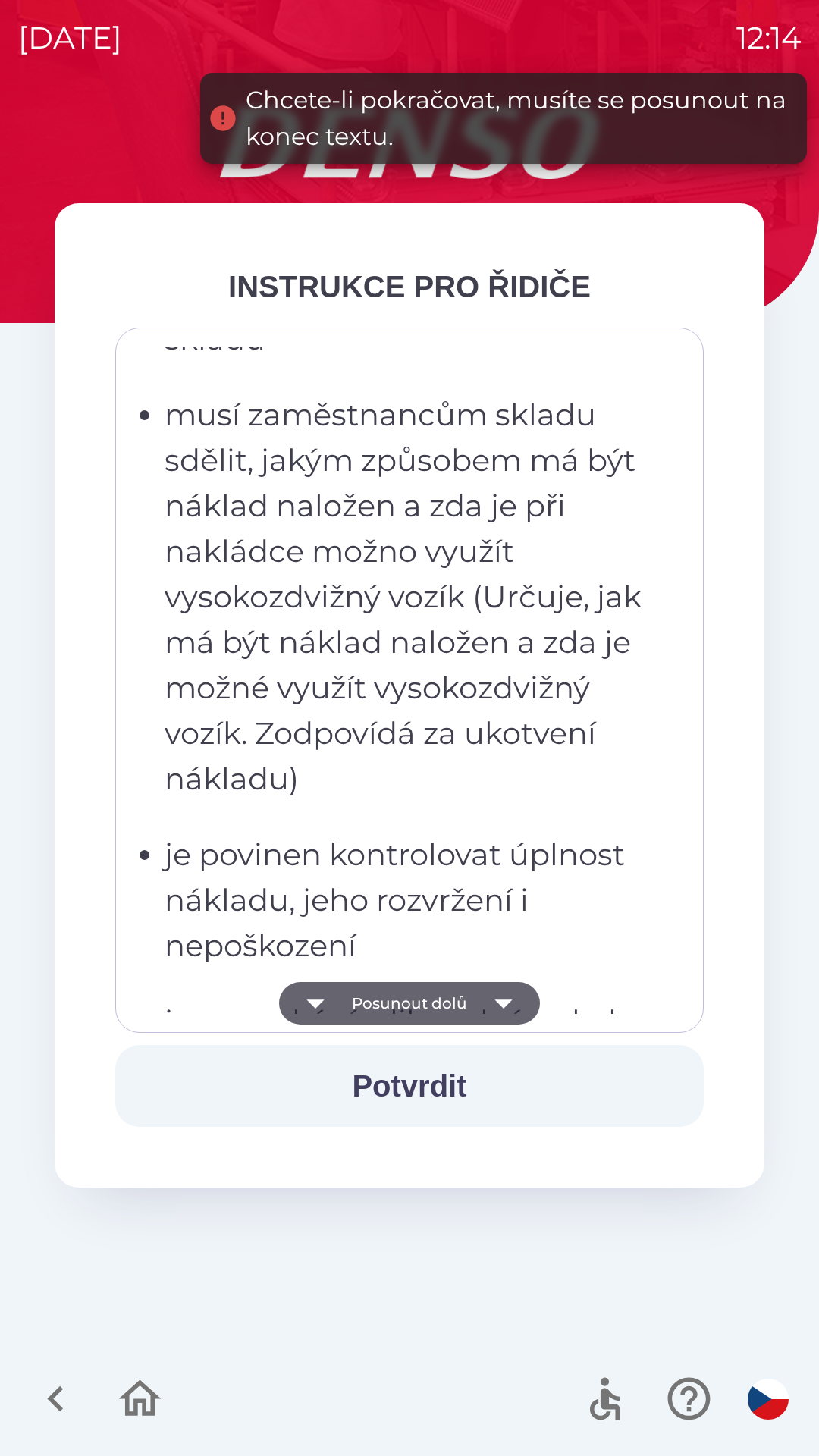
click at [490, 995] on icon "button" at bounding box center [503, 1003] width 42 height 42
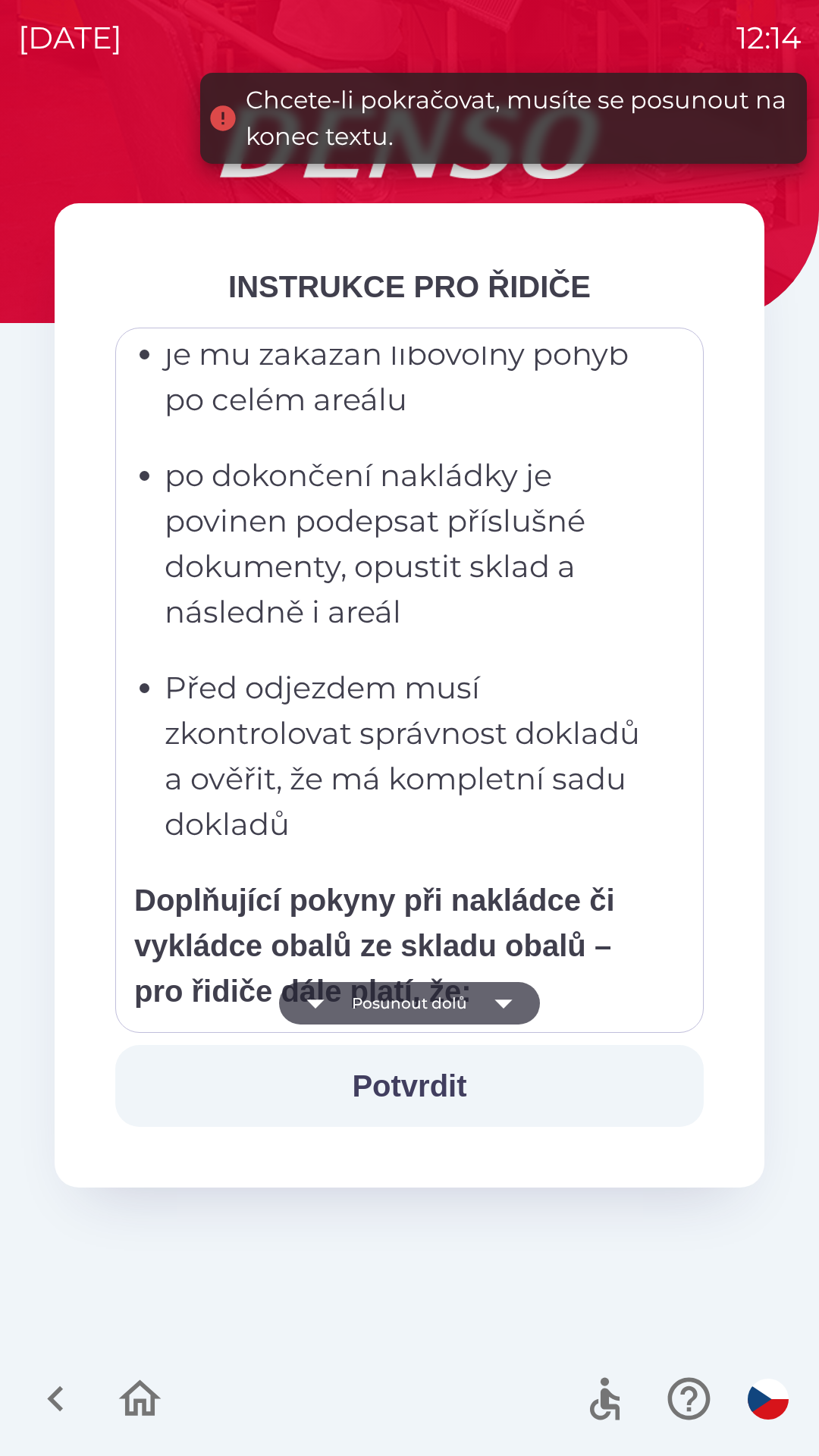
click at [488, 993] on icon "button" at bounding box center [503, 1003] width 42 height 42
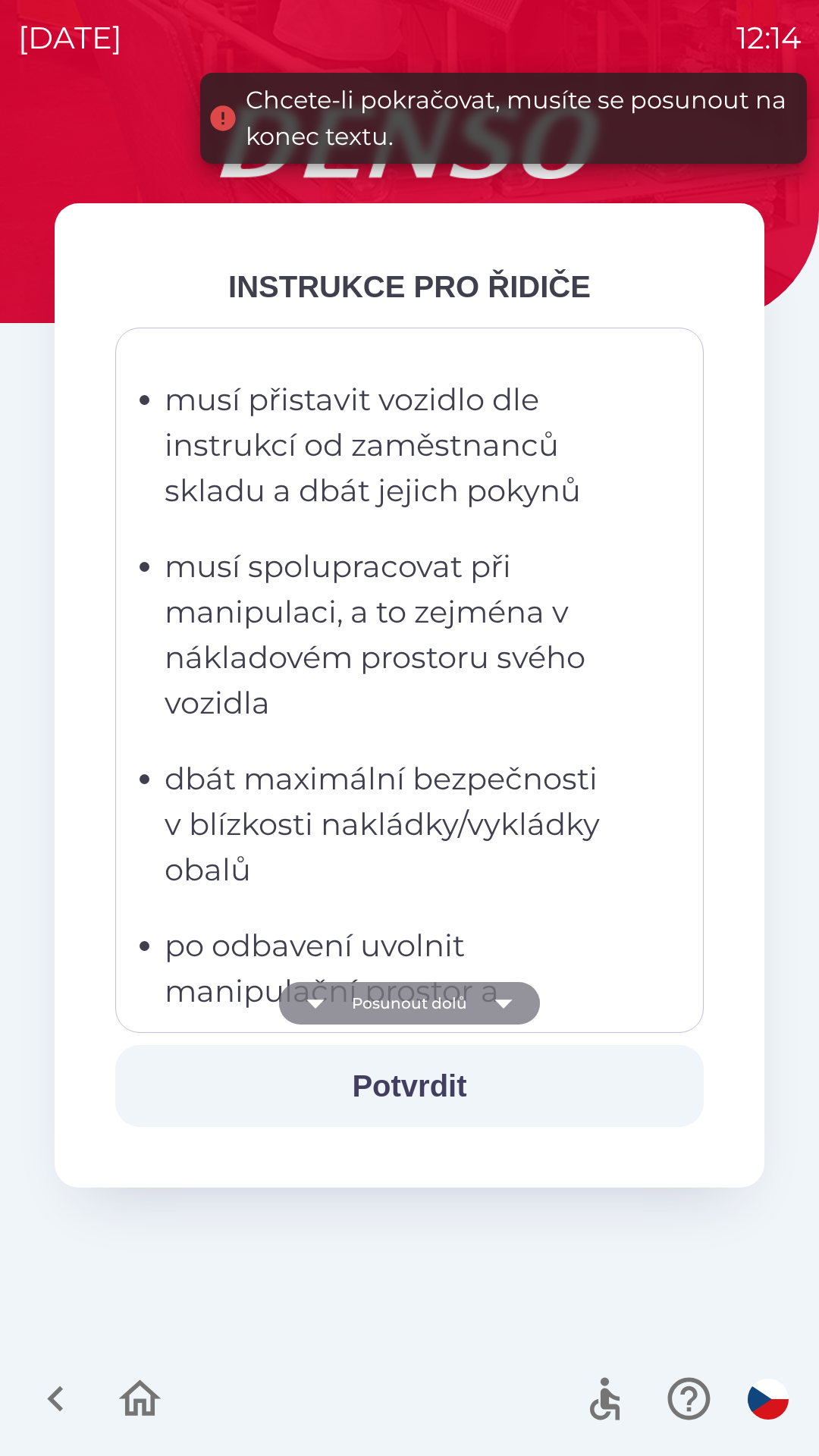
click at [485, 996] on icon "button" at bounding box center [503, 1003] width 42 height 42
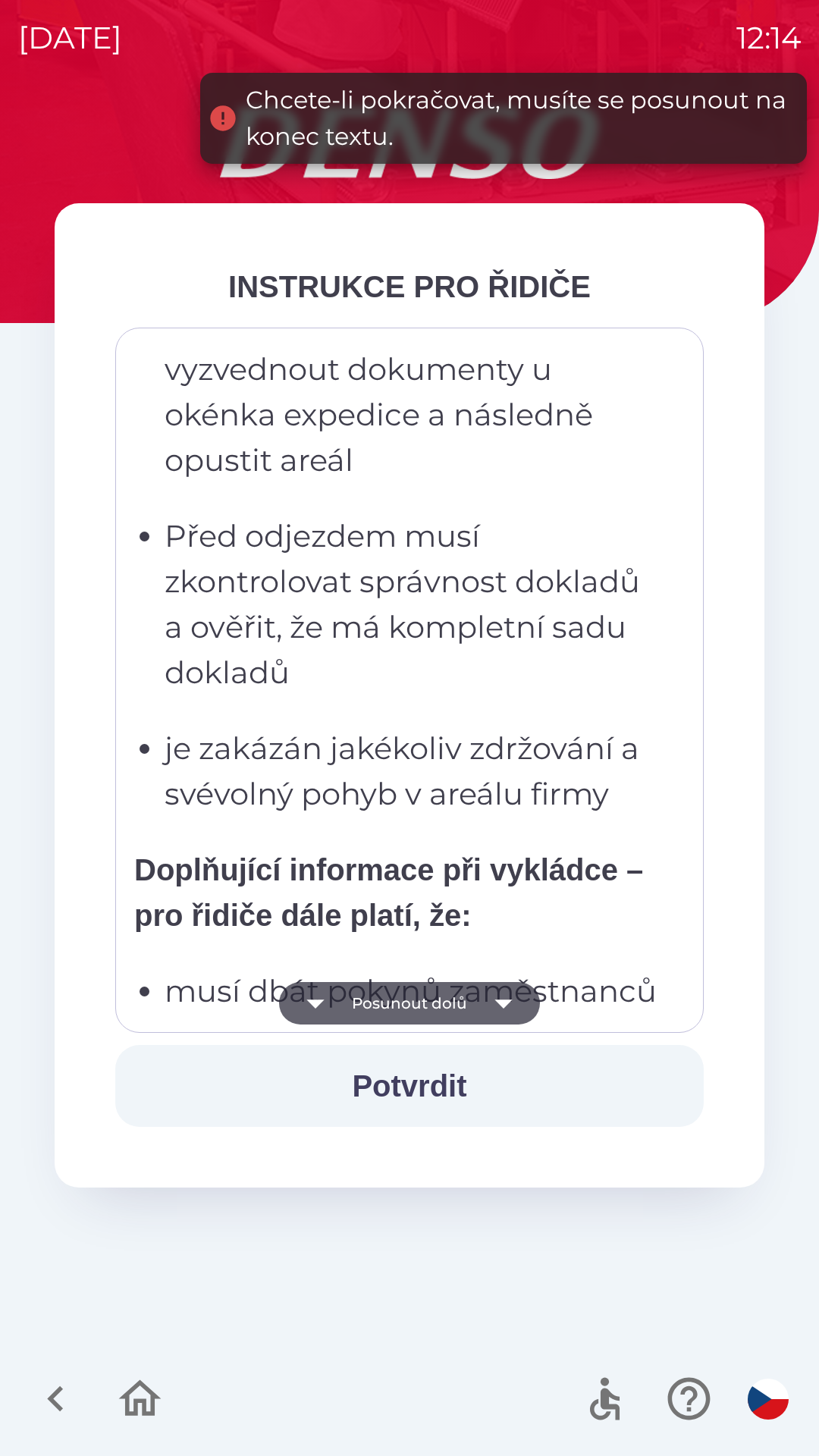
click at [492, 1000] on icon "button" at bounding box center [503, 1003] width 42 height 42
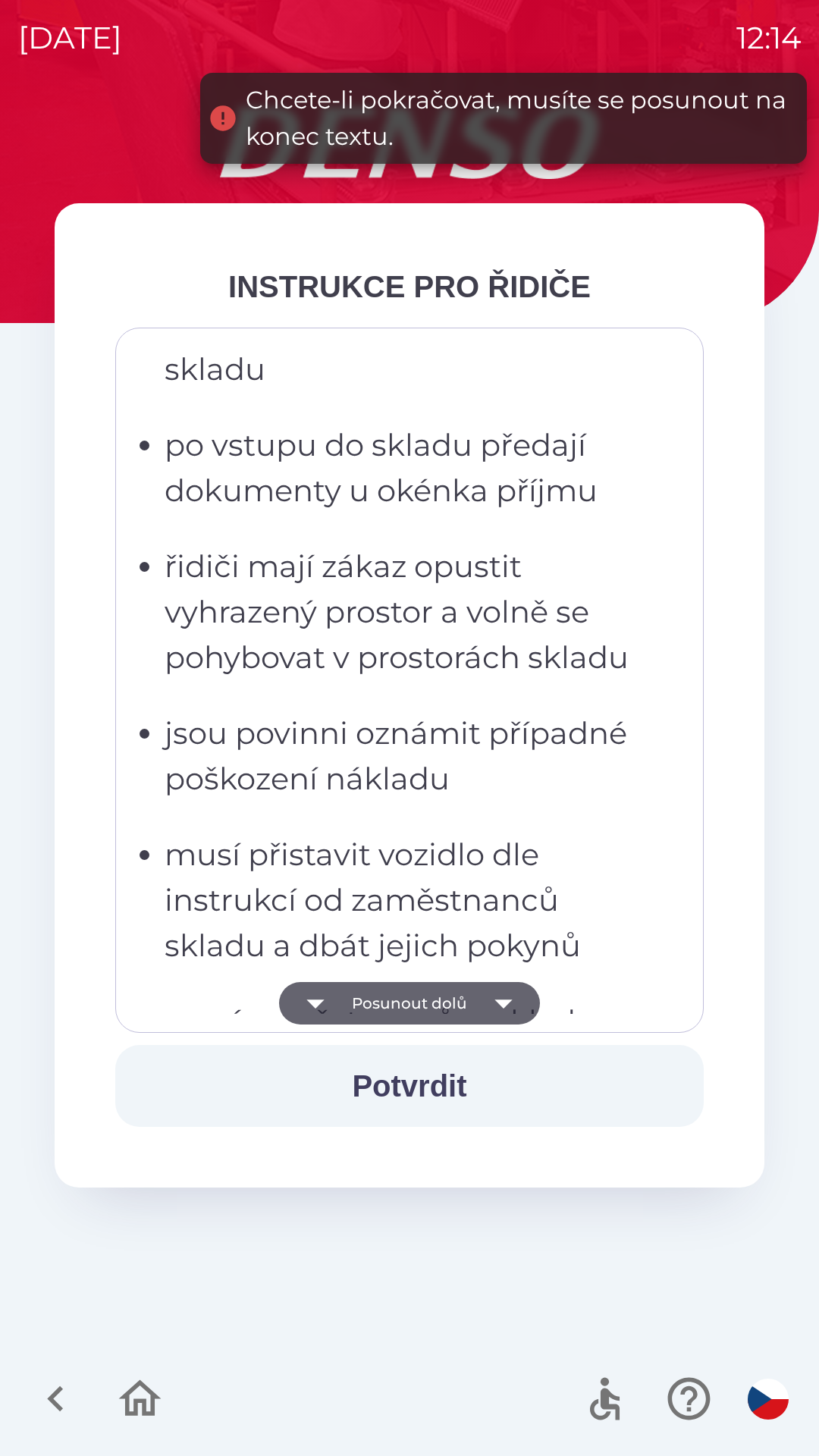
click at [492, 998] on icon "button" at bounding box center [503, 1003] width 42 height 42
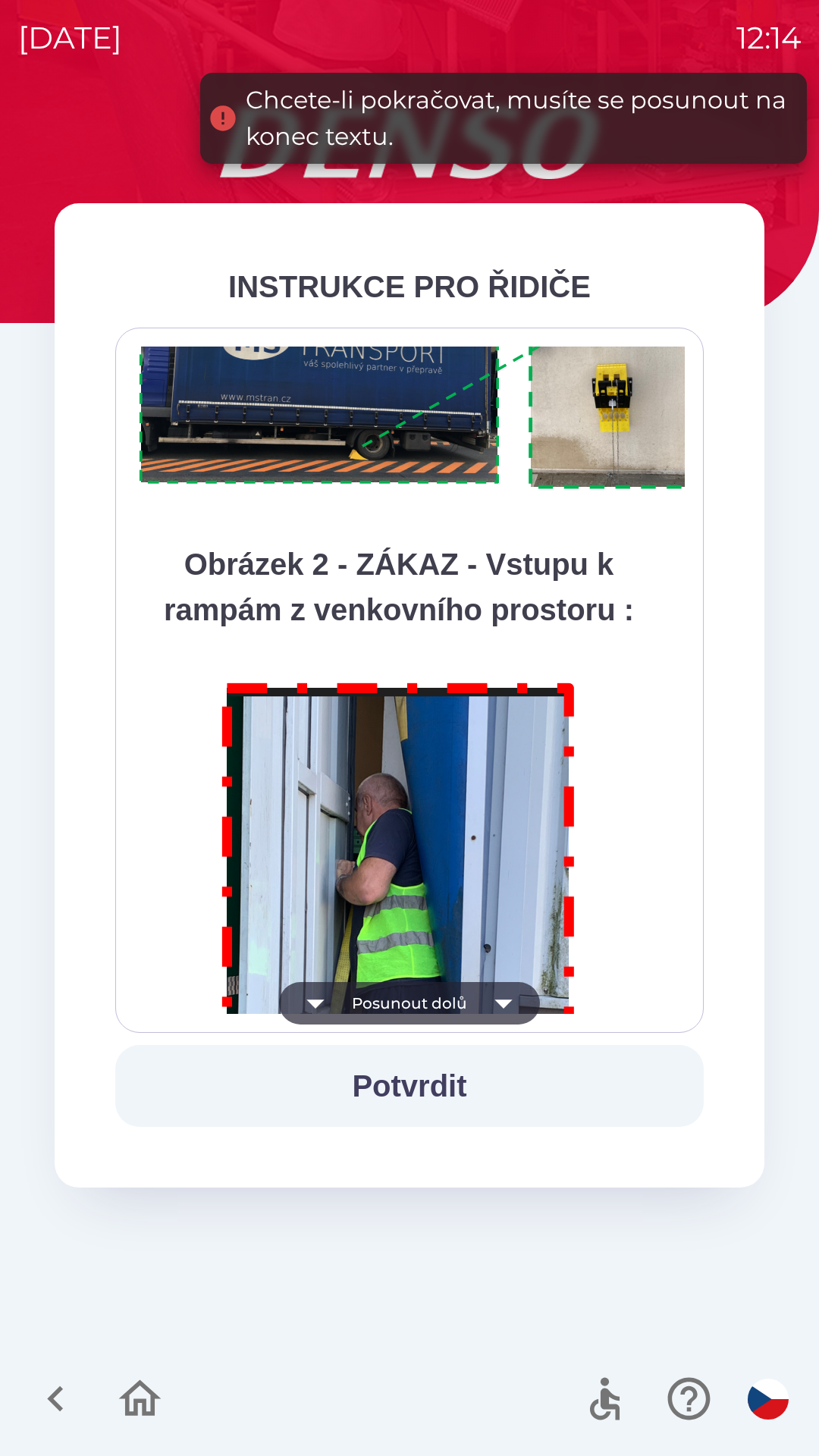
scroll to position [8521, 0]
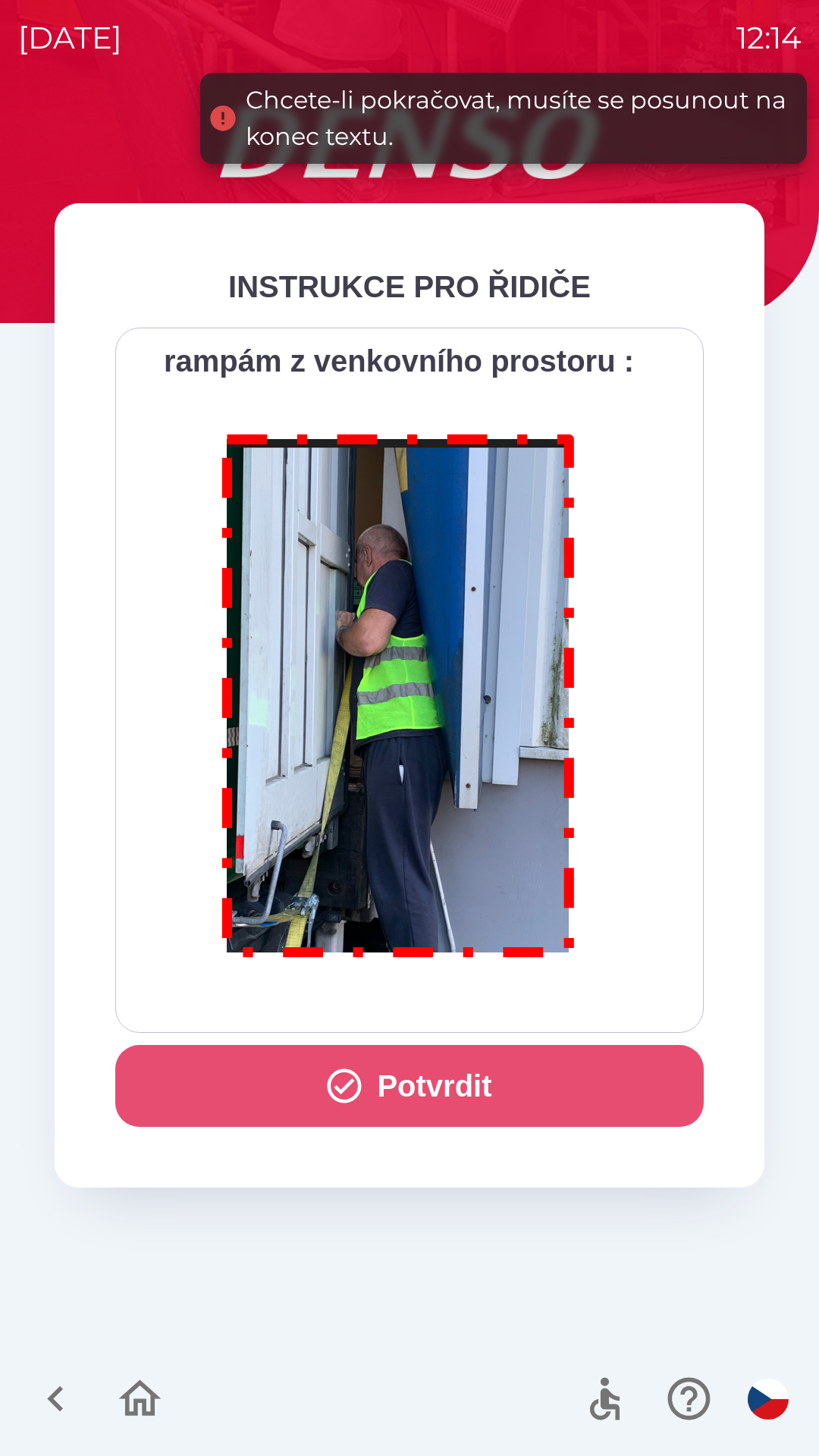
click at [505, 1057] on button "Potvrdit" at bounding box center [409, 1086] width 588 height 82
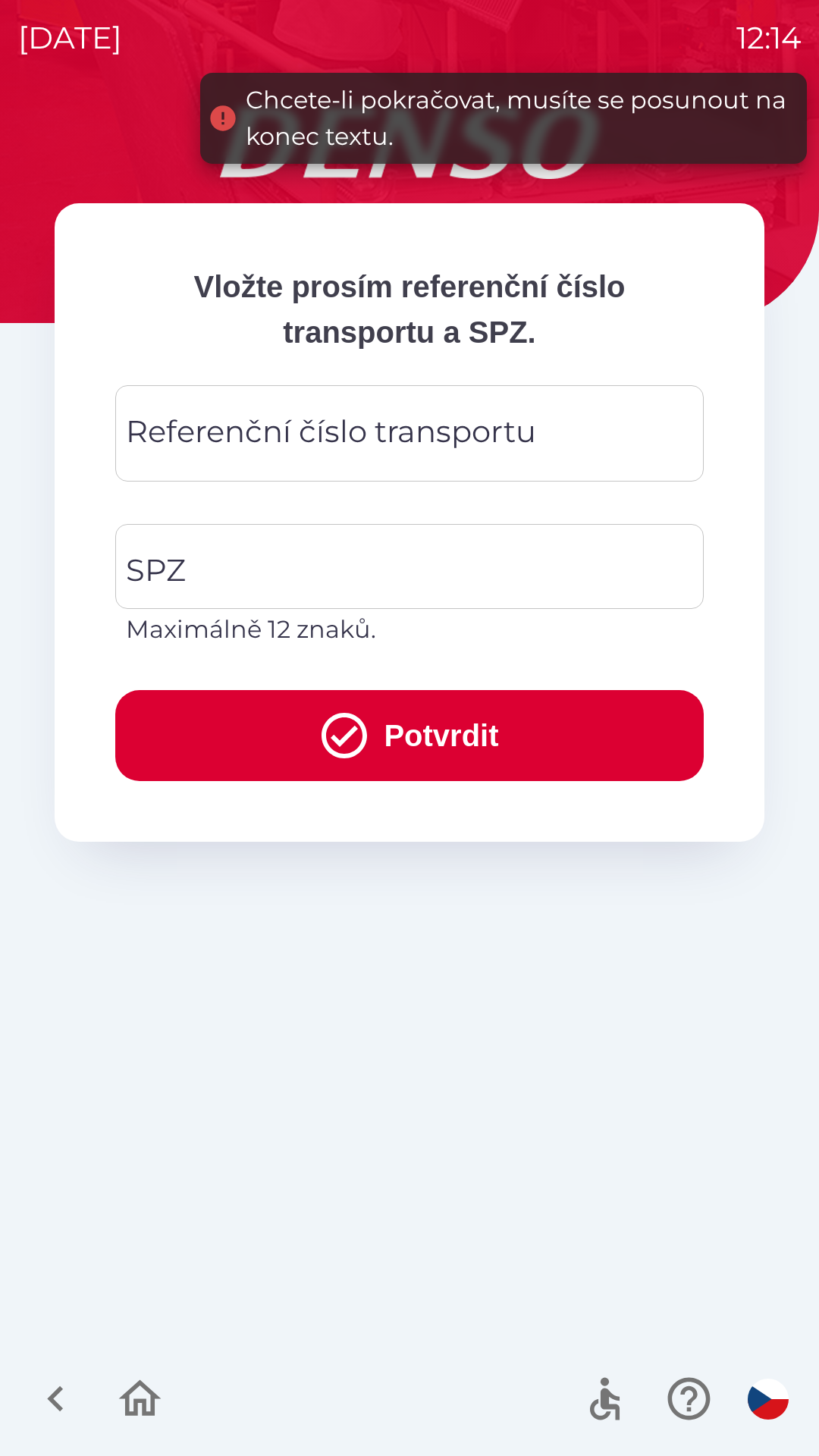
click at [64, 1392] on icon "button" at bounding box center [55, 1398] width 51 height 51
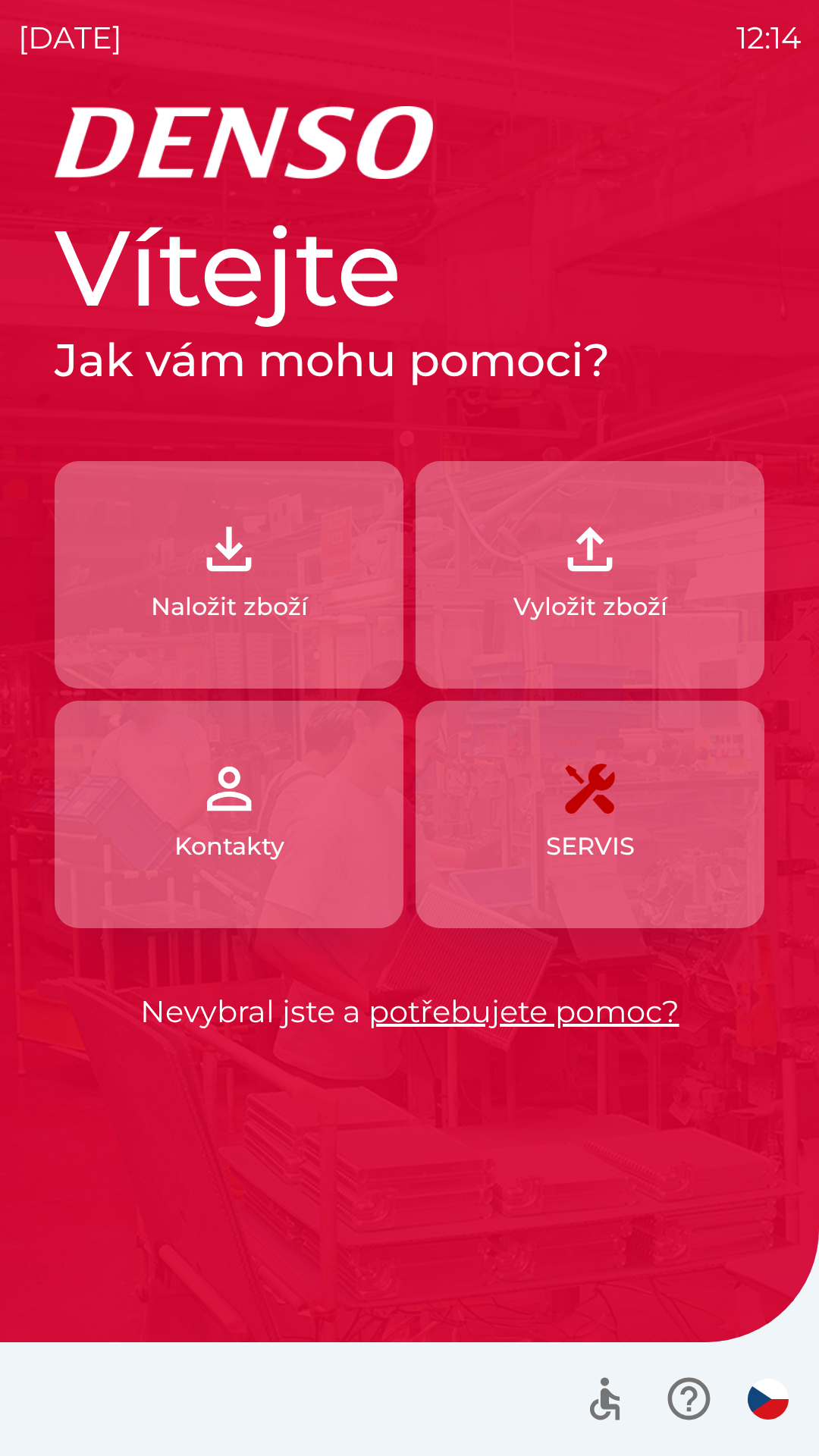
click at [261, 822] on button "Kontakty" at bounding box center [229, 814] width 349 height 227
click at [594, 465] on button "Vyložit zboží" at bounding box center [590, 574] width 349 height 227
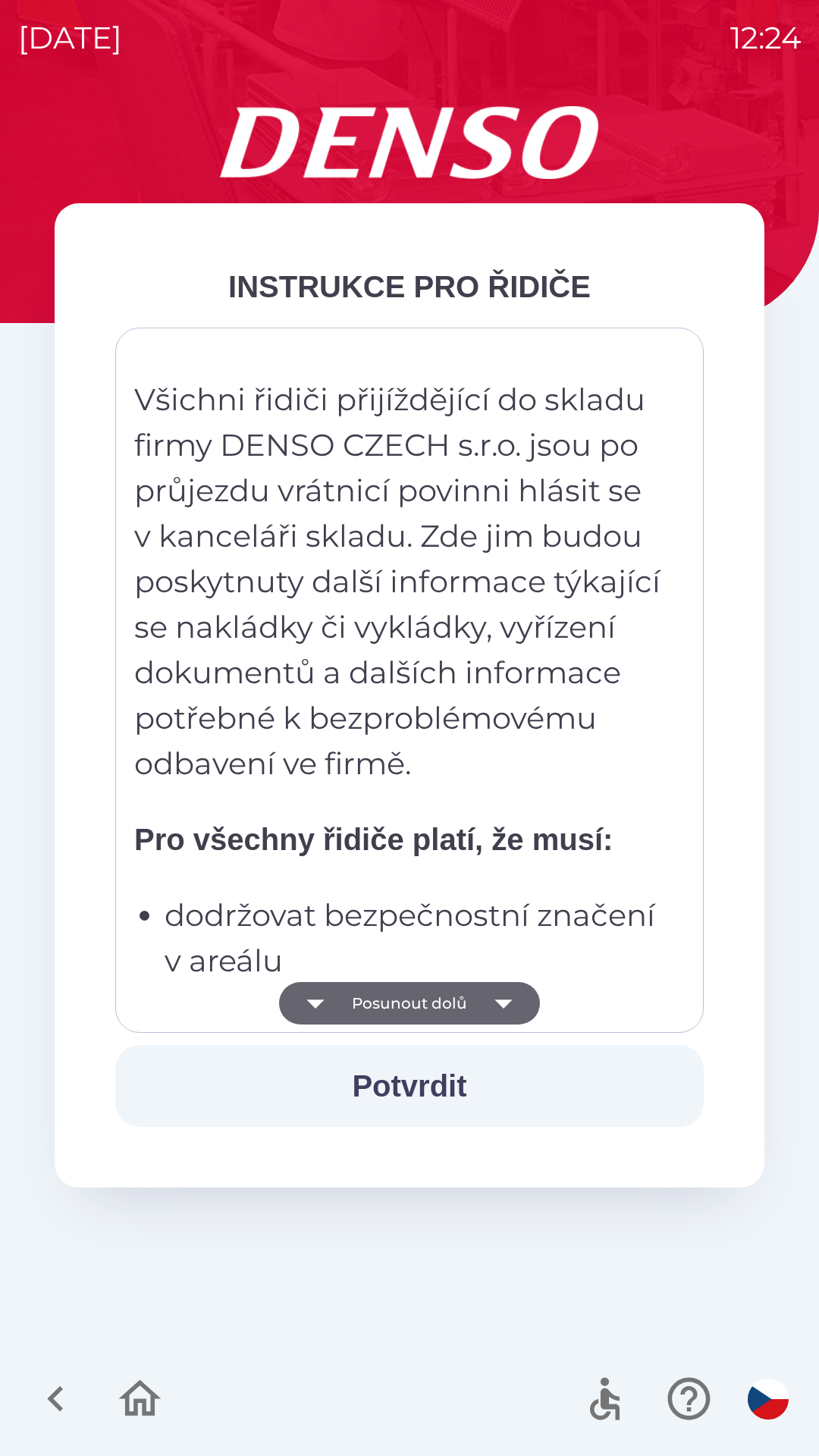
click at [481, 1084] on button "Potvrdit" at bounding box center [409, 1086] width 588 height 82
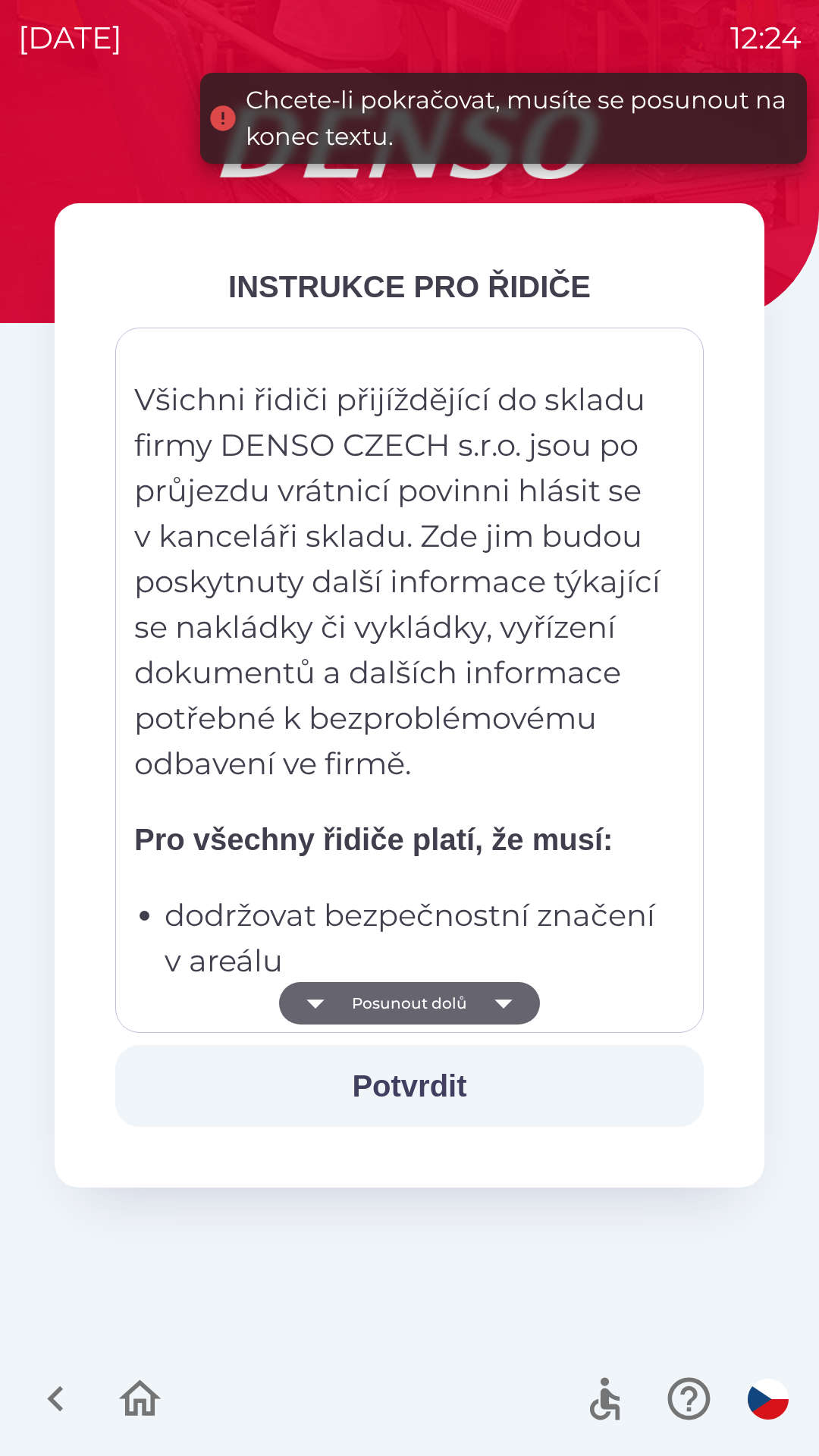
click at [495, 1001] on icon "button" at bounding box center [503, 1004] width 17 height 9
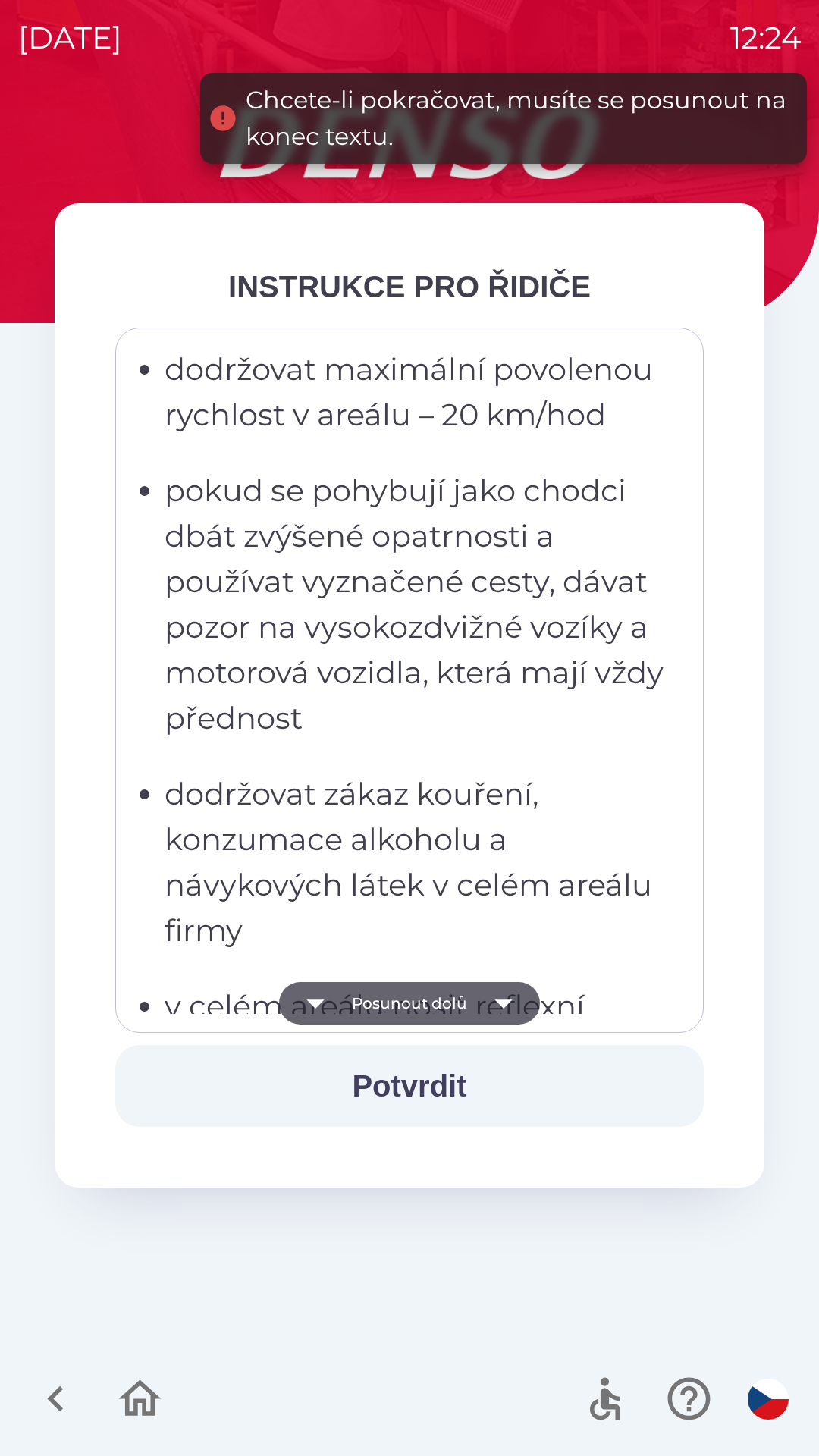
click at [506, 1010] on icon "button" at bounding box center [503, 1003] width 42 height 42
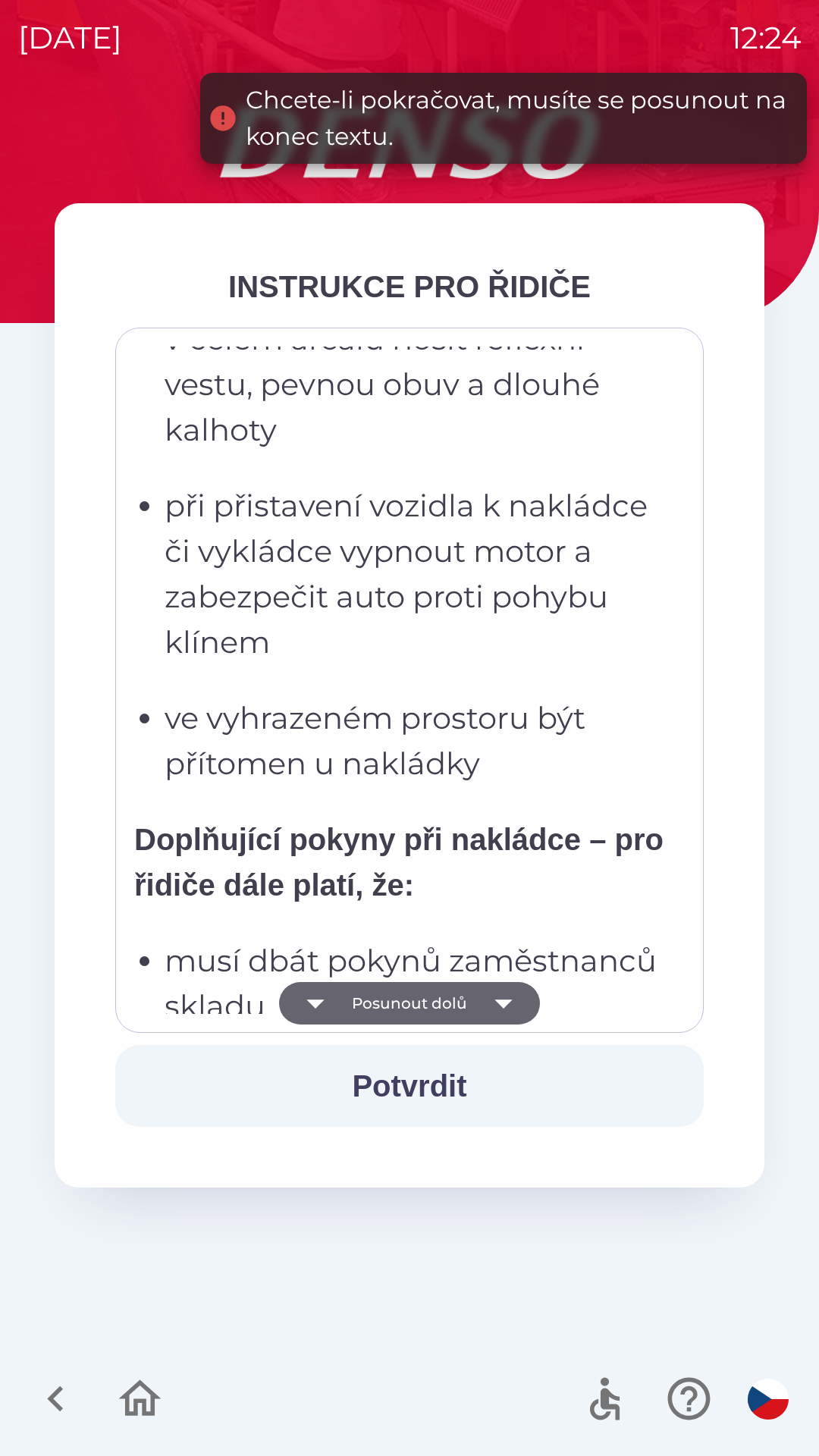
click at [499, 998] on icon "button" at bounding box center [503, 1003] width 42 height 42
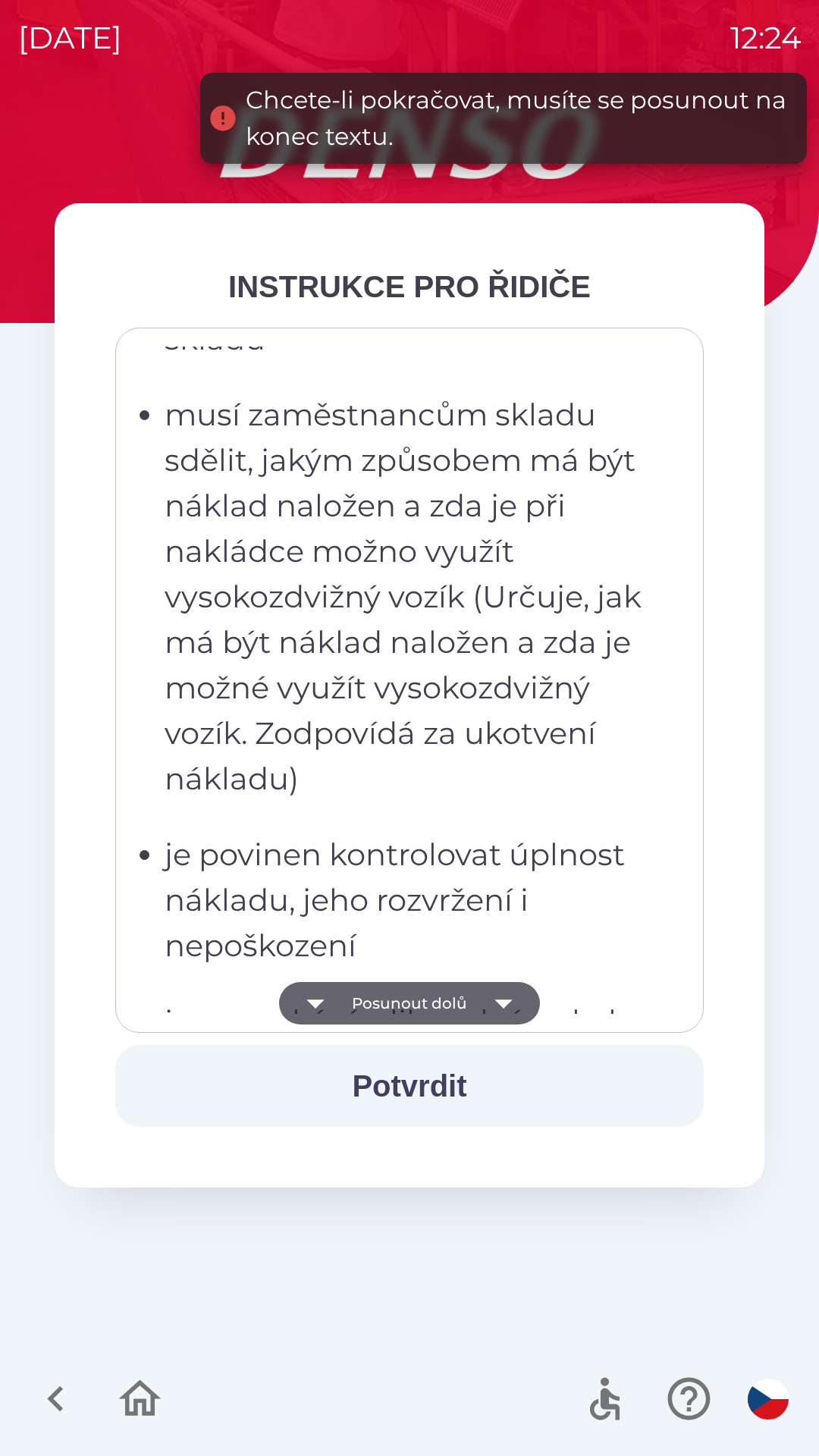
click at [453, 1005] on button "Posunout dolů" at bounding box center [410, 1003] width 261 height 42
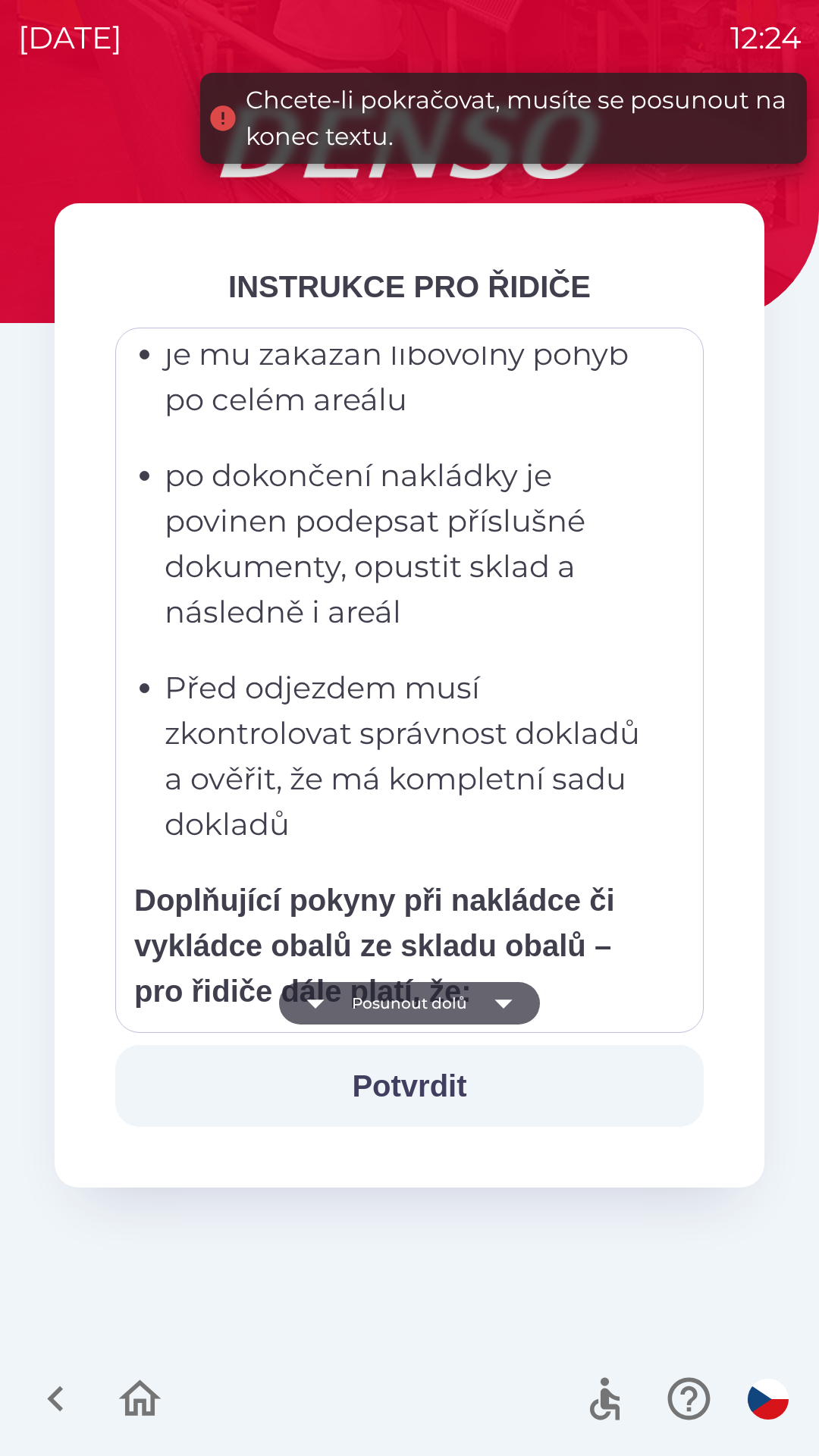
click at [458, 1010] on button "Posunout dolů" at bounding box center [410, 1003] width 261 height 42
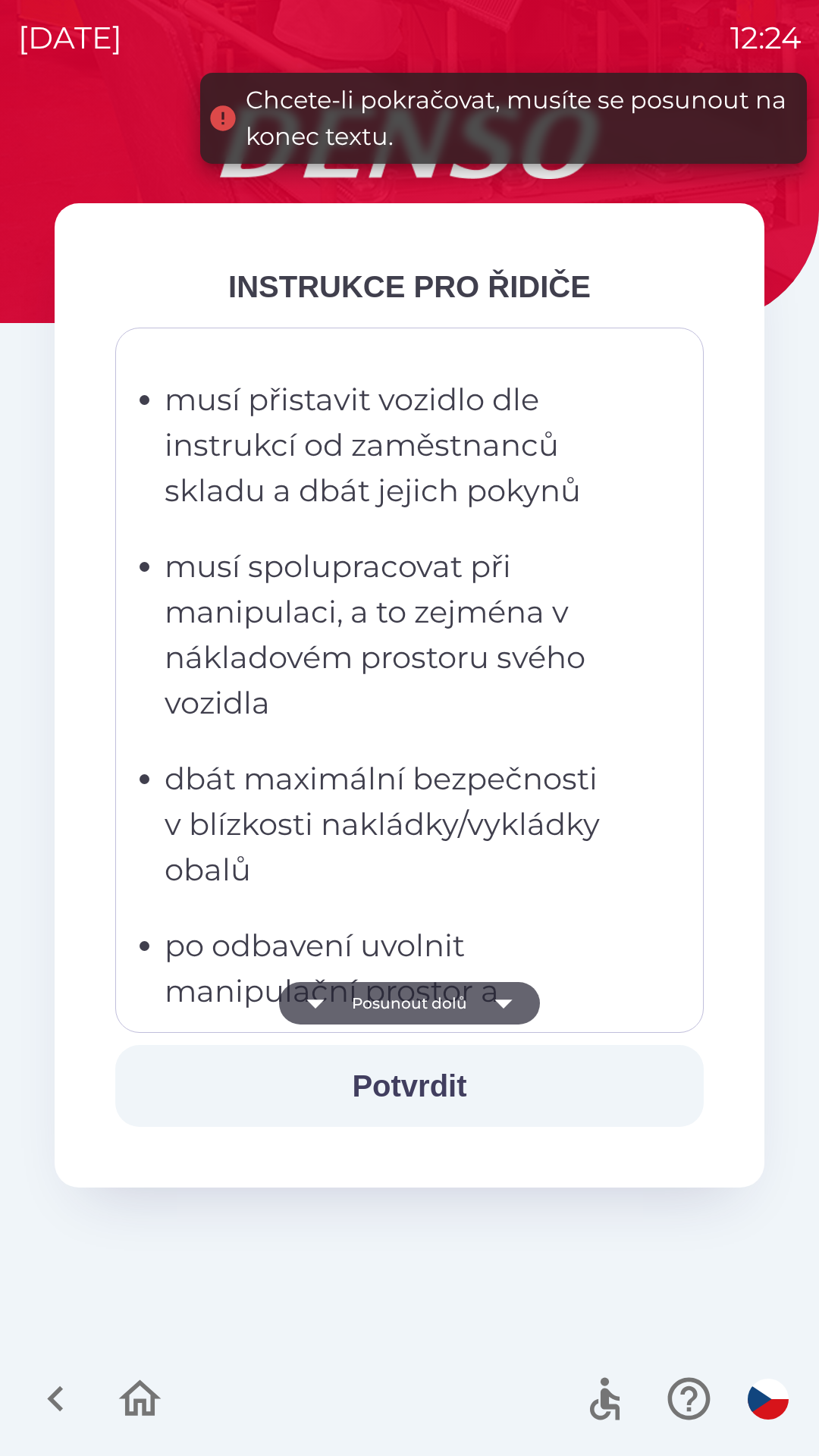
click at [453, 1001] on button "Posunout dolů" at bounding box center [410, 1003] width 261 height 42
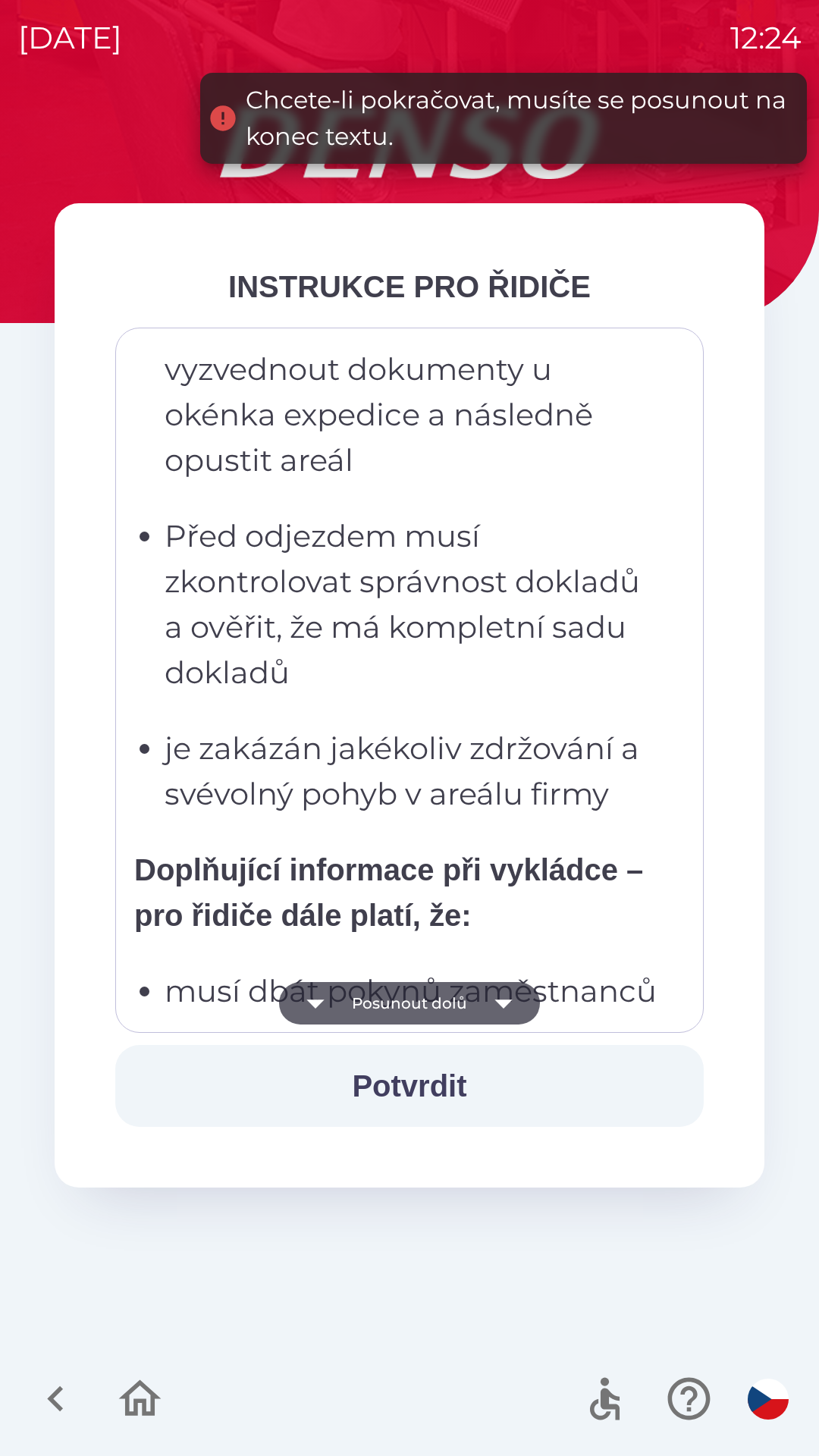
click at [454, 1004] on button "Posunout dolů" at bounding box center [410, 1003] width 261 height 42
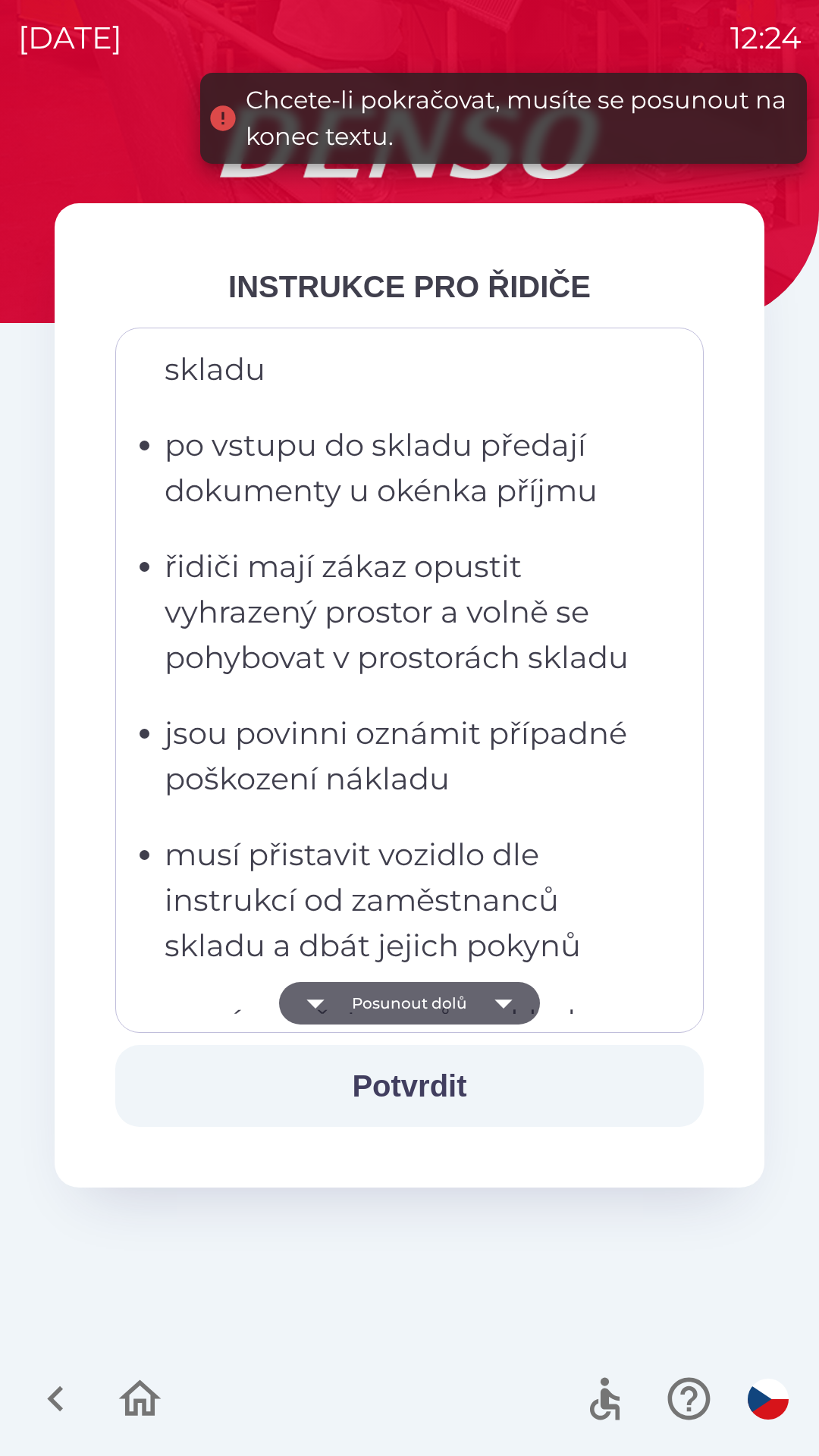
click at [453, 1003] on button "Posunout dolů" at bounding box center [410, 1003] width 261 height 42
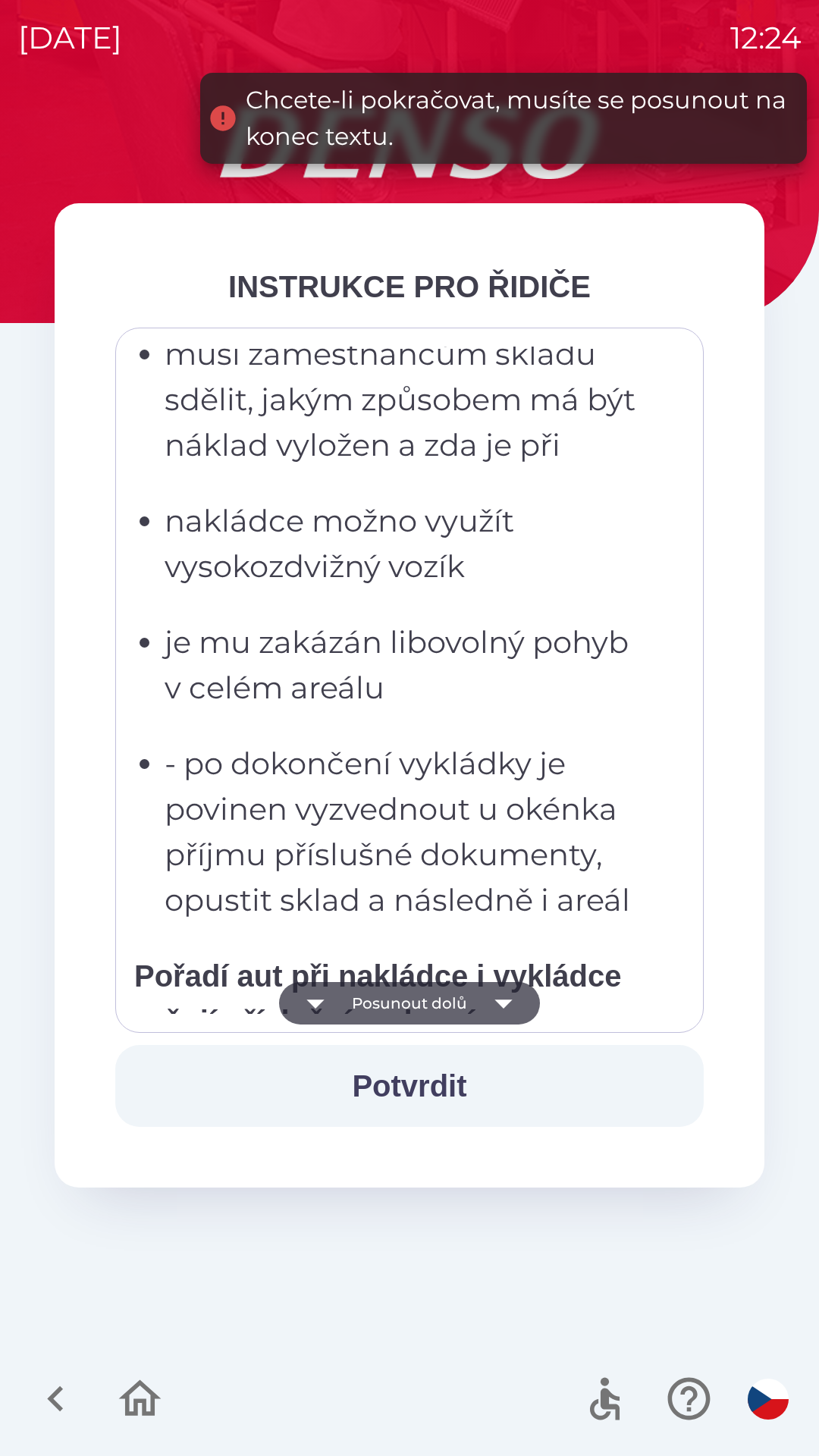
click at [451, 1004] on button "Posunout dolů" at bounding box center [410, 1003] width 261 height 42
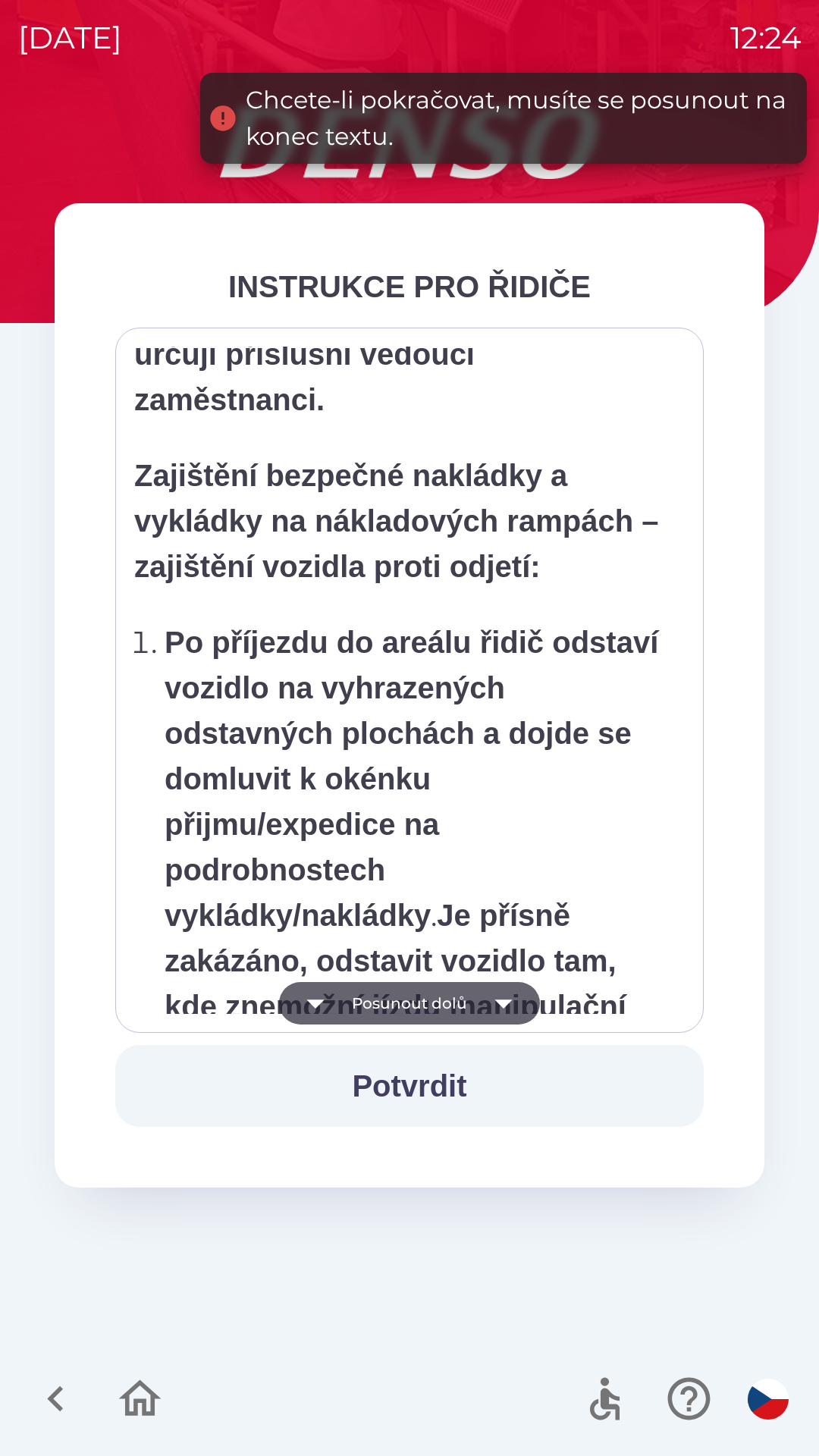
click at [452, 1003] on button "Posunout dolů" at bounding box center [410, 1003] width 261 height 42
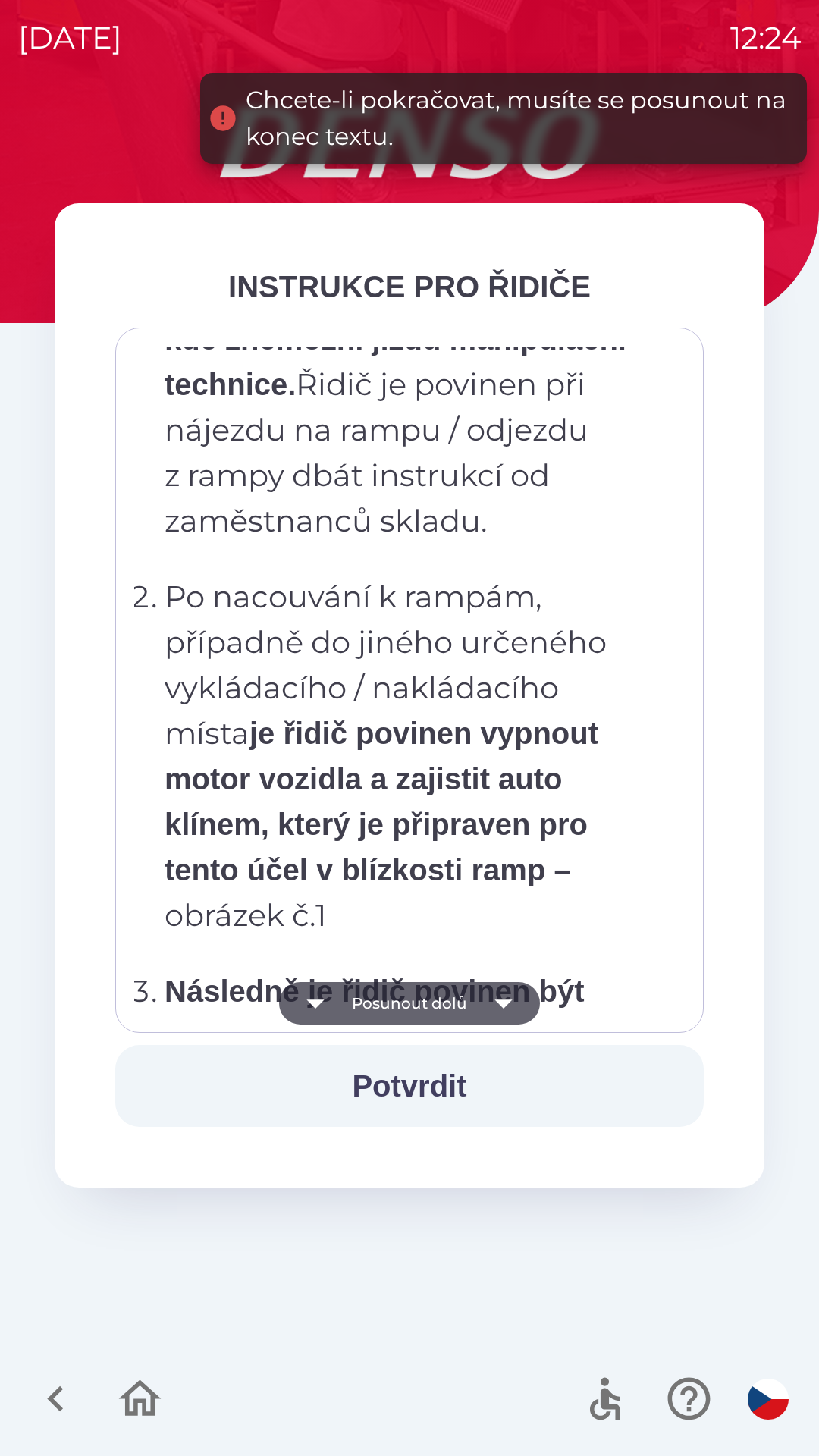
click at [465, 1000] on button "Posunout dolů" at bounding box center [410, 1003] width 261 height 42
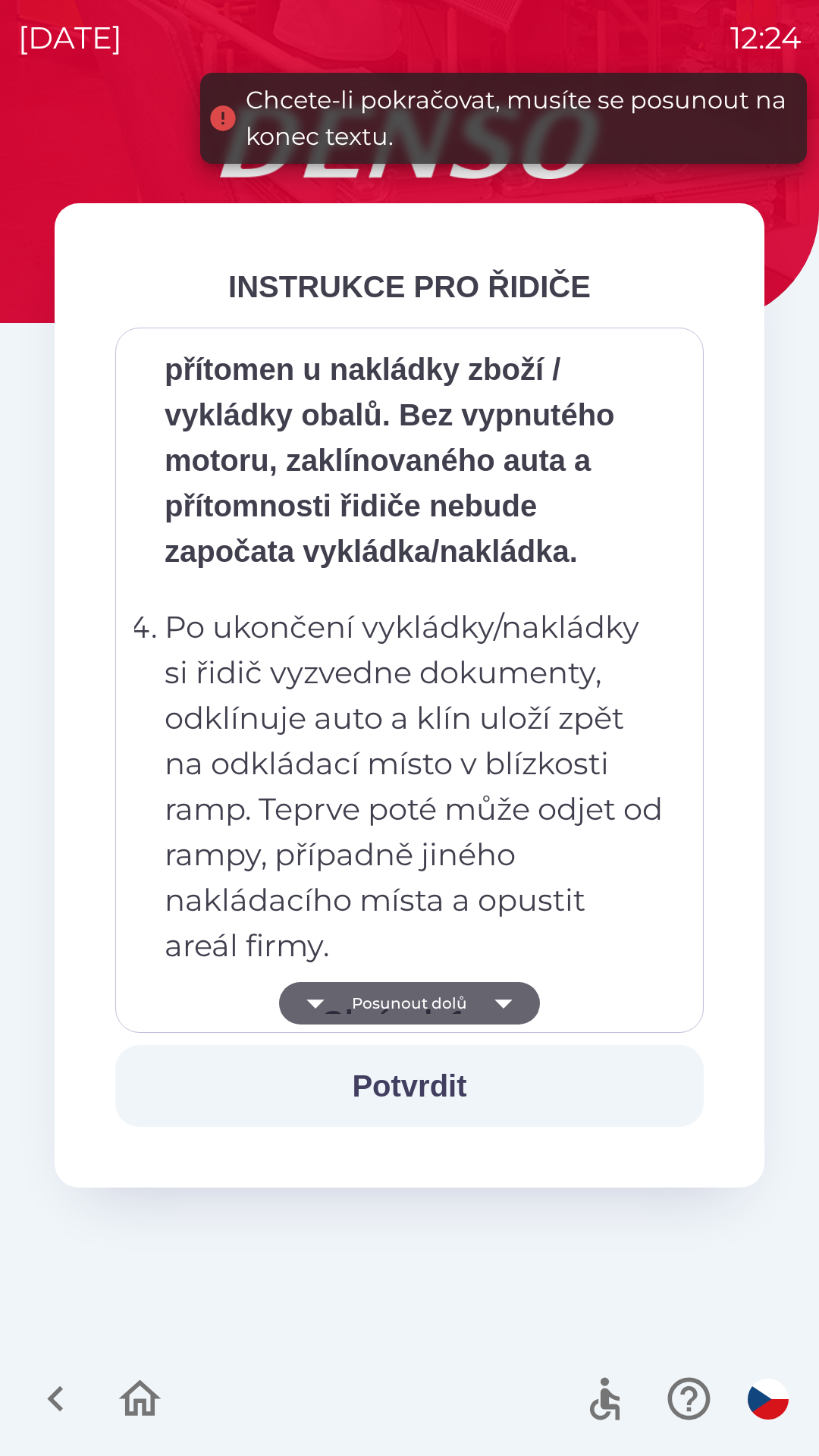
click at [456, 1012] on button "Posunout dolů" at bounding box center [410, 1003] width 261 height 42
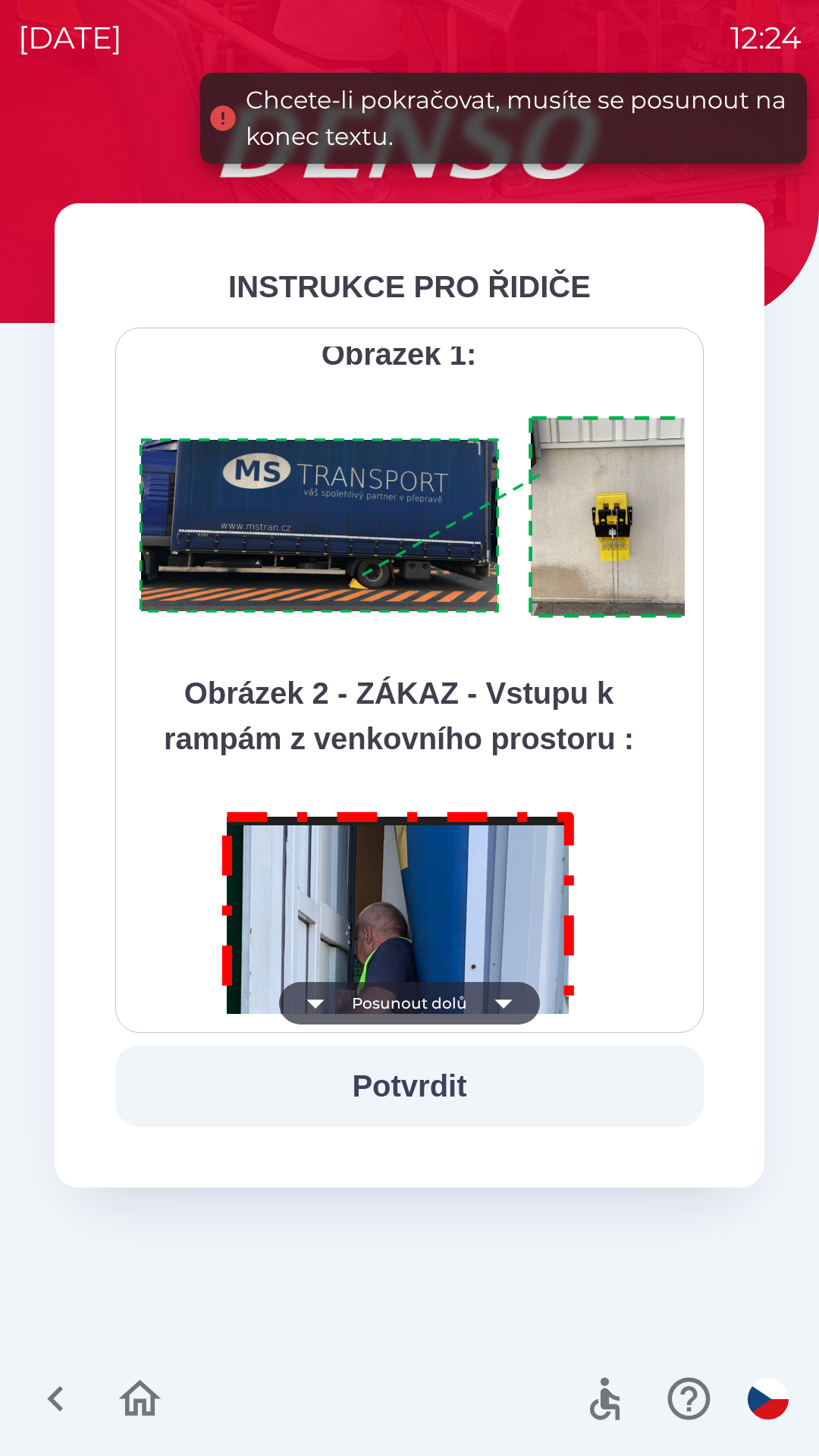
click at [465, 995] on button "Posunout dolů" at bounding box center [410, 1003] width 261 height 42
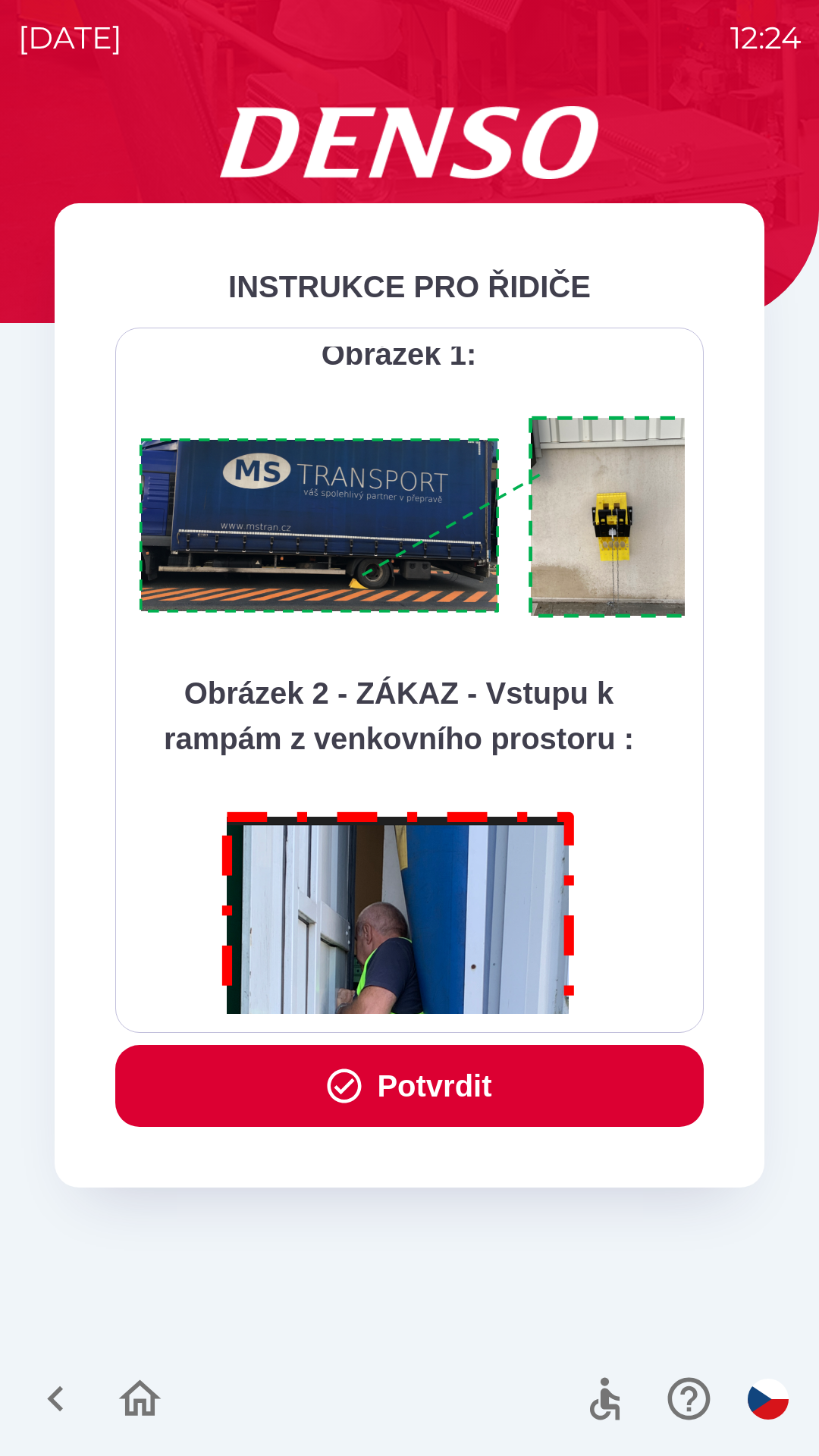
scroll to position [8521, 0]
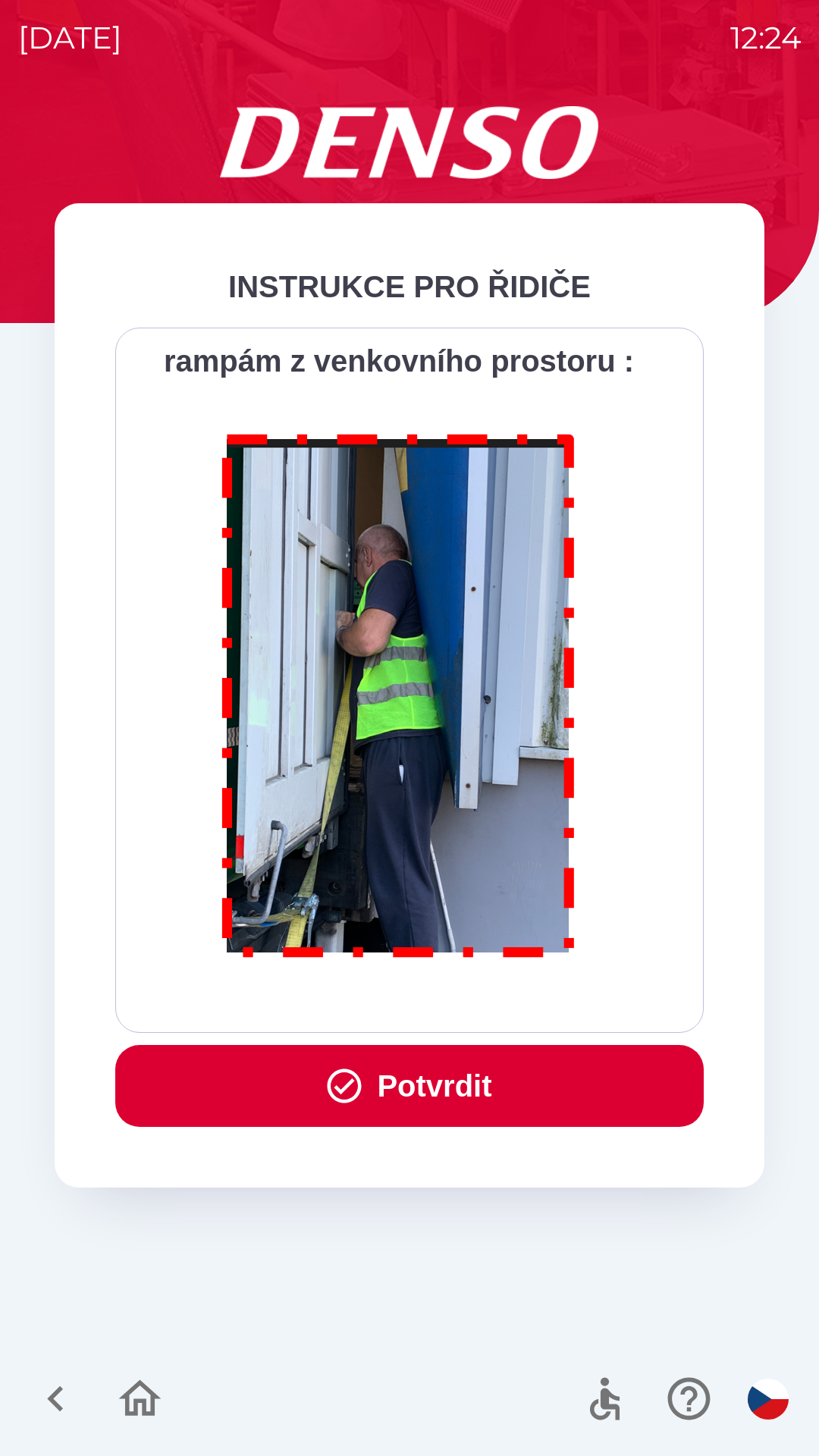
click at [466, 1000] on div "Všichni řidiči přijíždějící do skladu firmy DENSO CZECH s.r.o. jsou po průjezdu…" at bounding box center [410, 680] width 550 height 667
click at [461, 1004] on div "Všichni řidiči přijíždějící do skladu firmy DENSO CZECH s.r.o. jsou po průjezdu…" at bounding box center [410, 680] width 550 height 667
click at [490, 1086] on button "Potvrdit" at bounding box center [409, 1086] width 588 height 82
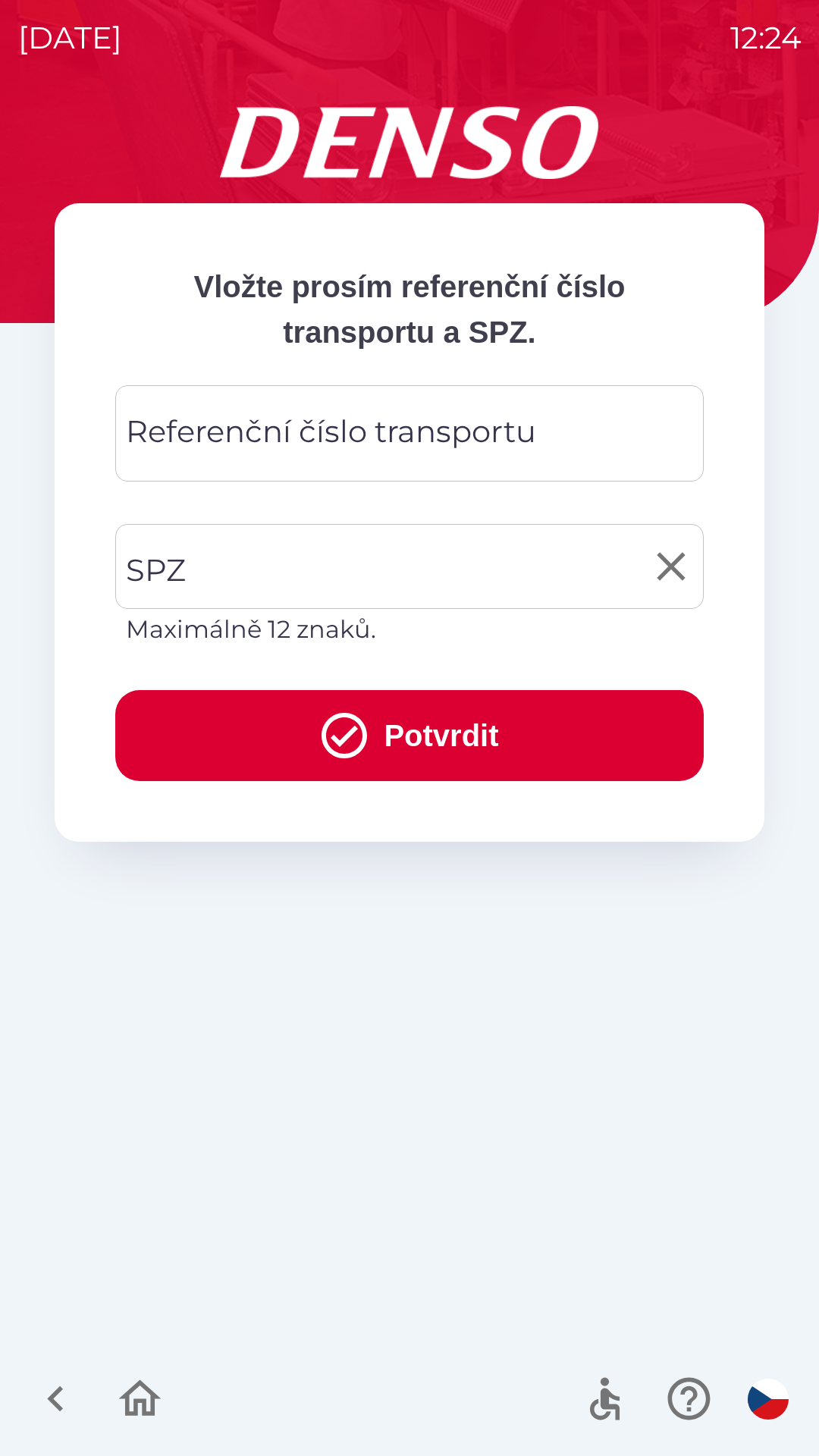
click at [253, 583] on input "SPZ" at bounding box center [398, 566] width 552 height 71
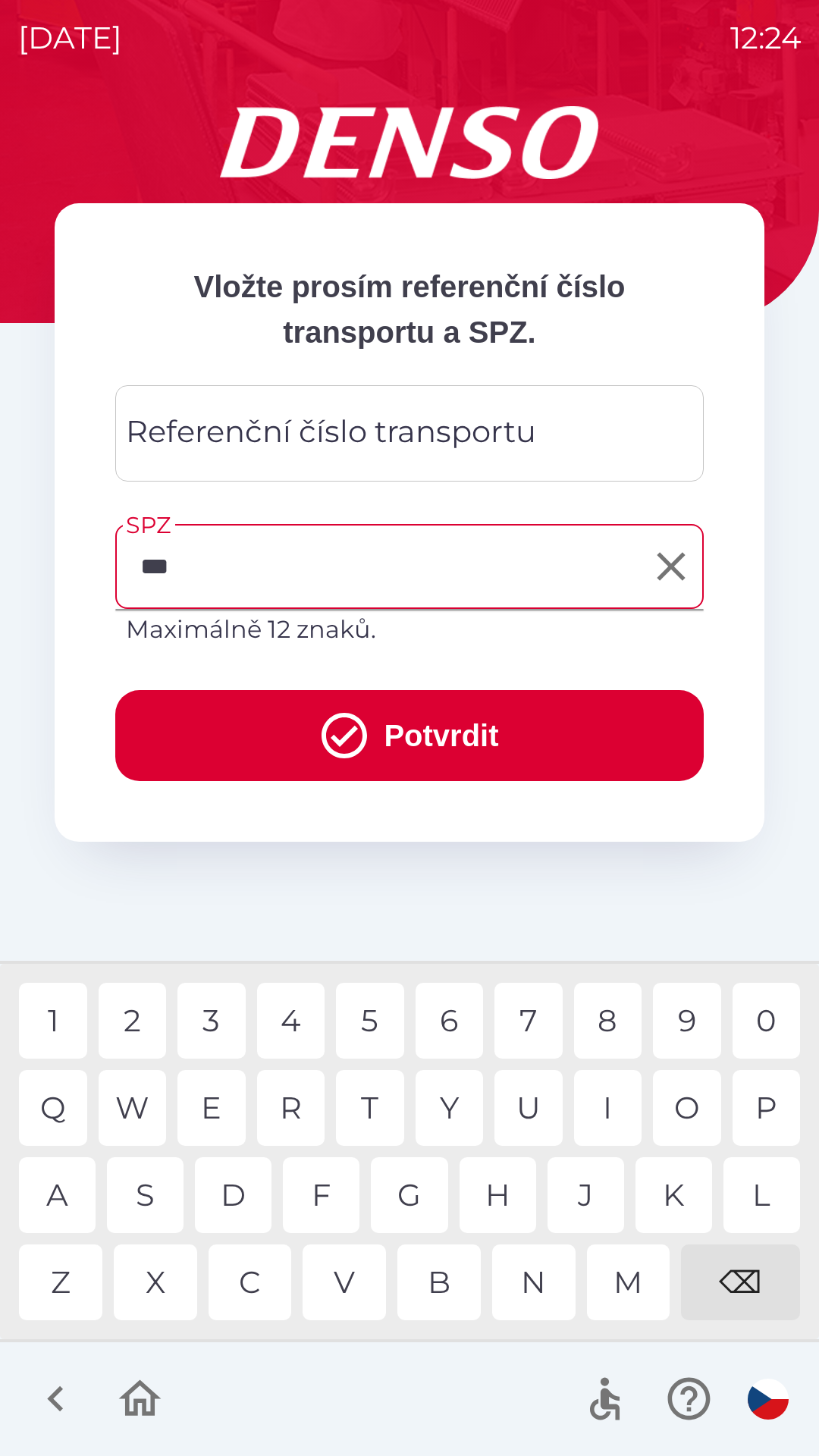
click at [524, 1017] on div "7" at bounding box center [528, 1020] width 68 height 76
click at [686, 1019] on div "9" at bounding box center [686, 1020] width 68 height 76
click at [678, 1018] on div "9" at bounding box center [686, 1020] width 68 height 76
type input "*******"
click at [126, 1019] on div "2" at bounding box center [132, 1020] width 68 height 76
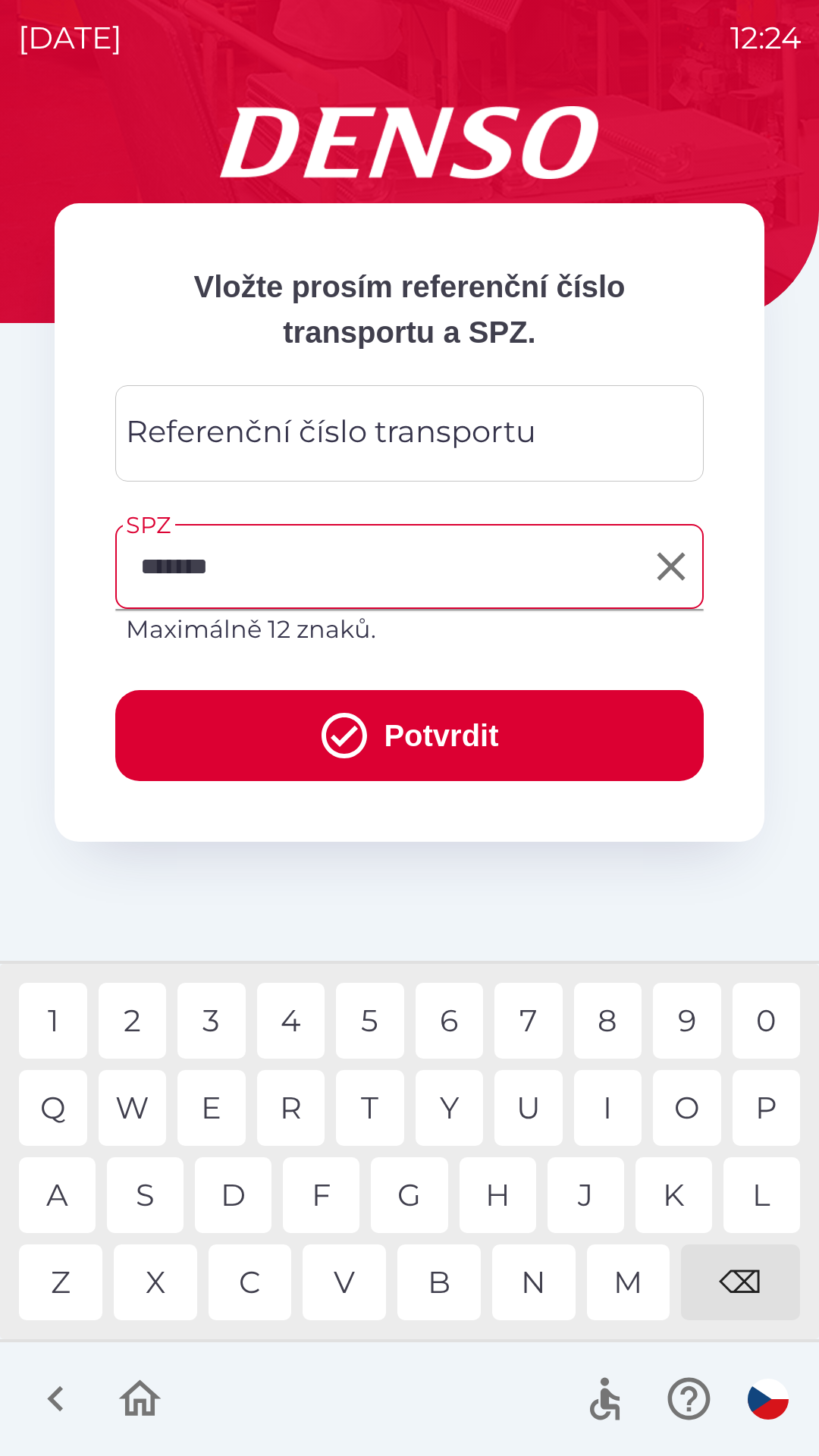
click at [541, 743] on button "Potvrdit" at bounding box center [409, 735] width 588 height 91
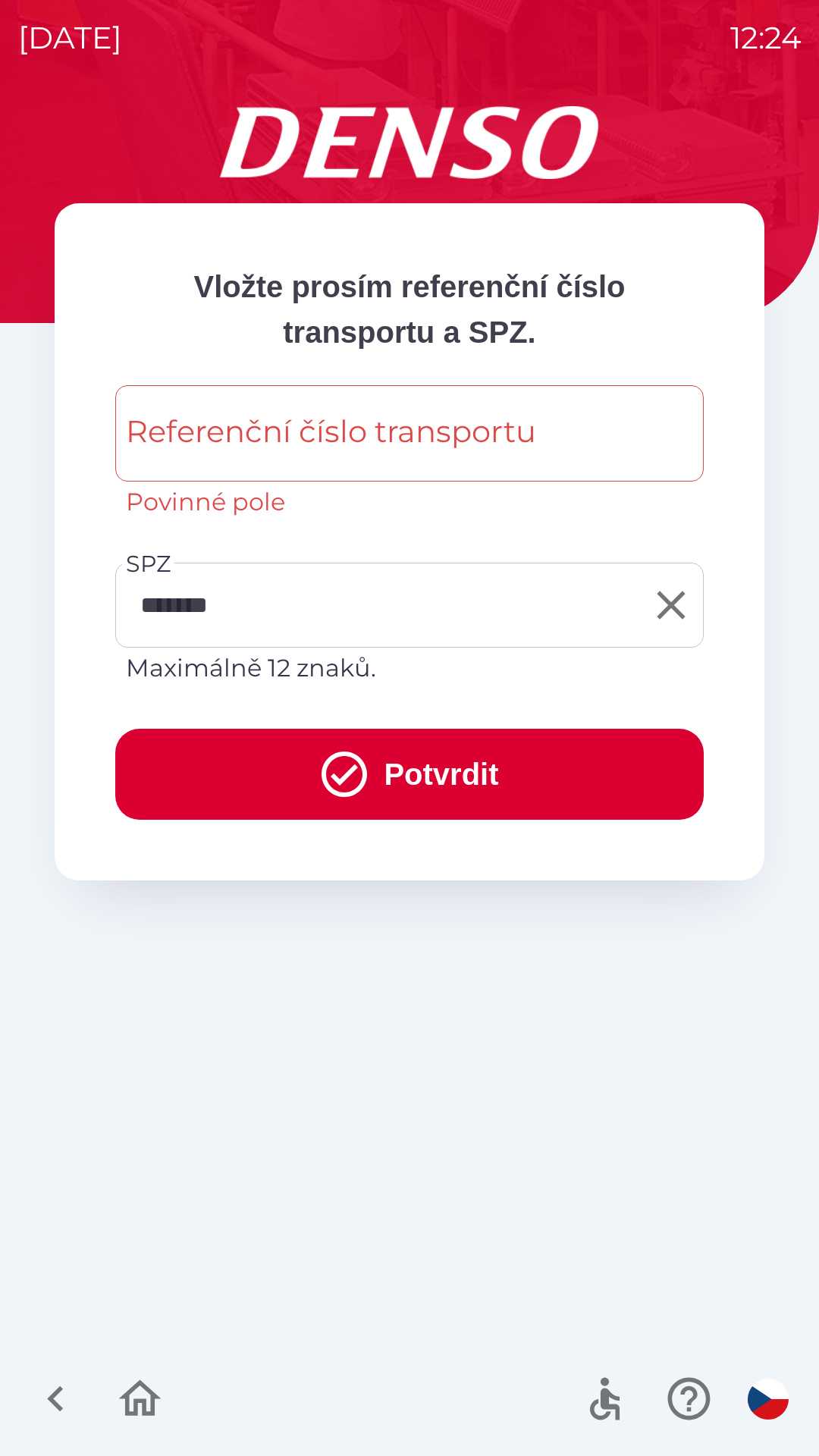
click at [469, 432] on div "Referenční číslo transportu Referenční číslo transportu Povinné pole" at bounding box center [409, 453] width 588 height 135
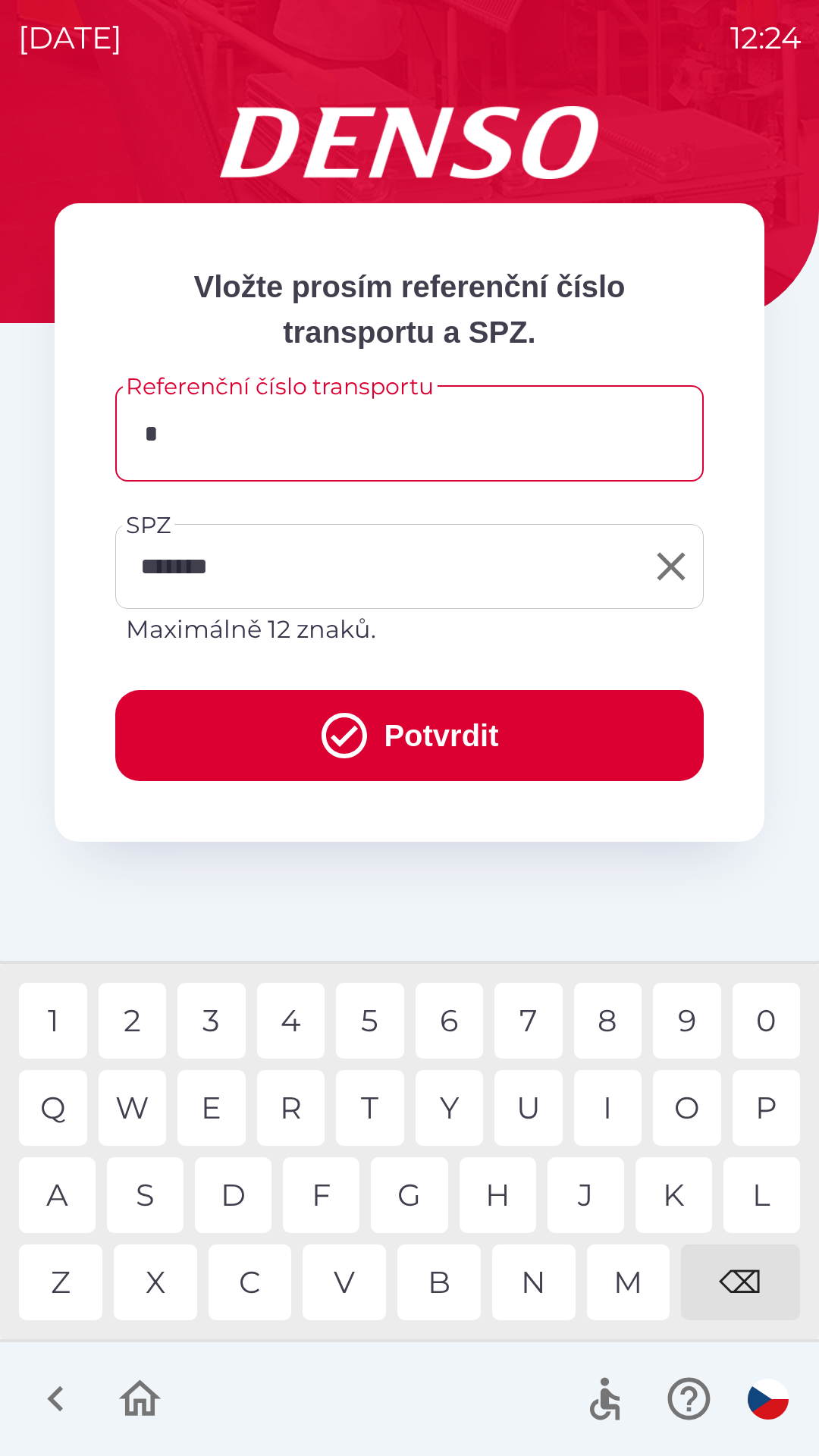
click at [51, 1024] on div "1" at bounding box center [52, 1020] width 68 height 76
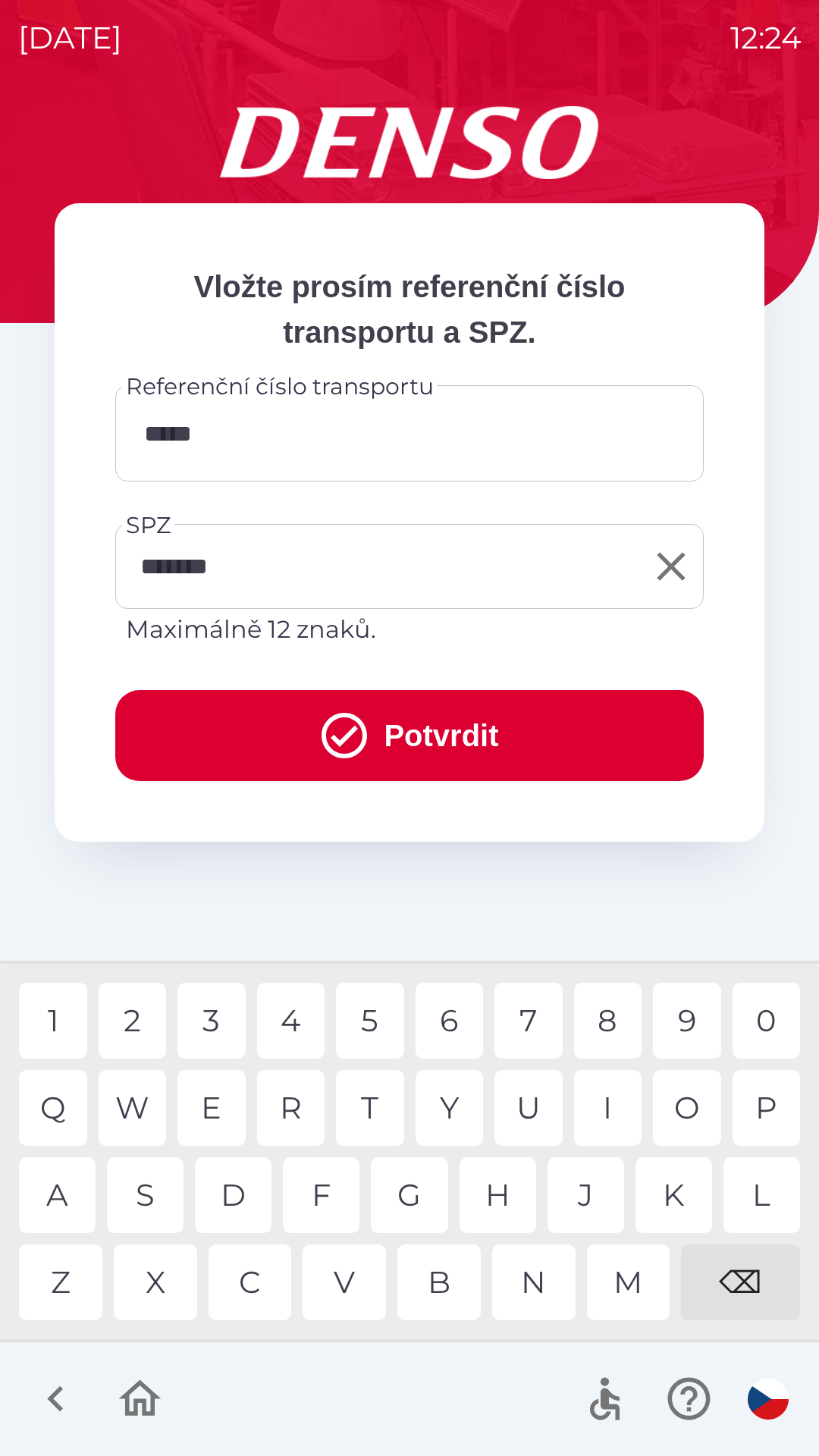
click at [775, 1022] on div "0" at bounding box center [766, 1020] width 68 height 76
click at [698, 1023] on div "9" at bounding box center [686, 1020] width 68 height 76
type input "********"
click at [445, 741] on button "Potvrdit" at bounding box center [409, 735] width 588 height 91
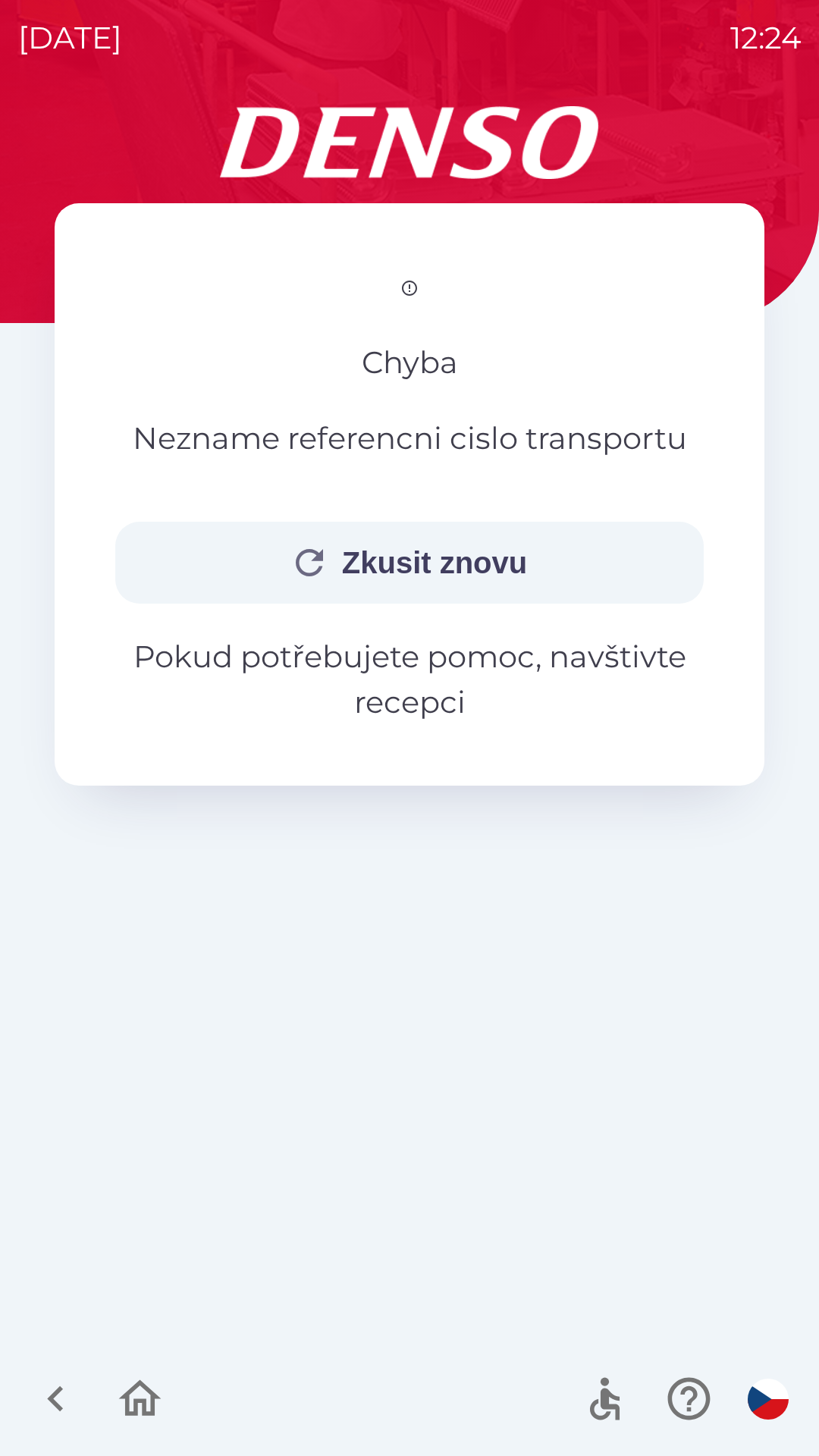
click at [531, 603] on button "Zkusit znovu" at bounding box center [409, 562] width 588 height 82
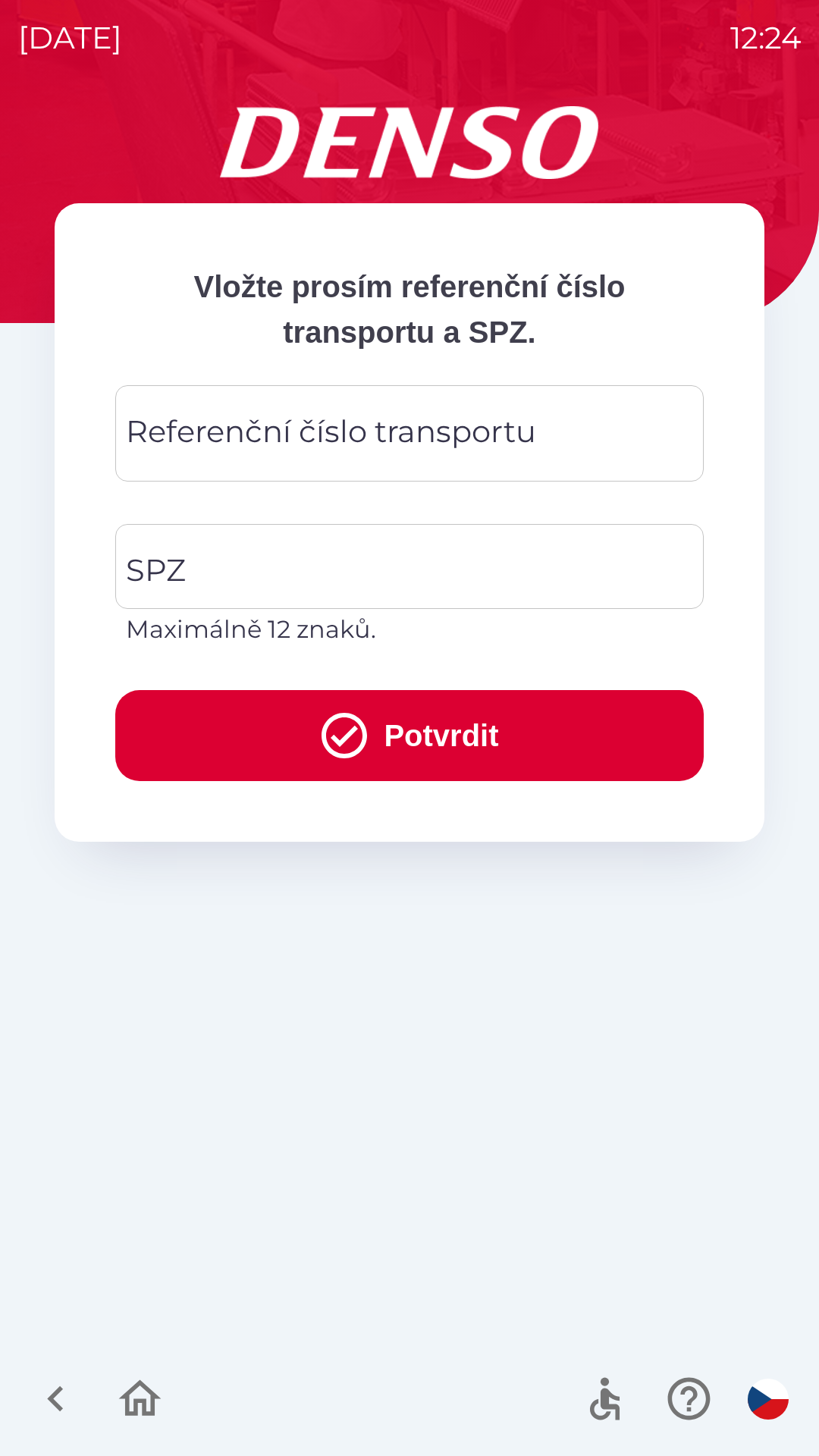
click at [356, 445] on div "Referenční číslo transportu Referenční číslo transportu" at bounding box center [409, 433] width 588 height 96
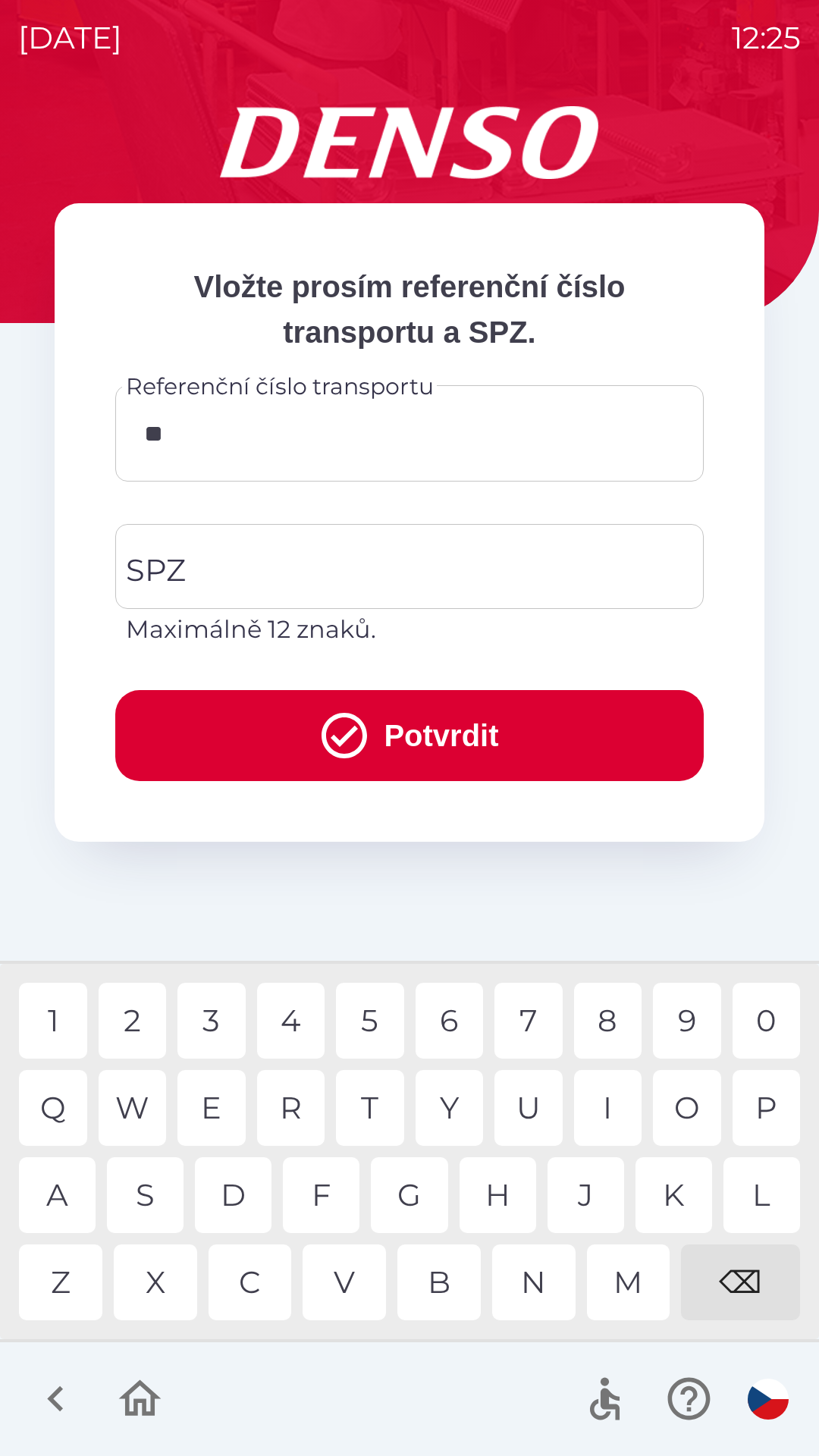
click at [756, 1003] on div "0" at bounding box center [766, 1020] width 68 height 76
click at [690, 1020] on div "9" at bounding box center [686, 1020] width 68 height 76
click at [680, 1011] on div "9" at bounding box center [686, 1020] width 68 height 76
click at [224, 1023] on div "3" at bounding box center [211, 1020] width 68 height 76
type input "**********"
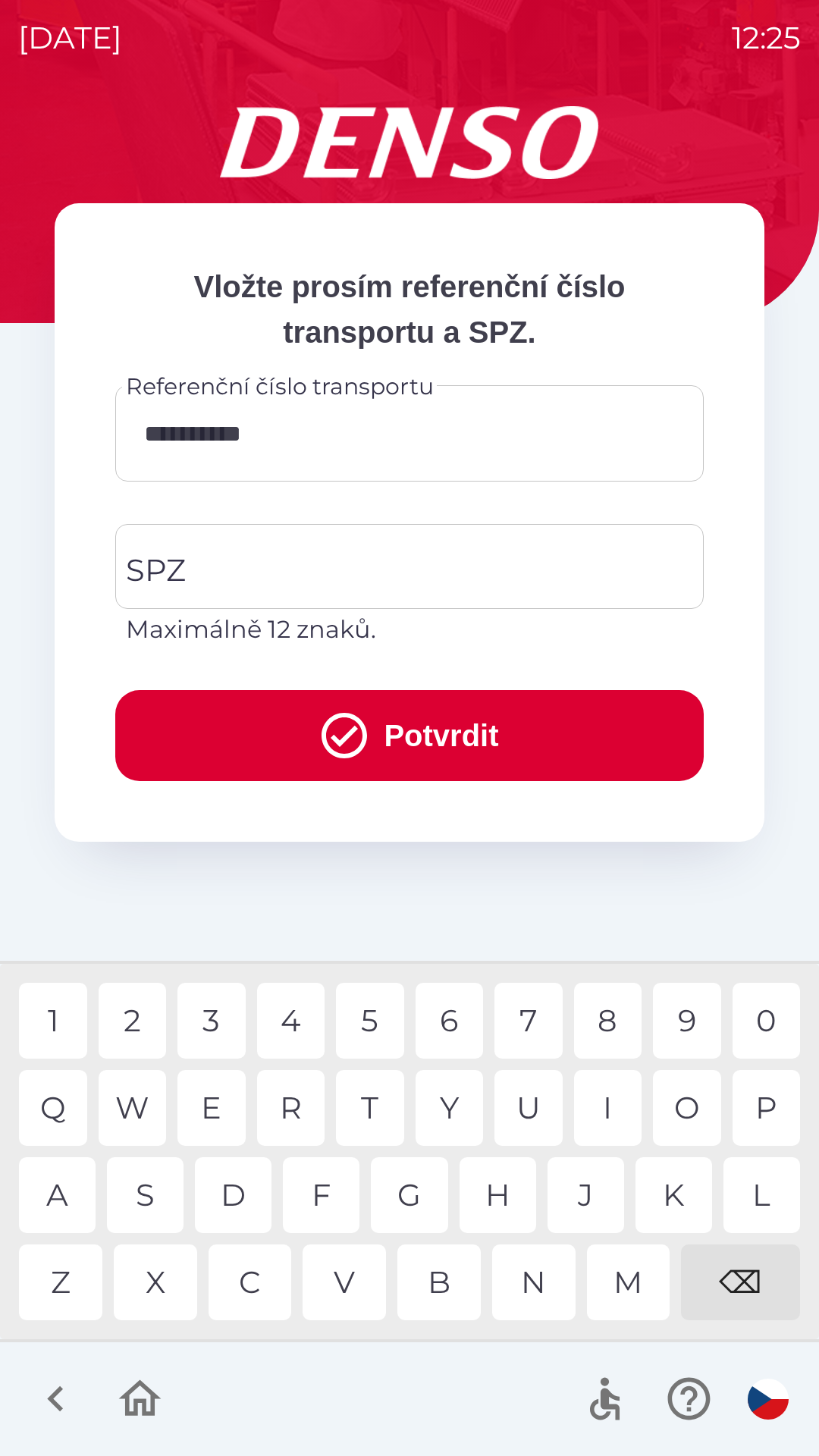
click at [472, 753] on button "Potvrdit" at bounding box center [409, 735] width 588 height 91
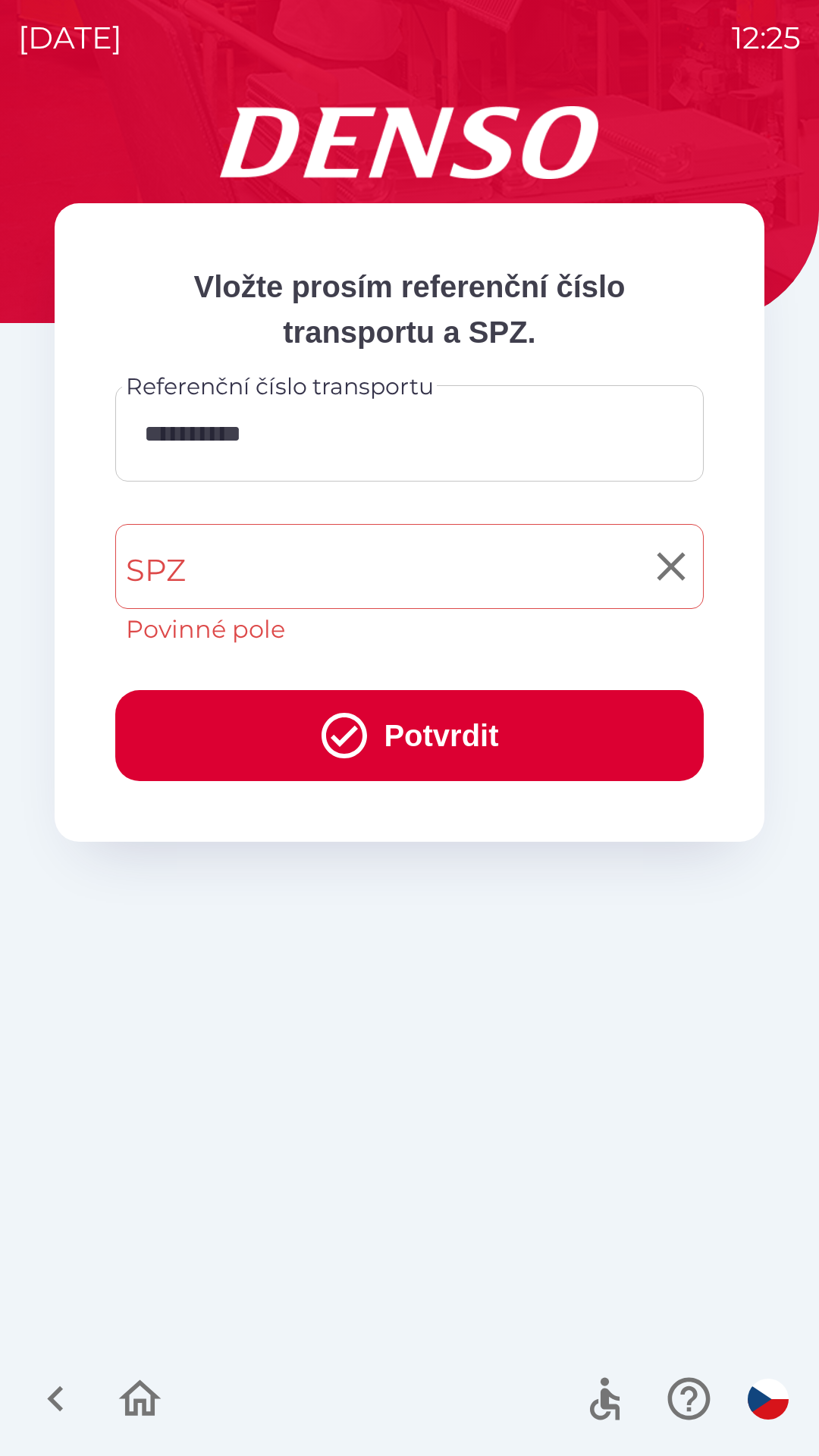
click at [288, 571] on input "SPZ" at bounding box center [398, 566] width 552 height 71
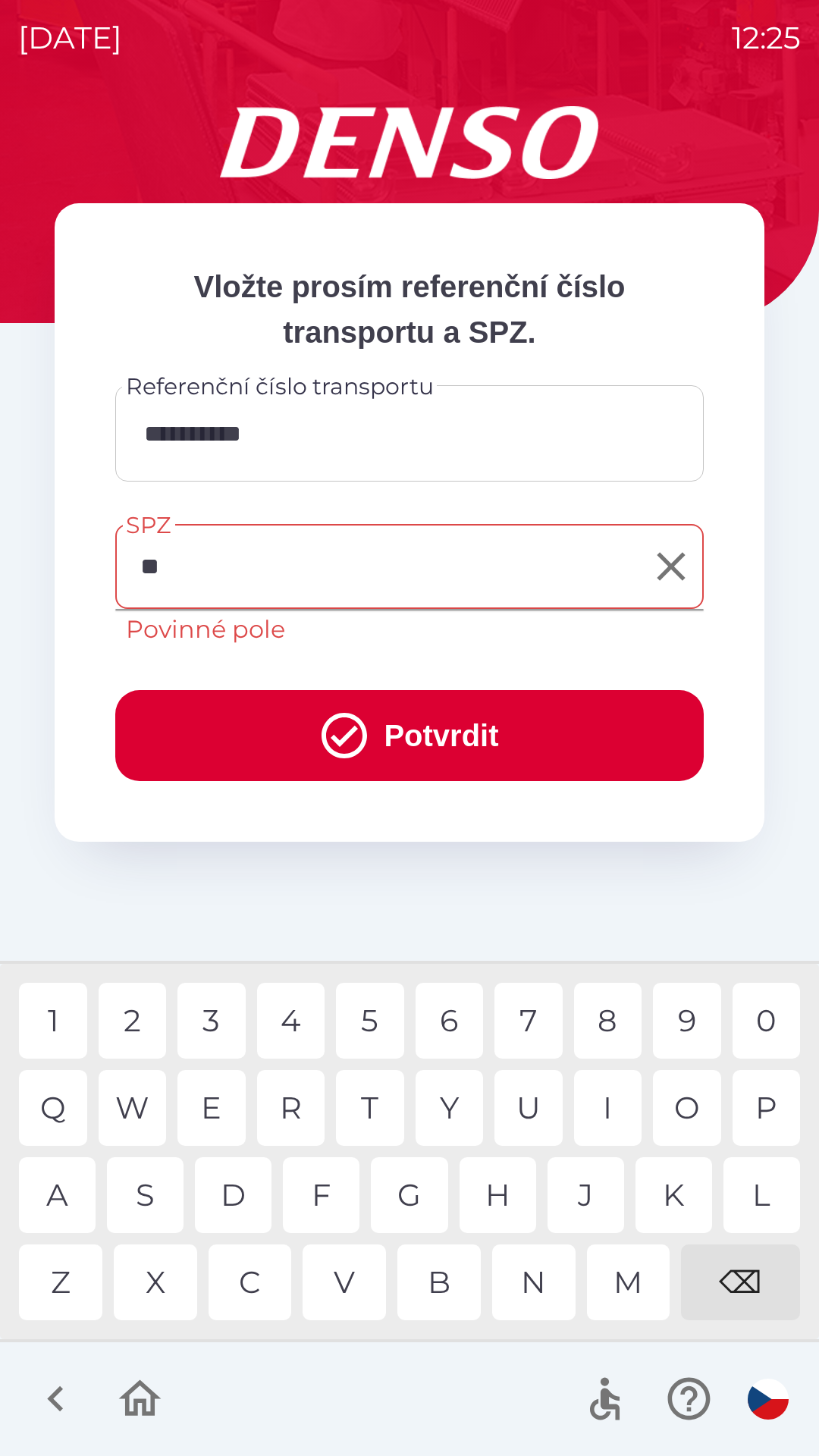
click at [592, 1184] on div "J" at bounding box center [585, 1194] width 77 height 76
click at [692, 1031] on div "9" at bounding box center [686, 1020] width 68 height 76
click at [671, 1028] on div "9" at bounding box center [686, 1020] width 68 height 76
type input "*******"
click at [134, 1001] on div "2" at bounding box center [132, 1020] width 68 height 76
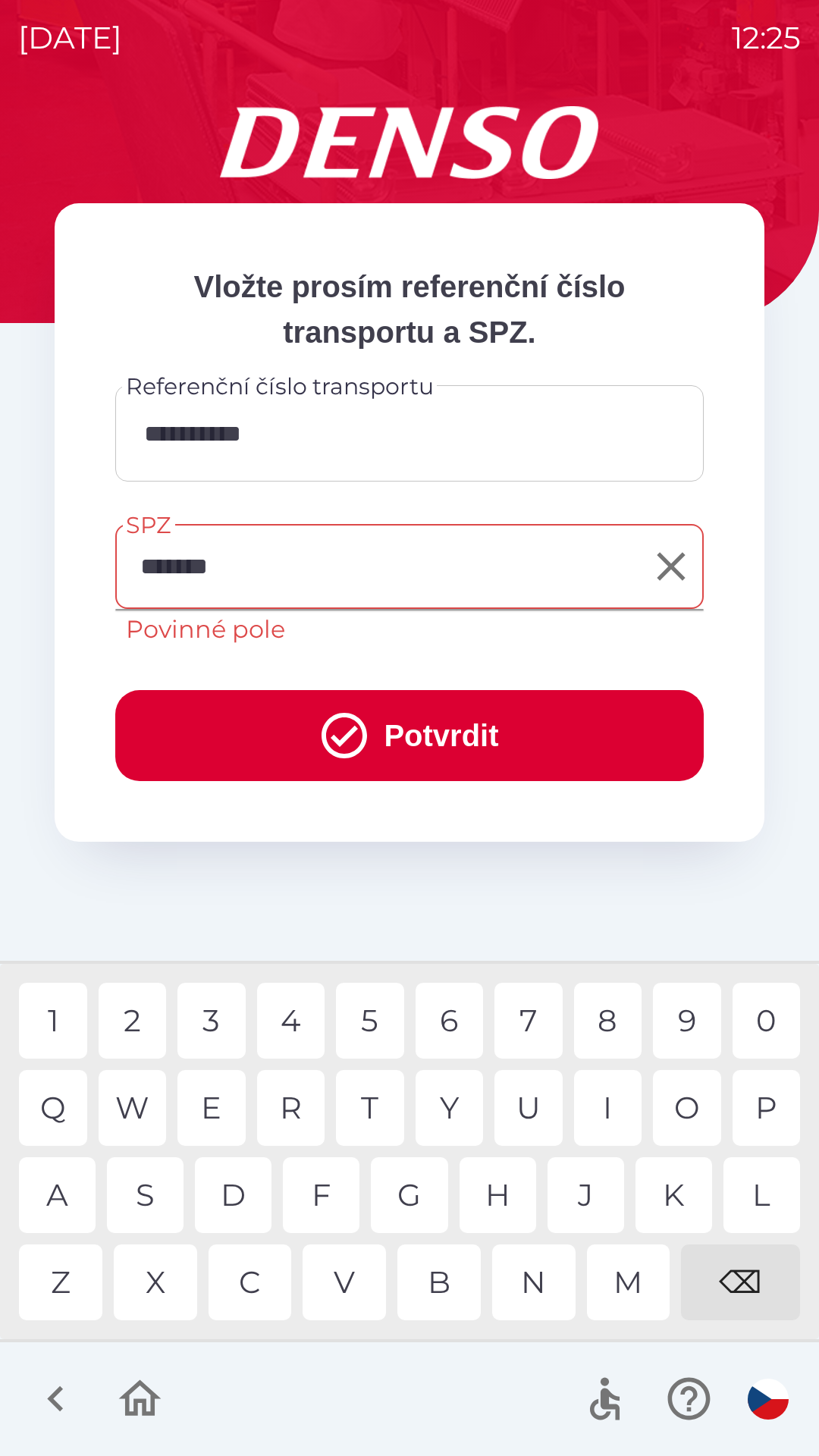
click at [420, 717] on button "Potvrdit" at bounding box center [409, 735] width 588 height 91
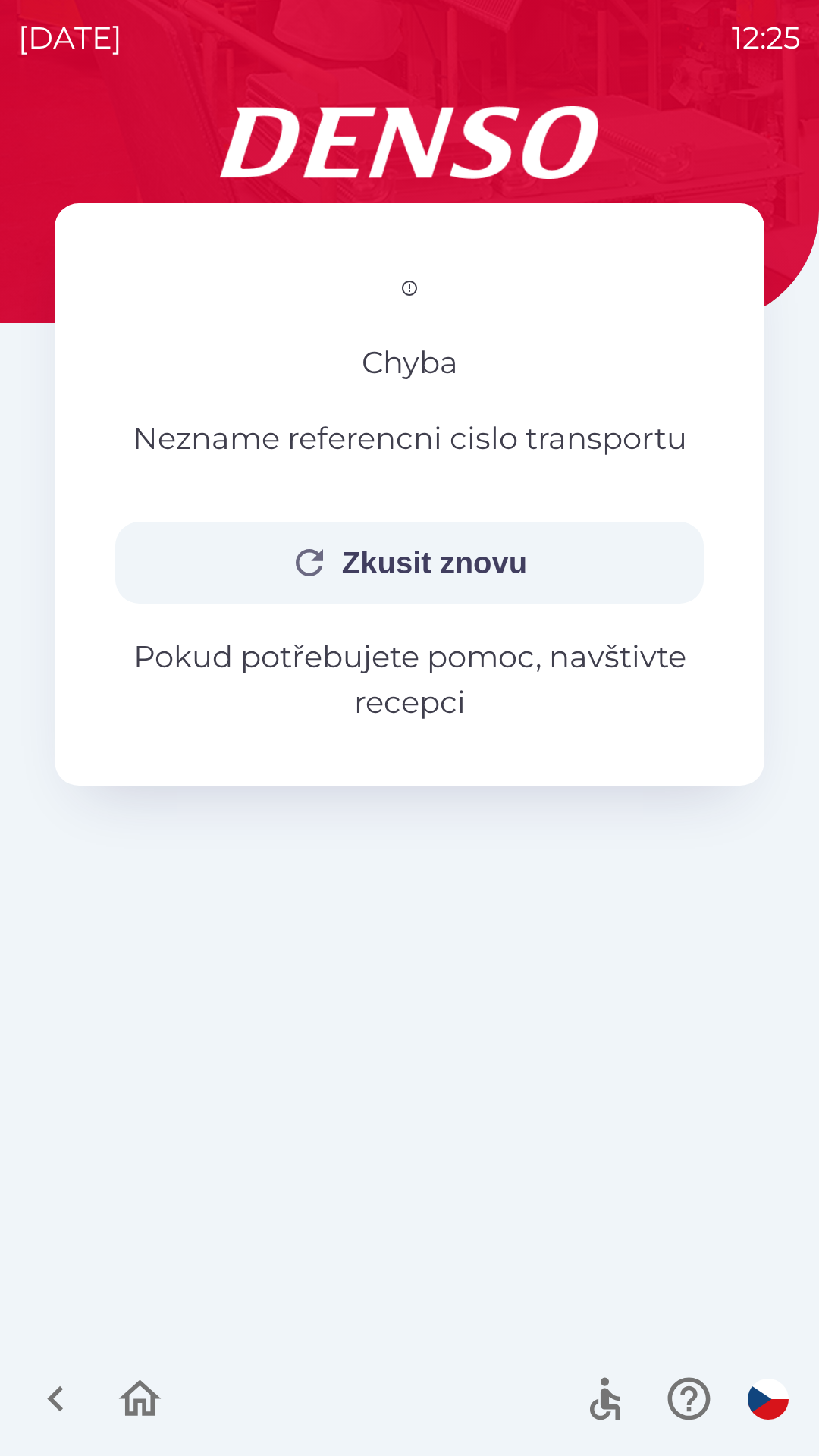
click at [514, 603] on button "Zkusit znovu" at bounding box center [409, 562] width 588 height 82
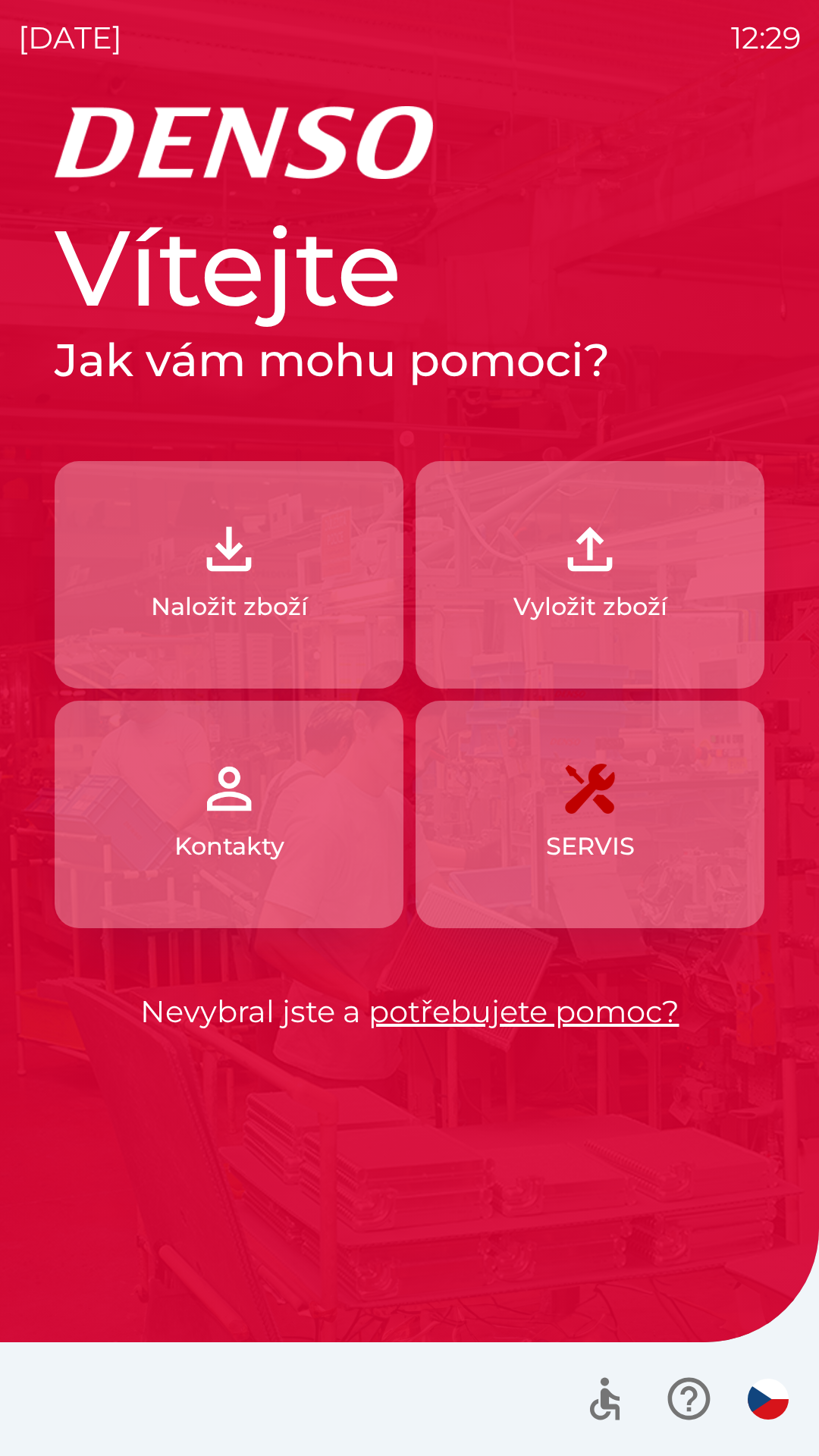
click at [646, 593] on p "Vyložit zboží" at bounding box center [590, 606] width 154 height 37
